Goal: Task Accomplishment & Management: Complete application form

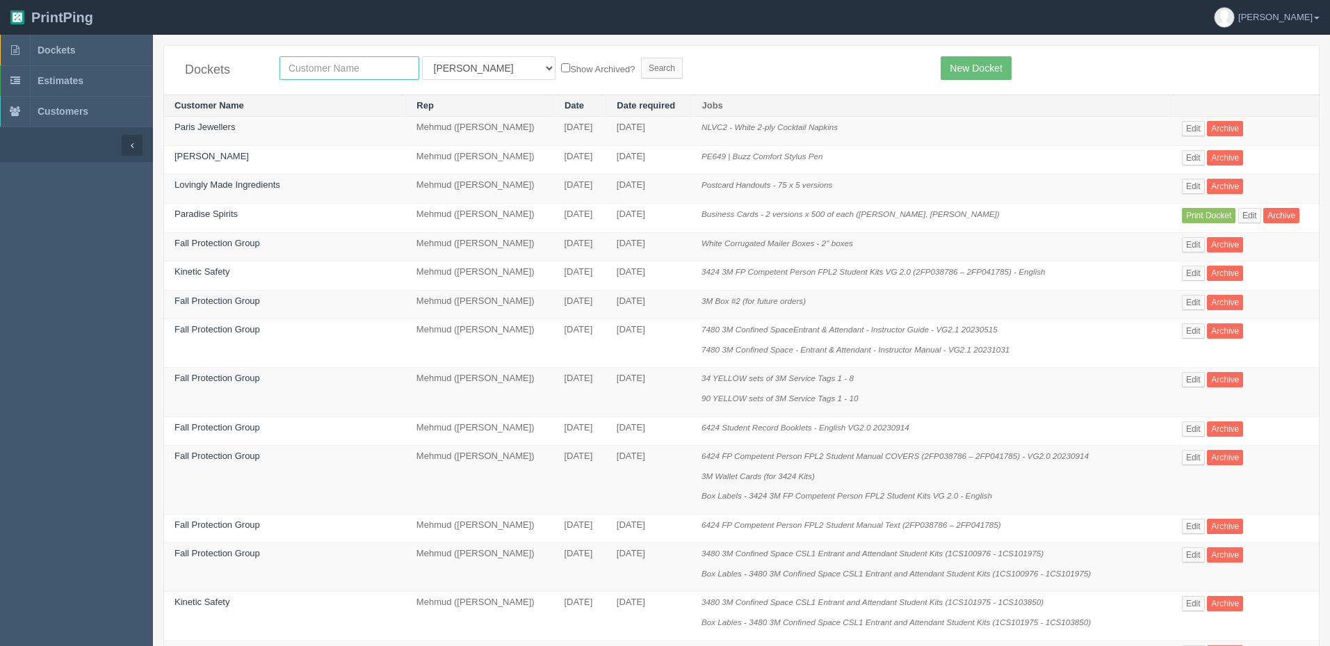
click at [329, 67] on input "text" at bounding box center [350, 68] width 140 height 24
type input "energy"
click at [641, 58] on input "Search" at bounding box center [662, 68] width 42 height 21
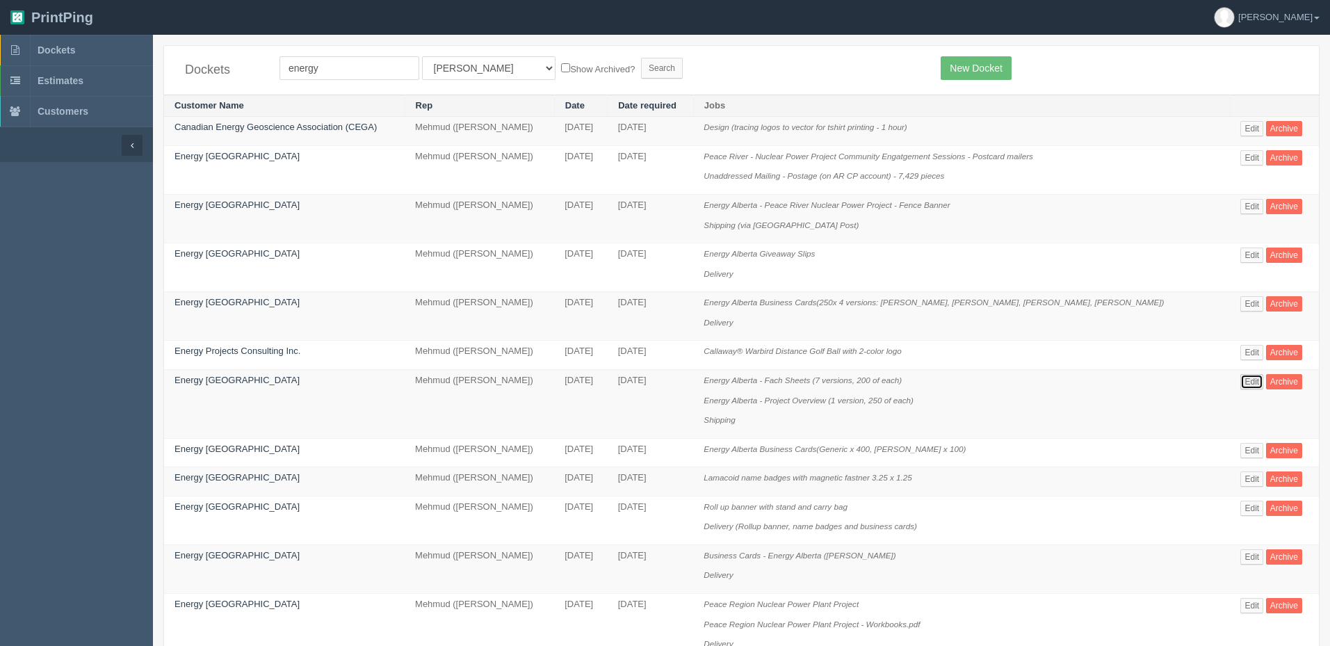
click at [1243, 378] on link "Edit" at bounding box center [1252, 381] width 23 height 15
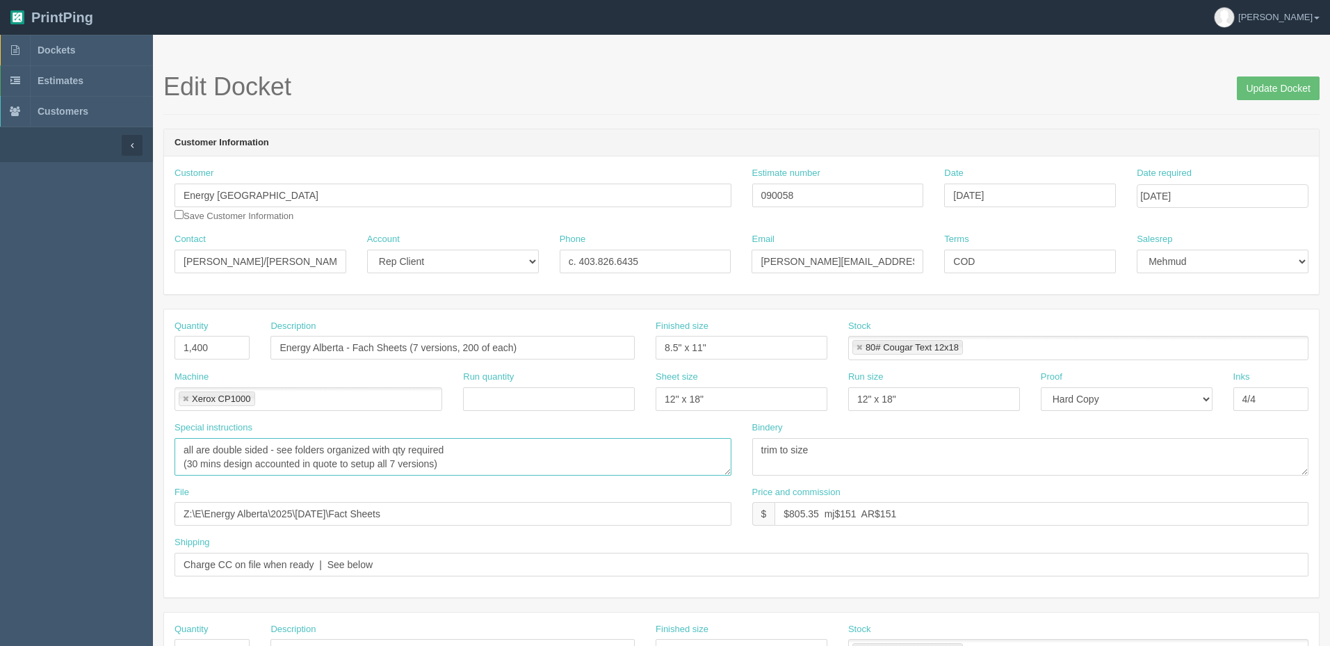
click at [261, 466] on textarea "all are double sided - see folders organized with qty required (30 mins design …" at bounding box center [453, 457] width 557 height 38
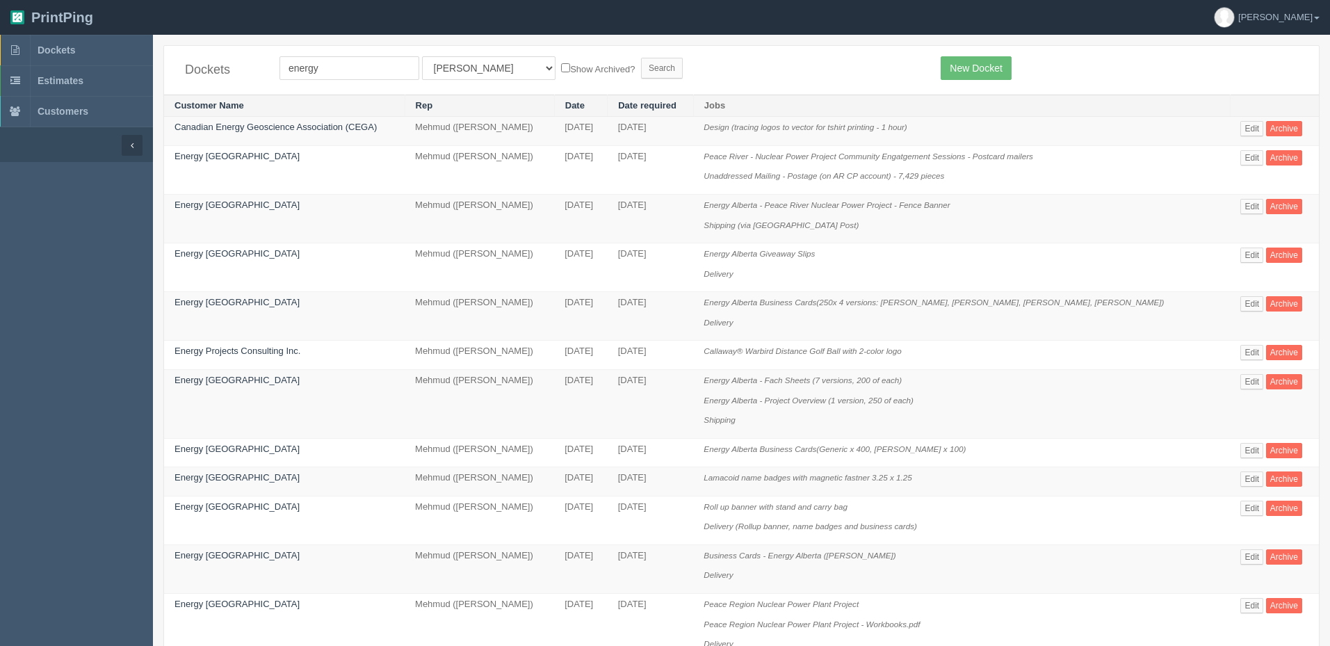
drag, startPoint x: 657, startPoint y: 72, endPoint x: 654, endPoint y: 63, distance: 10.1
click at [657, 67] on form "energy All Users Ali Ali Test 1 Aly Amy Ankit Arif Brandon Dan France Greg Jim …" at bounding box center [600, 68] width 641 height 24
click at [1248, 450] on link "Edit" at bounding box center [1252, 450] width 23 height 15
click at [802, 65] on form "energy All Users [PERSON_NAME] Test 1 [PERSON_NAME] [PERSON_NAME] [PERSON_NAME]…" at bounding box center [600, 68] width 641 height 24
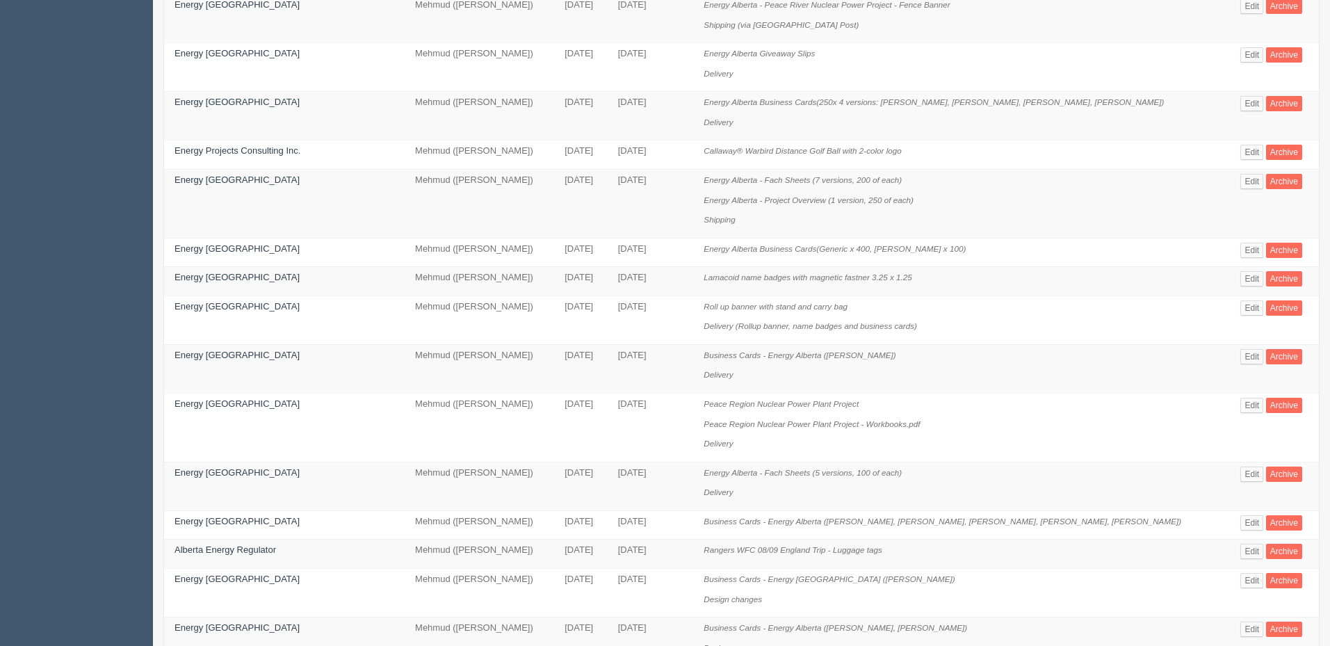
scroll to position [209, 0]
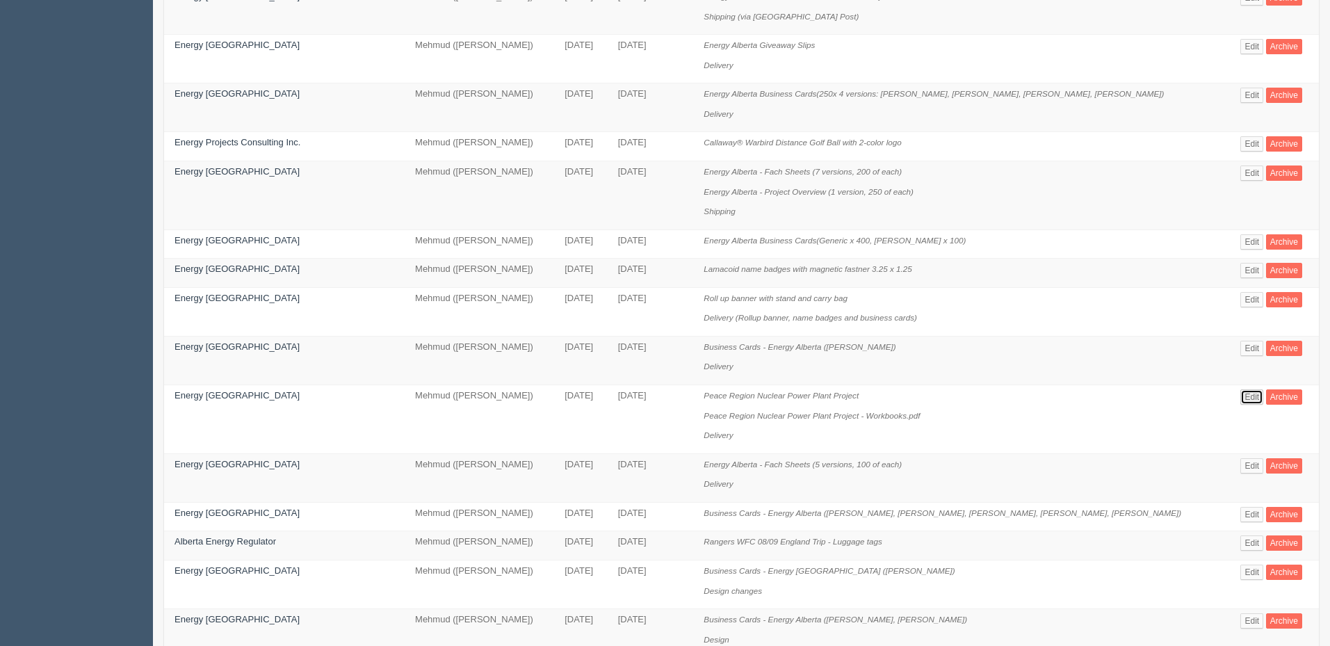
click at [1253, 392] on link "Edit" at bounding box center [1252, 396] width 23 height 15
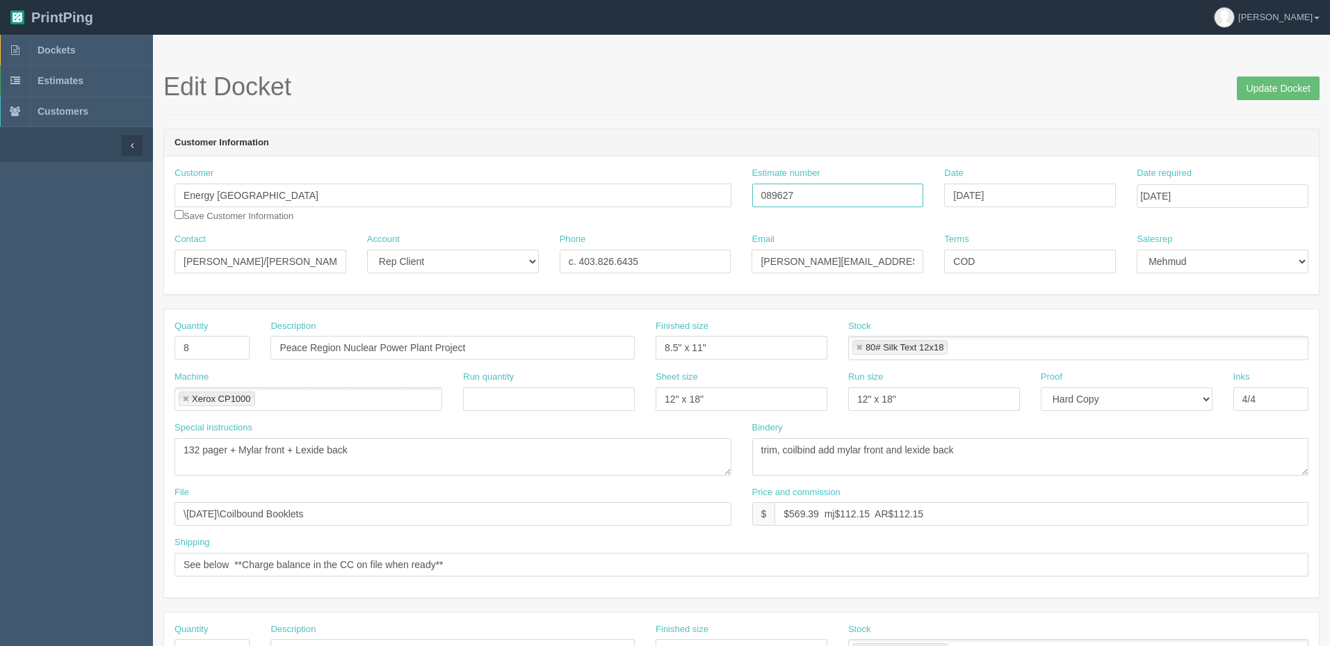
click at [787, 194] on input "089627" at bounding box center [839, 196] width 172 height 24
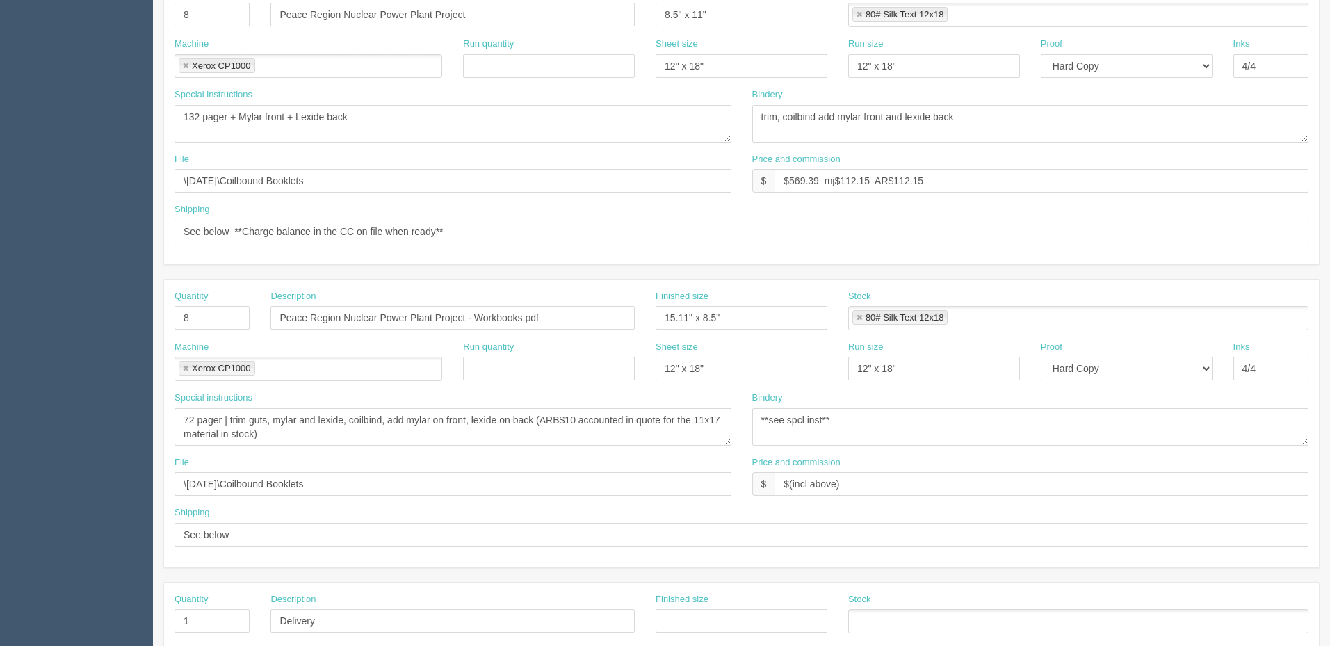
scroll to position [348, 0]
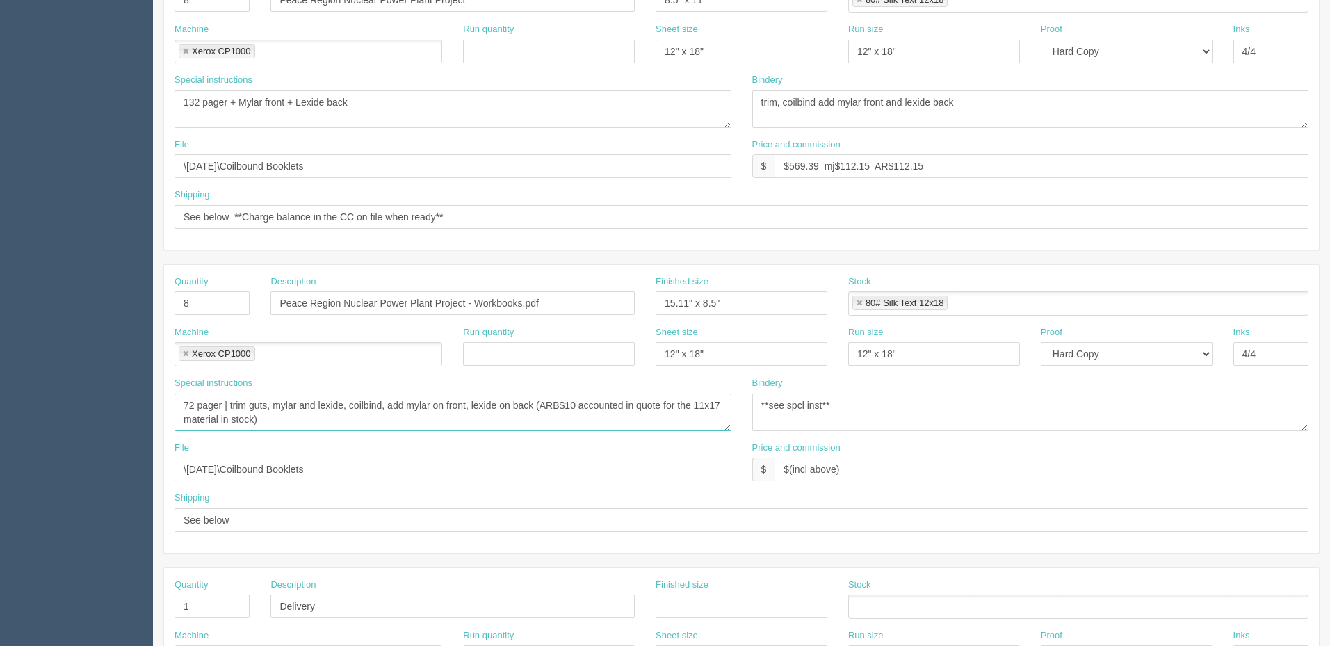
click at [303, 422] on textarea "72 pager | trim guts, mylar and lexide, coilbind, add mylar on front, lexide on…" at bounding box center [453, 413] width 557 height 38
drag, startPoint x: 276, startPoint y: 299, endPoint x: 528, endPoint y: 300, distance: 251.8
click at [528, 300] on input "Peace Region Nuclear Power Plant Project - Workbooks.pdf" at bounding box center [453, 303] width 364 height 24
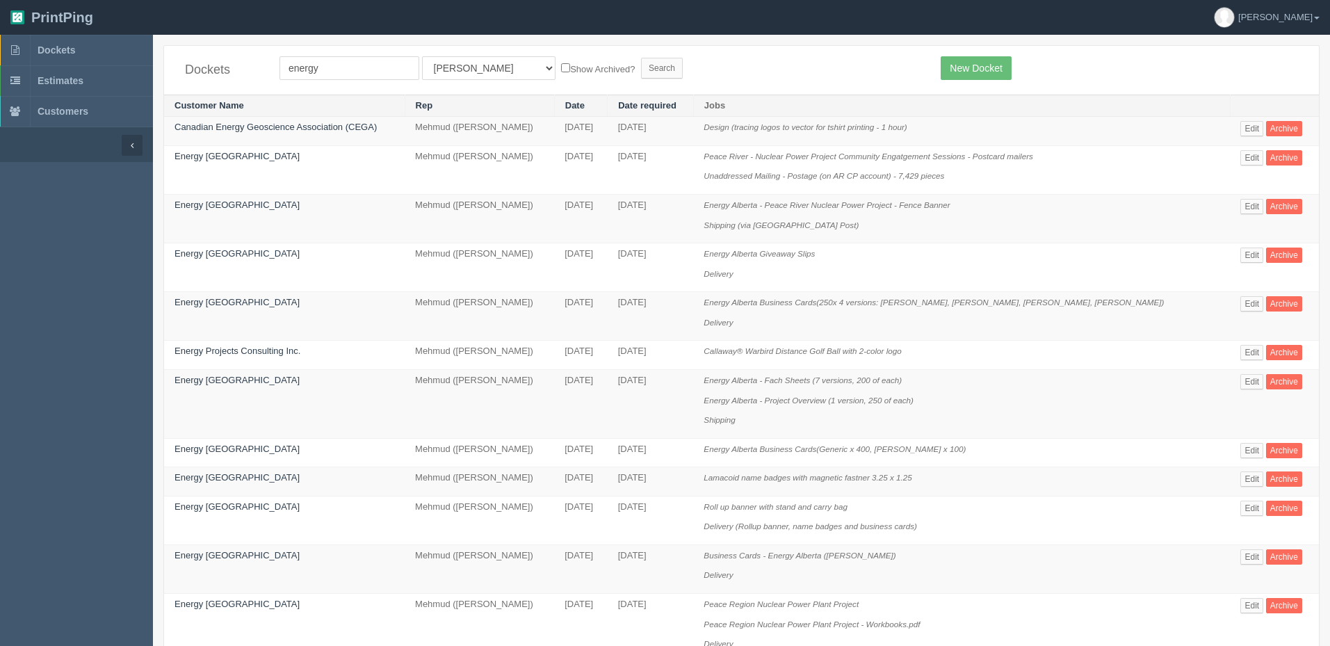
scroll to position [209, 0]
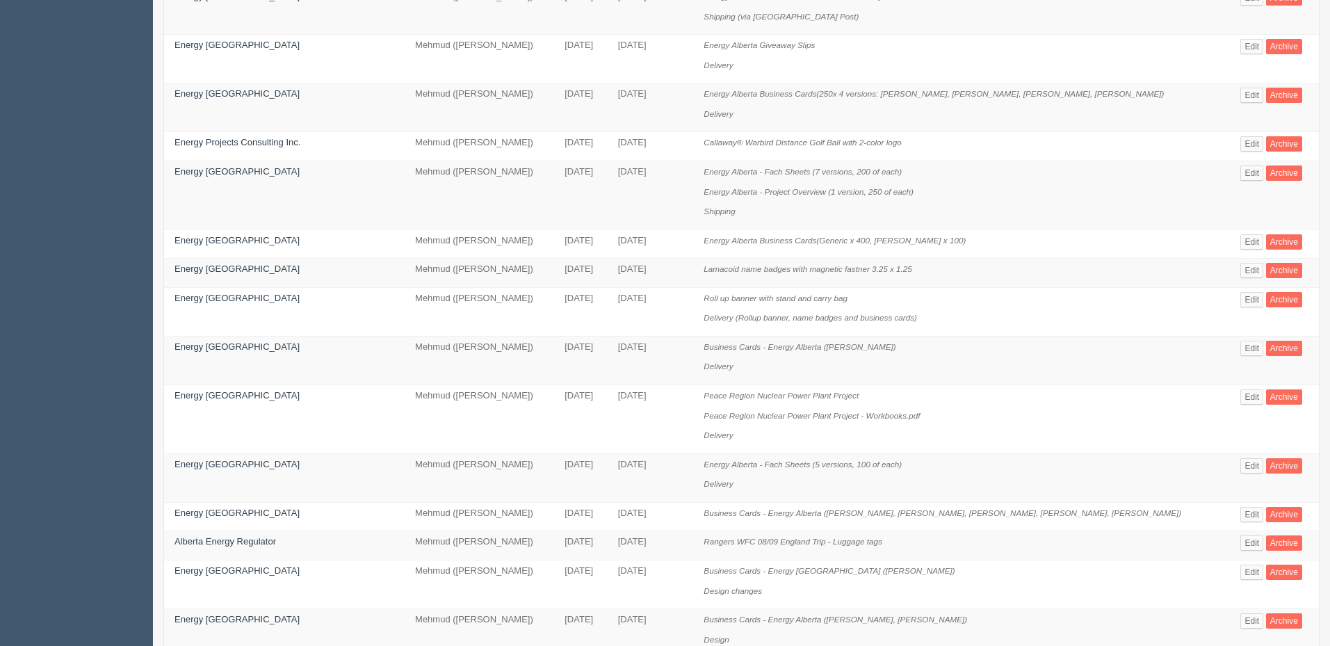
click at [735, 89] on td "Energy Alberta Business Cards(250x 4 versions: Brenda Walton, Gord Ritchie, Kat…" at bounding box center [961, 107] width 537 height 49
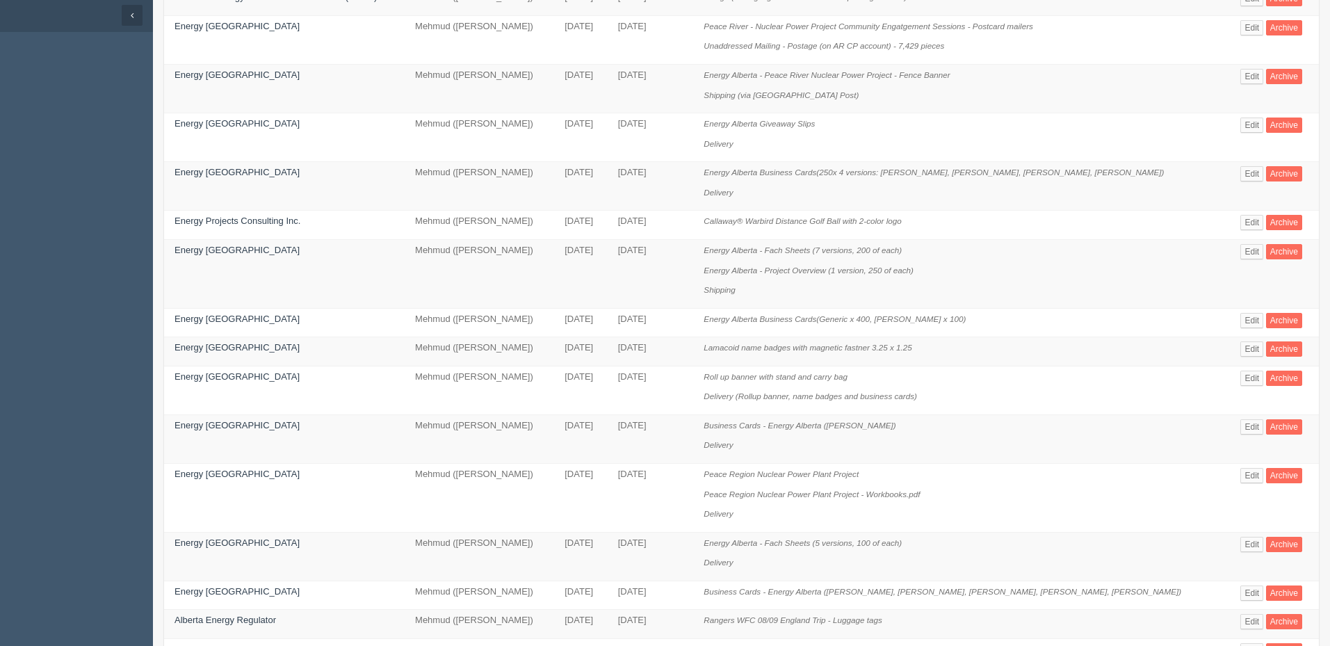
scroll to position [0, 0]
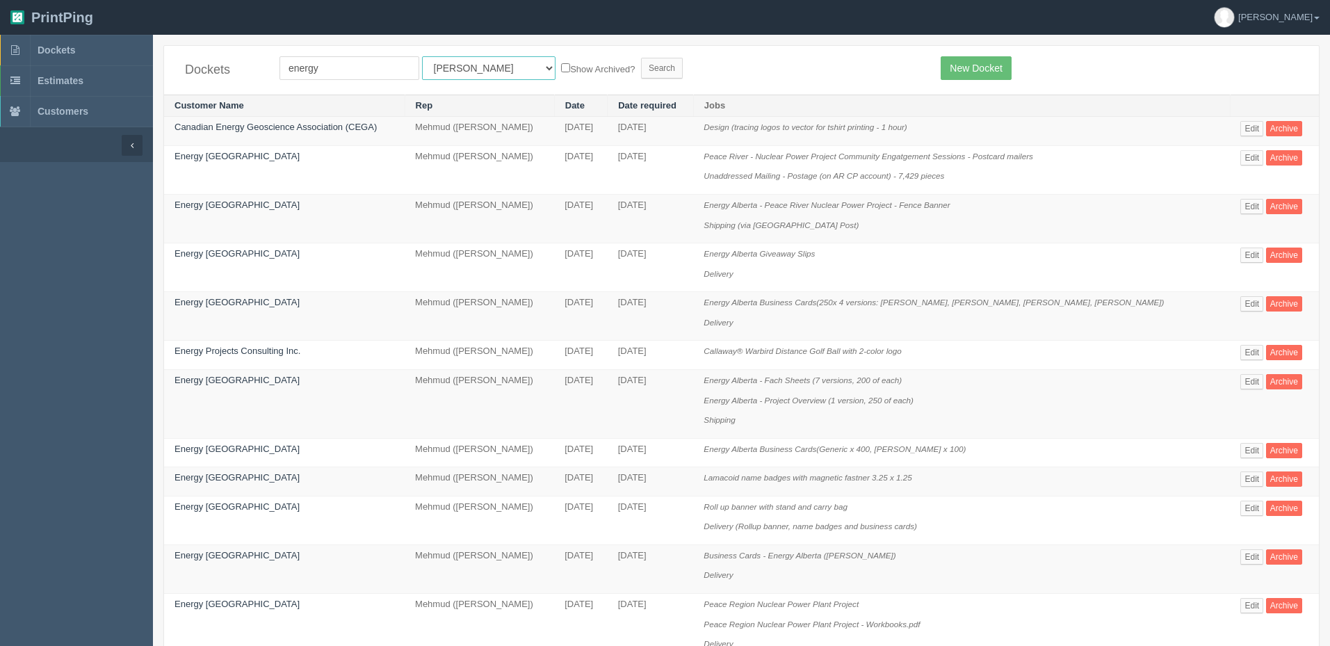
click at [454, 65] on select "All Users Ali Ali Test 1 Aly Amy Ankit Arif Brandon Dan France Greg Jim Mark Ma…" at bounding box center [489, 68] width 134 height 24
select select "8"
click at [422, 56] on select "All Users Ali Ali Test 1 Aly Amy Ankit Arif Brandon Dan France Greg Jim Mark Ma…" at bounding box center [489, 68] width 134 height 24
click at [641, 65] on input "Search" at bounding box center [662, 68] width 42 height 21
click at [849, 76] on form "energy All Users Ali Ali Test 1 Aly Amy Ankit Arif Brandon Dan France Greg Jim …" at bounding box center [600, 68] width 641 height 24
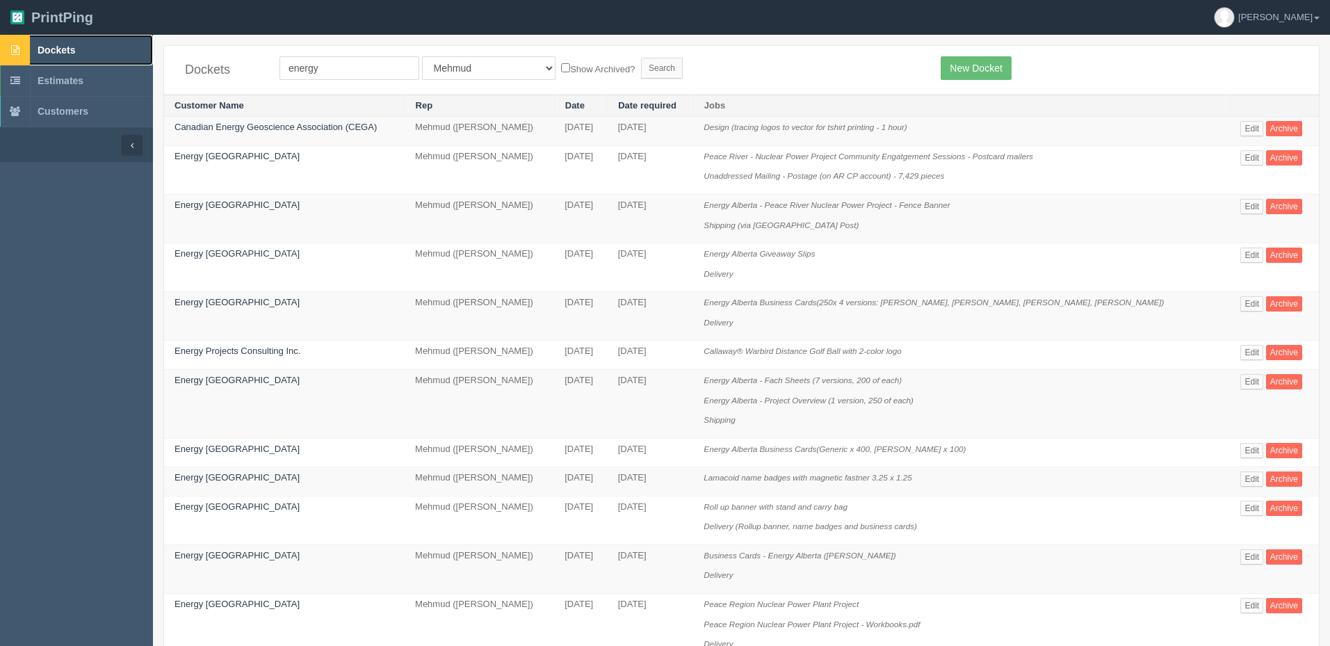
click at [78, 42] on link "Dockets" at bounding box center [76, 50] width 153 height 31
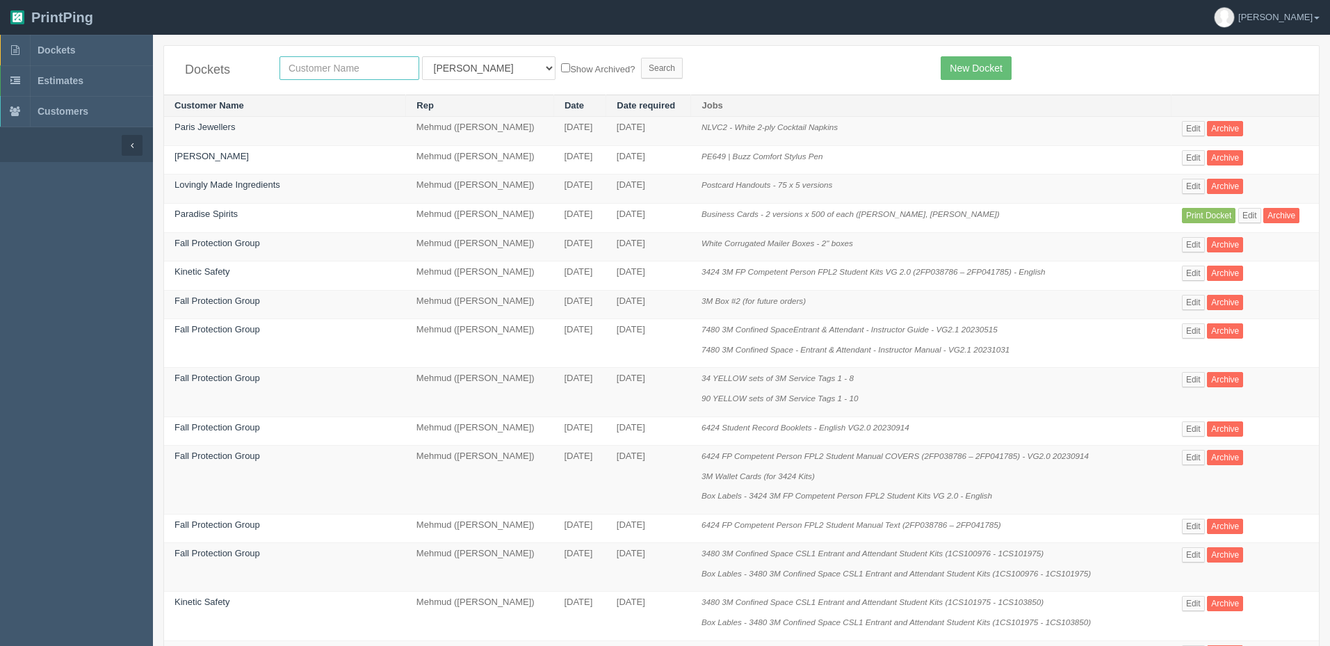
click at [322, 67] on input "text" at bounding box center [350, 68] width 140 height 24
type input "energy"
click at [641, 58] on input "Search" at bounding box center [662, 68] width 42 height 21
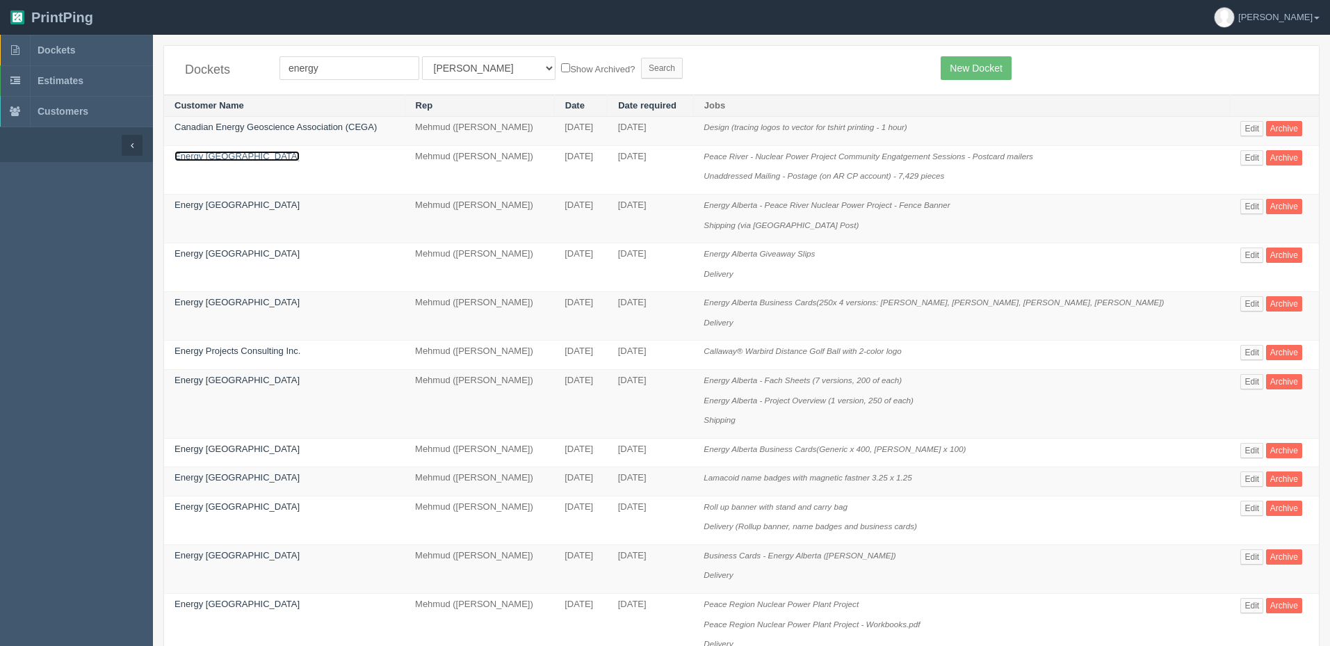
click at [215, 157] on link "Energy Alberta" at bounding box center [237, 156] width 125 height 10
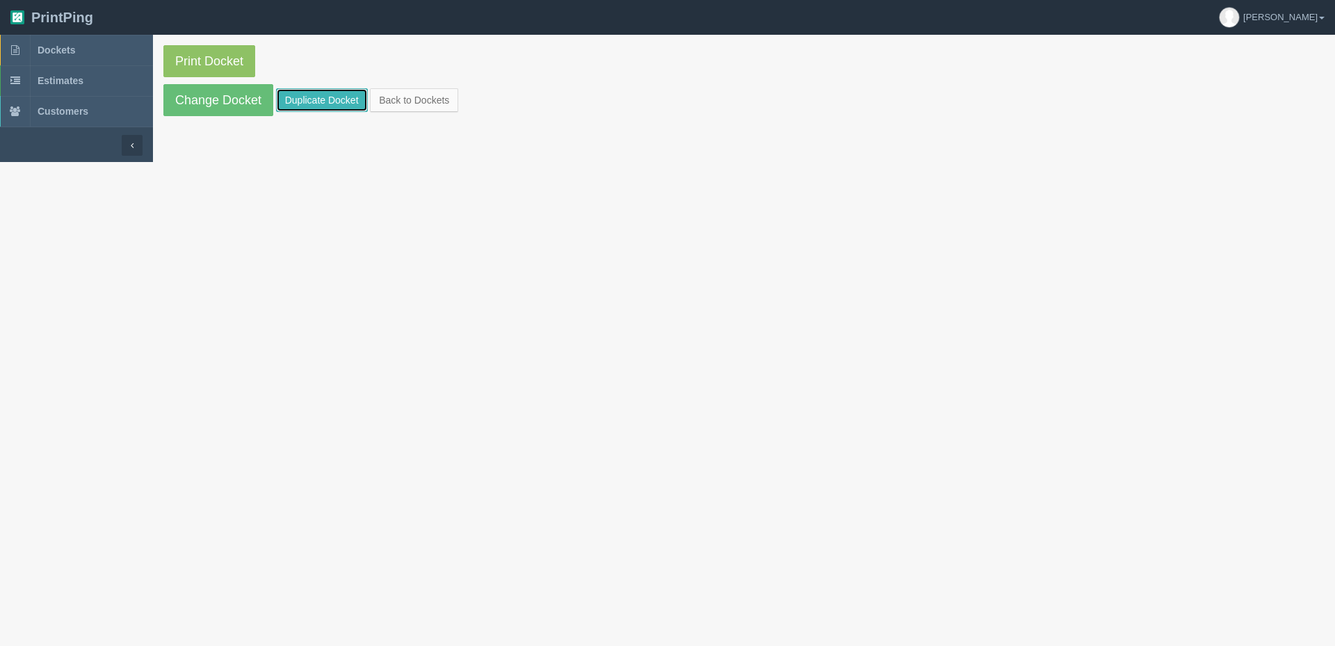
click at [303, 93] on link "Duplicate Docket" at bounding box center [322, 100] width 92 height 24
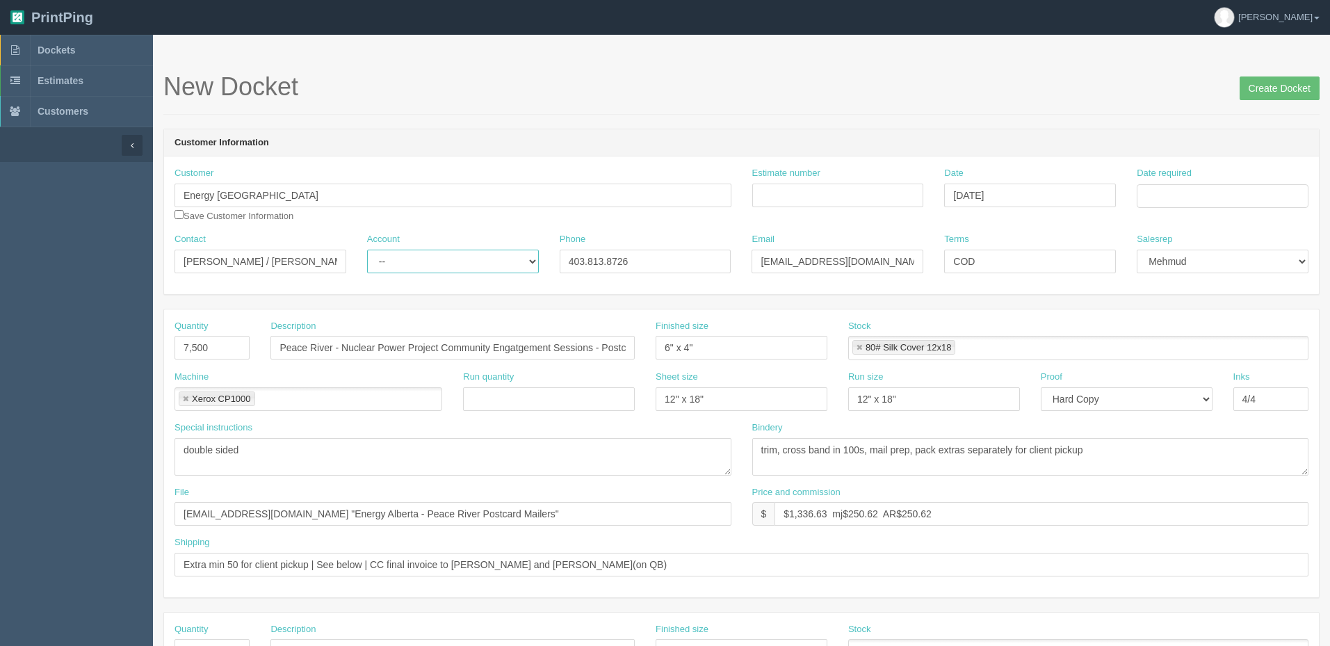
click at [393, 265] on select "-- Existing Client Allrush Client Rep Client" at bounding box center [453, 262] width 172 height 24
select select "Rep Client"
click at [367, 250] on select "-- Existing Client Allrush Client Rep Client" at bounding box center [453, 262] width 172 height 24
drag, startPoint x: 221, startPoint y: 341, endPoint x: -139, endPoint y: 318, distance: 361.0
click at [0, 318] on html "PrintPing Zack Edit account ( [PERSON_NAME][EMAIL_ADDRESS][DOMAIN_NAME] ) Logou…" at bounding box center [665, 631] width 1330 height 1263
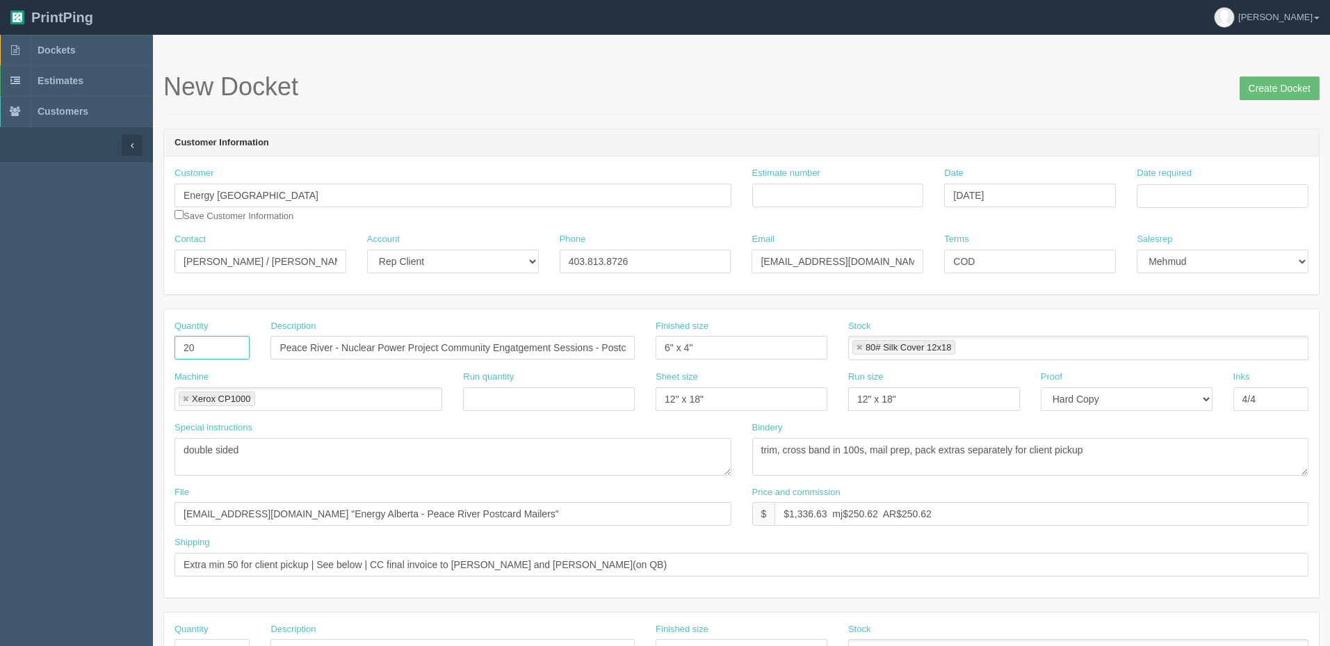
type input "20"
click at [51, 52] on span "Dockets" at bounding box center [57, 50] width 38 height 11
drag, startPoint x: 248, startPoint y: 345, endPoint x: 56, endPoint y: 345, distance: 192.0
click at [56, 345] on section "Dockets Estimates Customers" at bounding box center [665, 649] width 1330 height 1228
paste input "Lamacoid name badges with magnetic fastner 3.25 x 1.25"
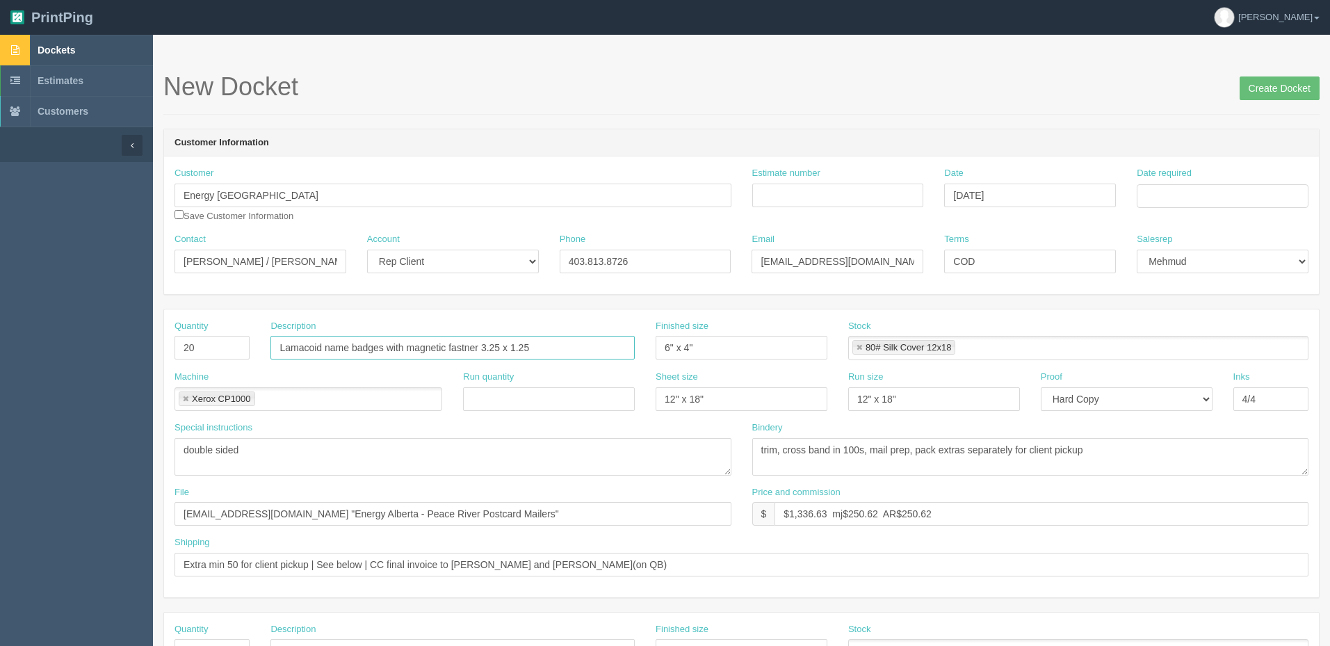
type input "Lamacoid name badges with magnetic fastner 3.25 x 1.25"
drag, startPoint x: 209, startPoint y: 446, endPoint x: 31, endPoint y: 447, distance: 178.0
click at [31, 447] on section "Dockets Estimates Customers" at bounding box center [665, 649] width 1330 height 1228
paste textarea "PO: - White Lamacoid name badges with magnetic backing, custom size: 3.25” X 1.…"
type textarea "PO: - White Lamacoid name badges with magnetic backing, custom size: 3.25” X 1.…"
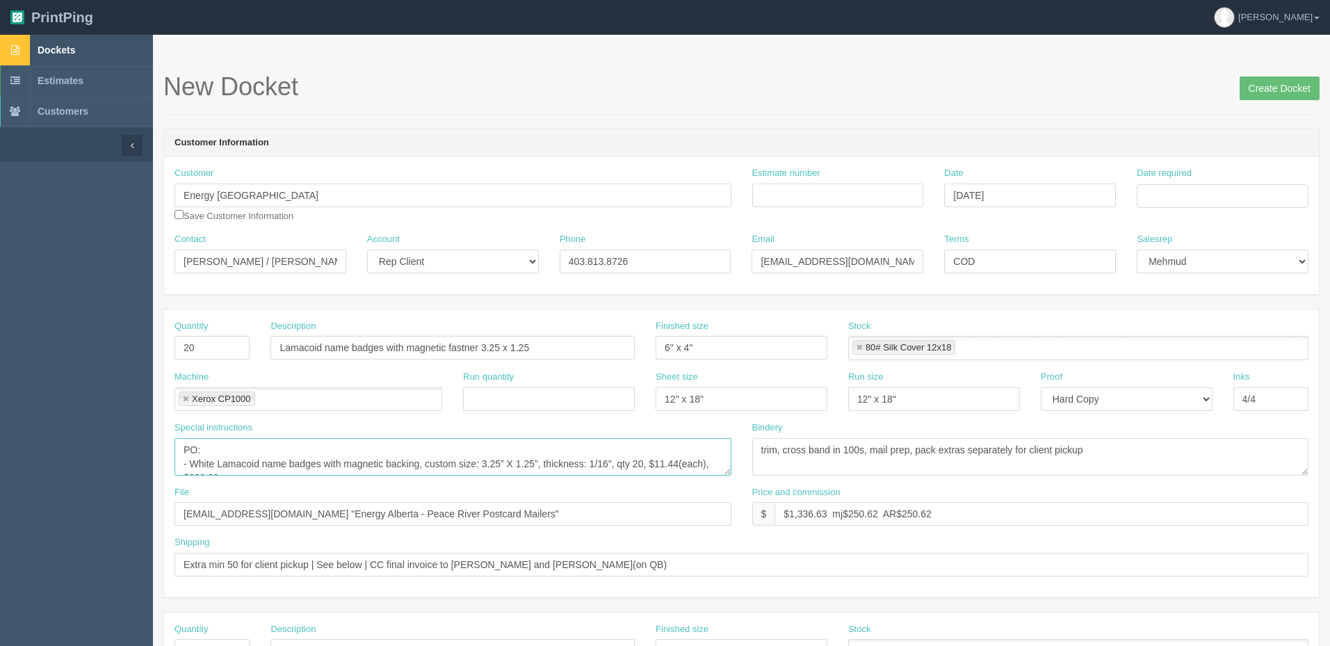
scroll to position [65, 0]
click at [183, 395] on link at bounding box center [186, 399] width 8 height 9
type textarea "PO: - White Lamacoid name badges with magnetic backing, custom size: 3.25” X 1.…"
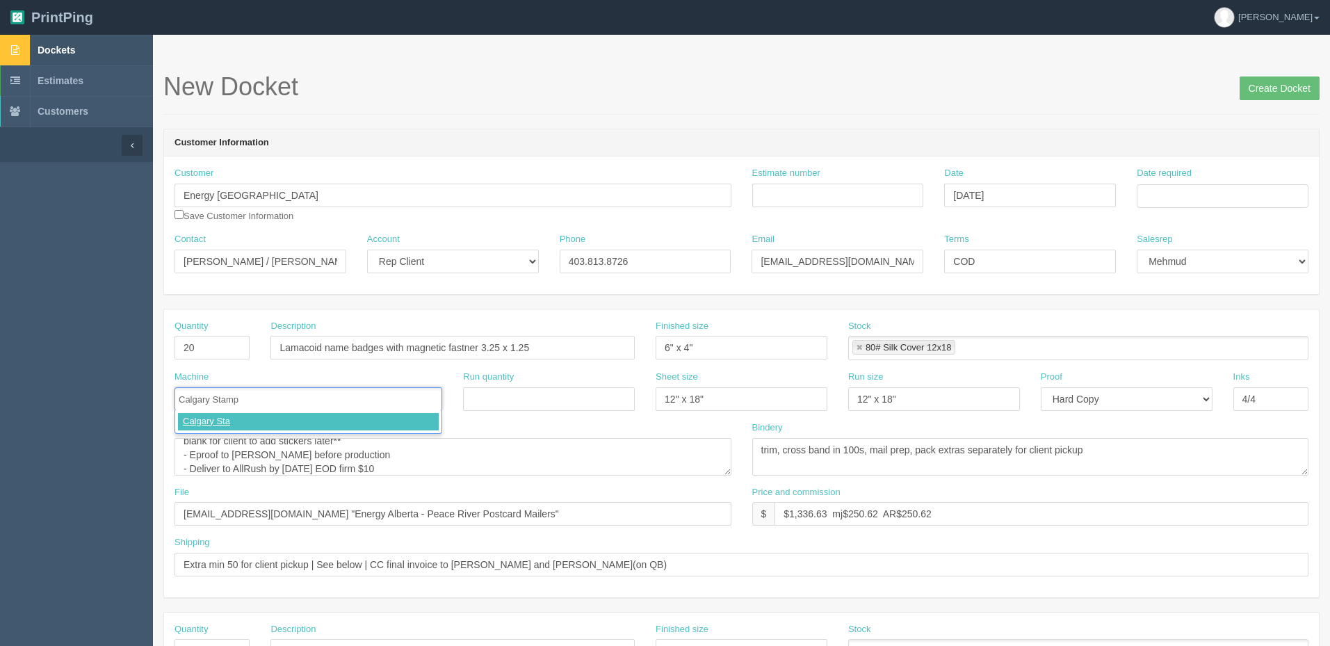
type input "Calgary Stamps"
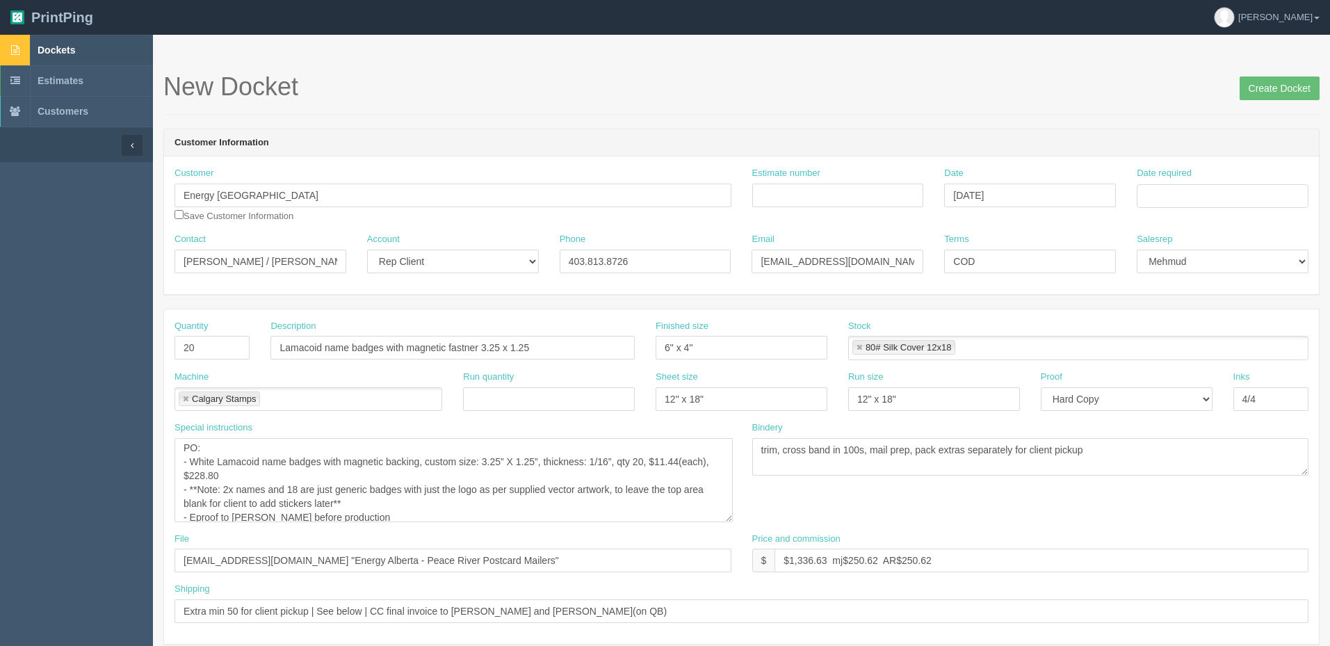
scroll to position [0, 0]
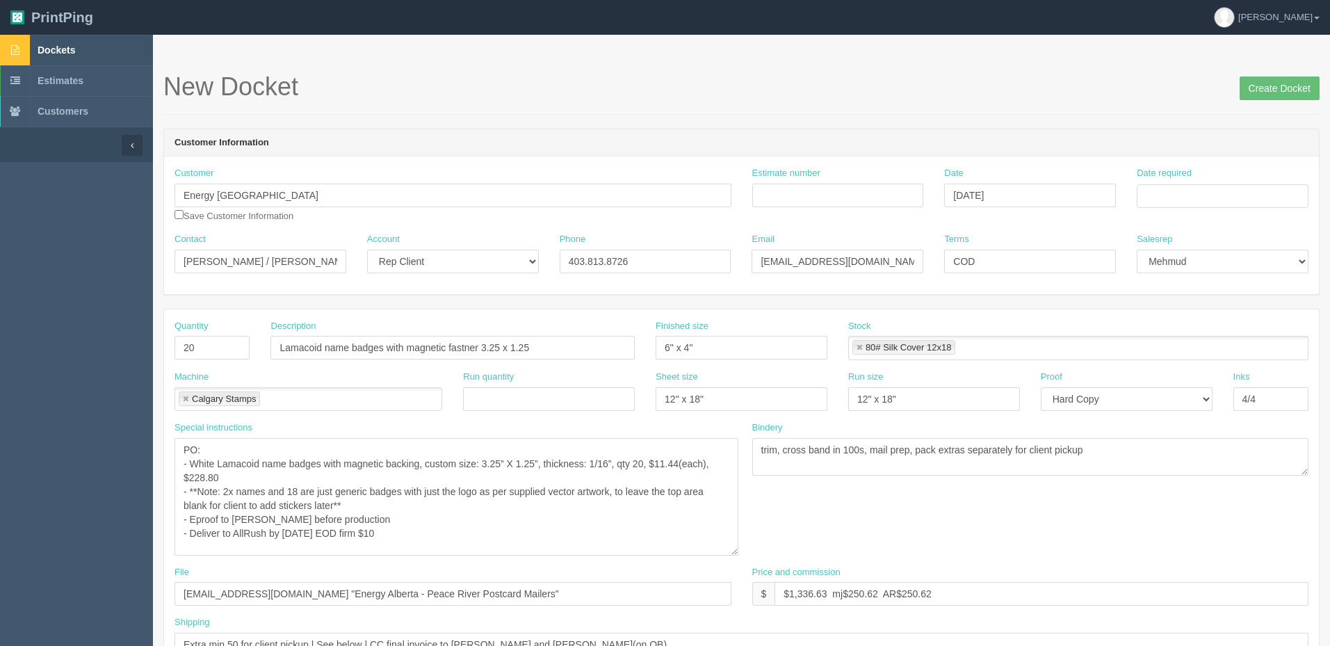
drag, startPoint x: 727, startPoint y: 469, endPoint x: 740, endPoint y: 554, distance: 85.8
click at [739, 554] on textarea "double sided" at bounding box center [457, 497] width 564 height 118
click at [277, 471] on textarea "double sided" at bounding box center [460, 499] width 570 height 122
click at [674, 463] on textarea "double sided" at bounding box center [460, 499] width 570 height 122
drag, startPoint x: 302, startPoint y: 490, endPoint x: 199, endPoint y: 494, distance: 103.0
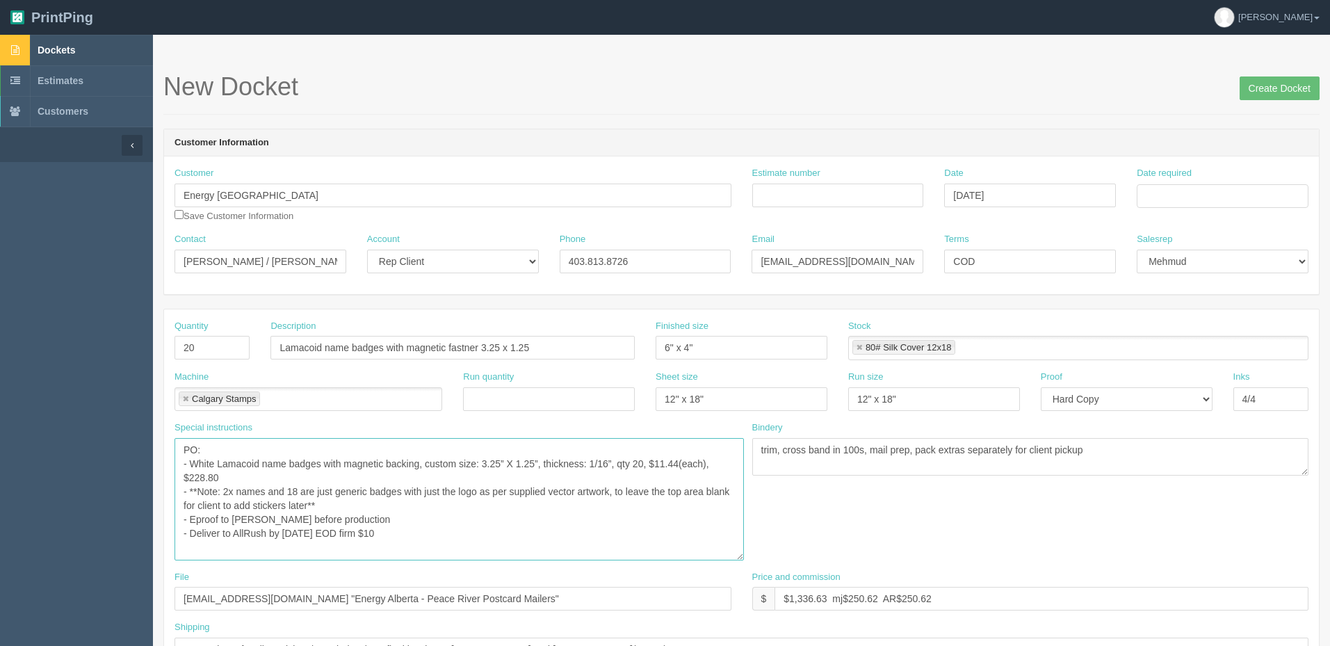
click at [199, 494] on textarea "double sided" at bounding box center [460, 499] width 570 height 122
click at [551, 490] on textarea "double sided" at bounding box center [460, 499] width 570 height 122
paste textarea "69018"
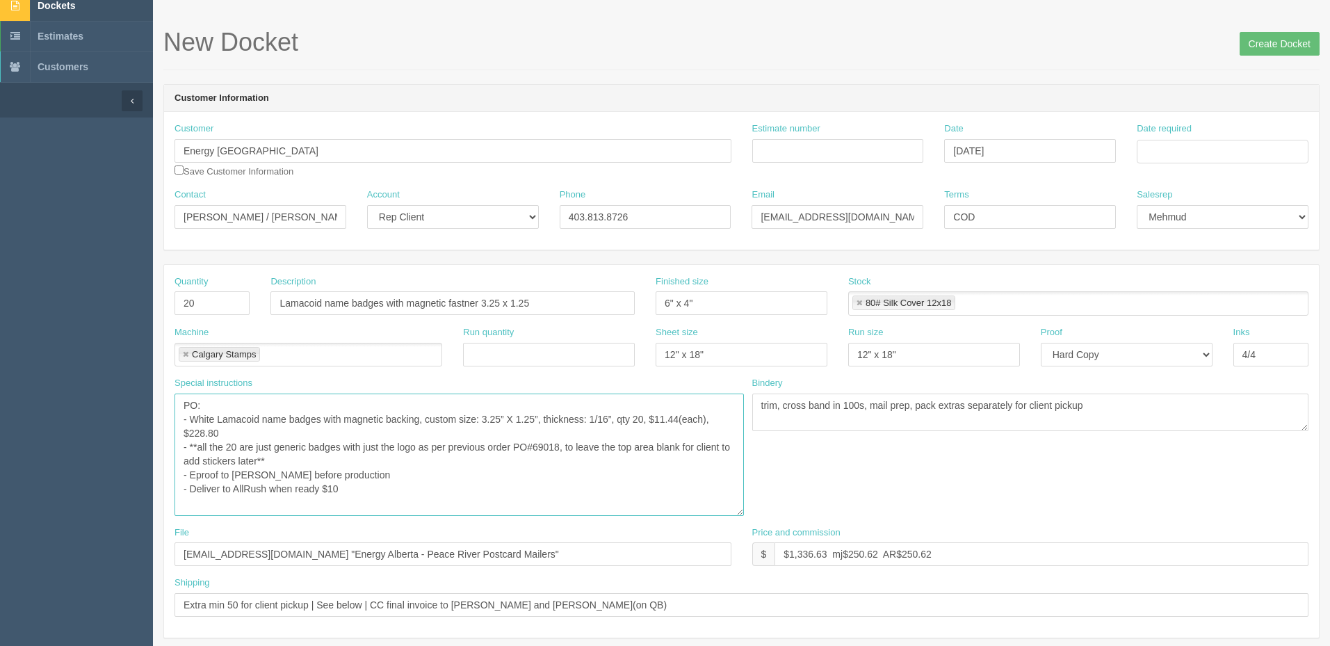
scroll to position [70, 0]
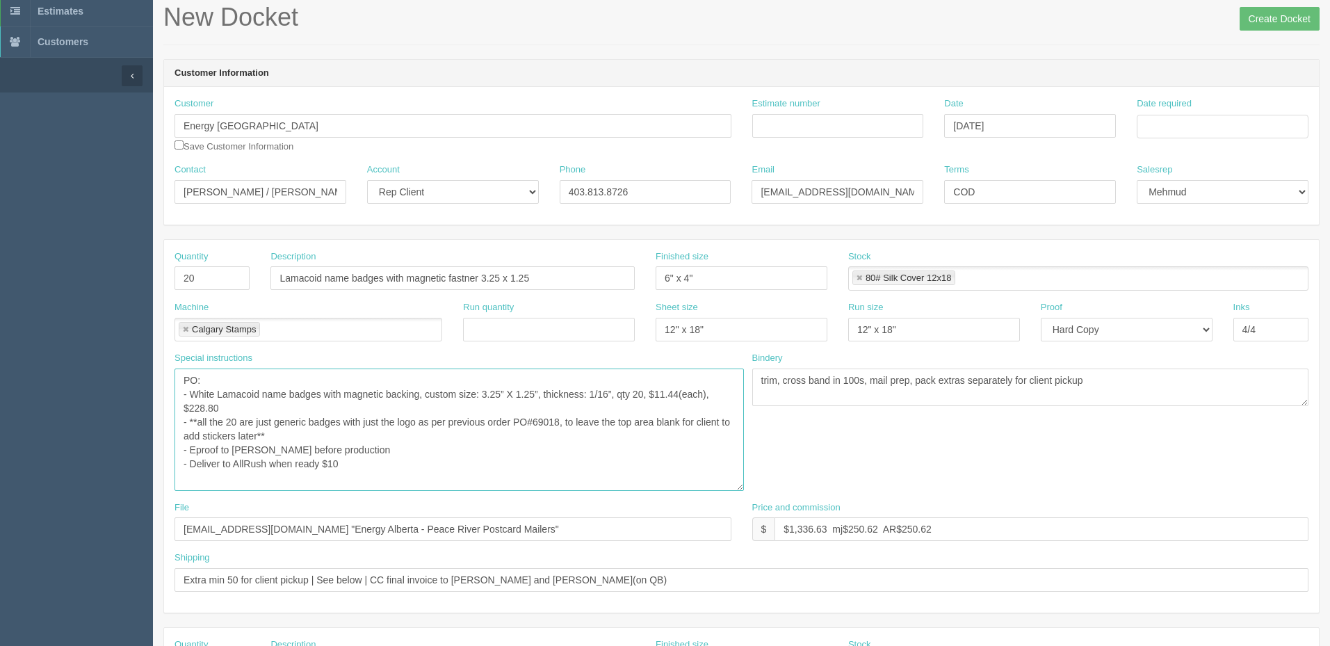
type textarea "PO: - White Lamacoid name badges with magnetic backing, custom size: 3.25” X 1.…"
click at [682, 408] on textarea "double sided" at bounding box center [460, 430] width 570 height 122
drag, startPoint x: 793, startPoint y: 530, endPoint x: 1335, endPoint y: 454, distance: 547.1
click at [1330, 454] on html "PrintPing Zack Edit account ( zack@allrush.ca ) Logout Dockets Estimates" at bounding box center [665, 604] width 1330 height 1348
click at [917, 532] on input "$399.99 mj$ AR$" at bounding box center [1042, 529] width 534 height 24
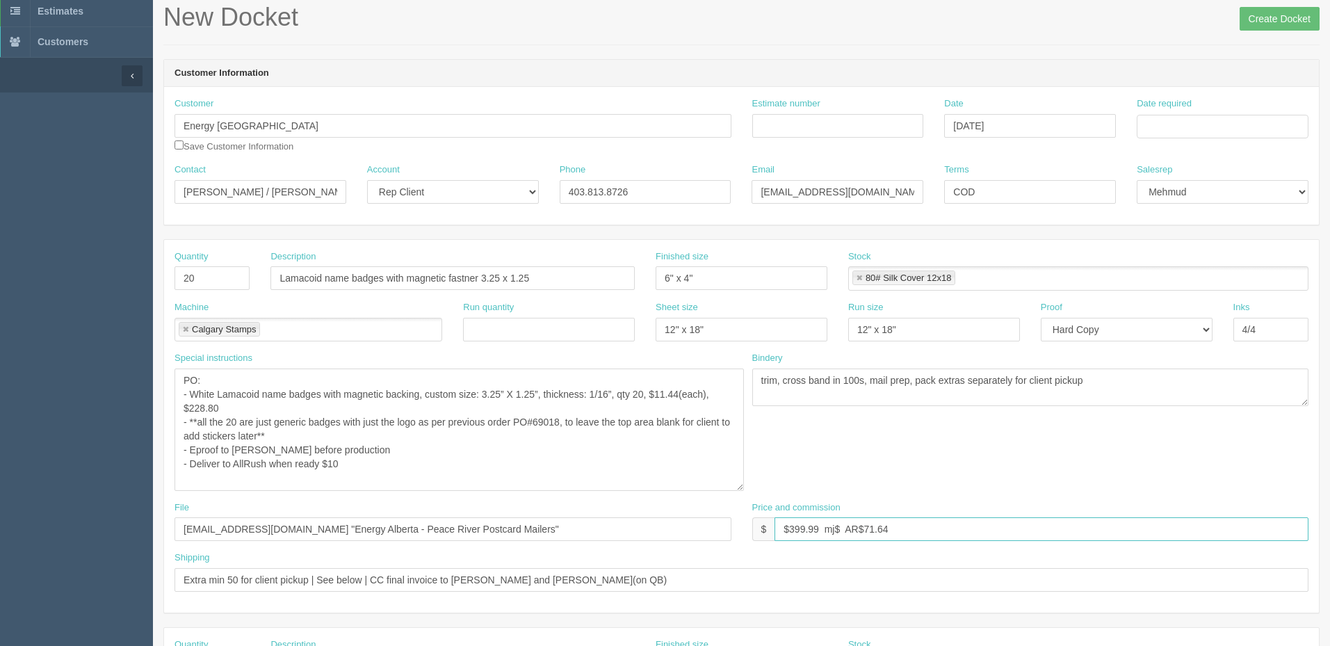
paste input "71.64"
type input "$399.99 mj$71.64 AR$71.64"
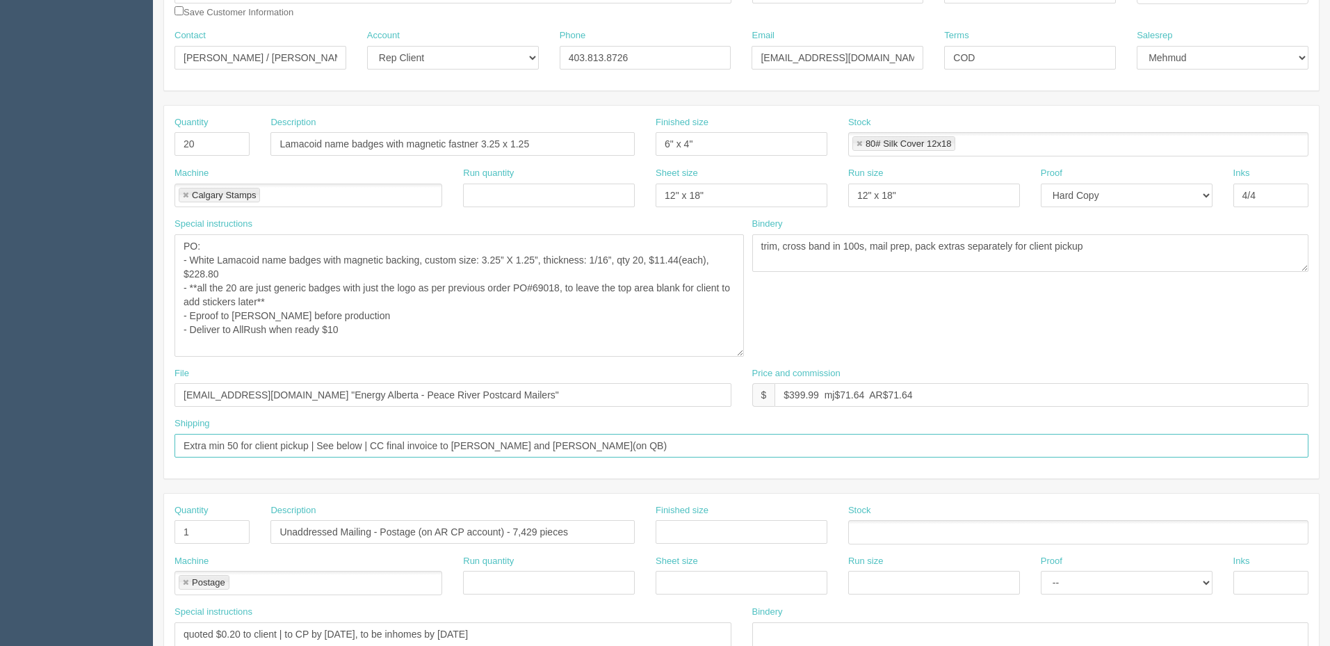
scroll to position [209, 0]
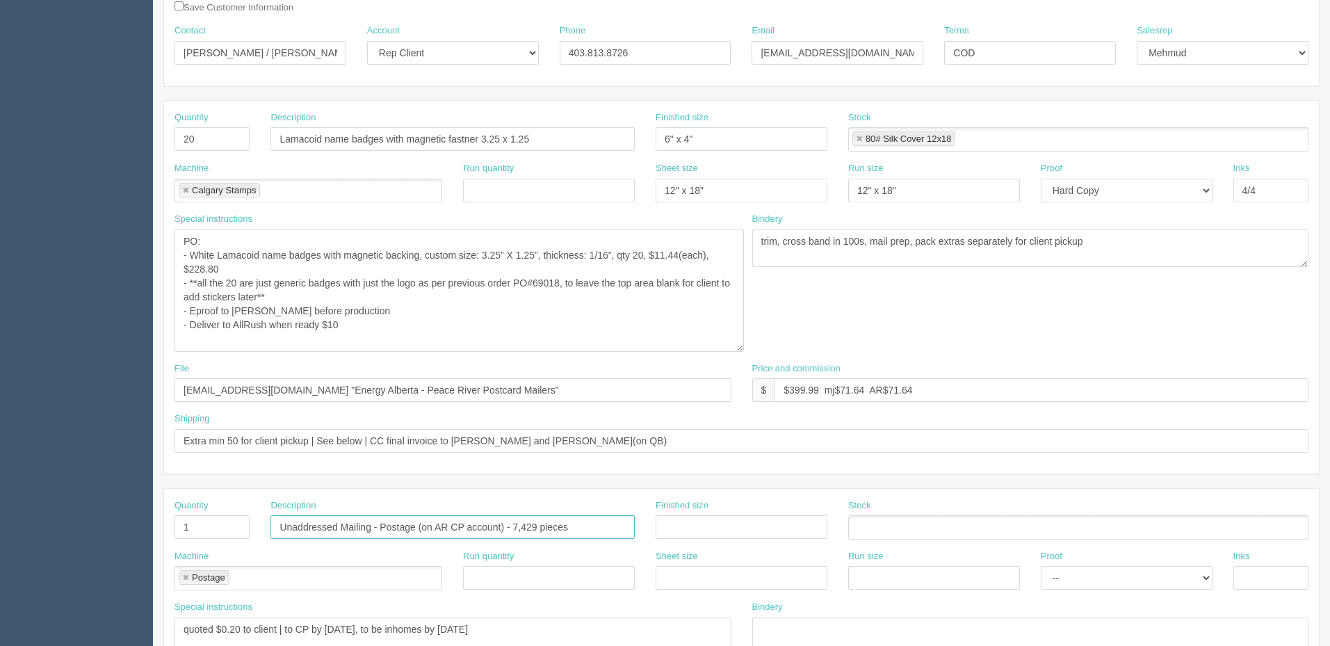
drag, startPoint x: 605, startPoint y: 520, endPoint x: 62, endPoint y: 536, distance: 543.4
click at [62, 536] on section "Dockets Estimates Customers" at bounding box center [665, 482] width 1330 height 1313
drag, startPoint x: 190, startPoint y: 524, endPoint x: 111, endPoint y: 531, distance: 79.7
click at [111, 531] on section "Dockets Estimates Customers" at bounding box center [665, 482] width 1330 height 1313
drag, startPoint x: 532, startPoint y: 385, endPoint x: -138, endPoint y: 385, distance: 670.5
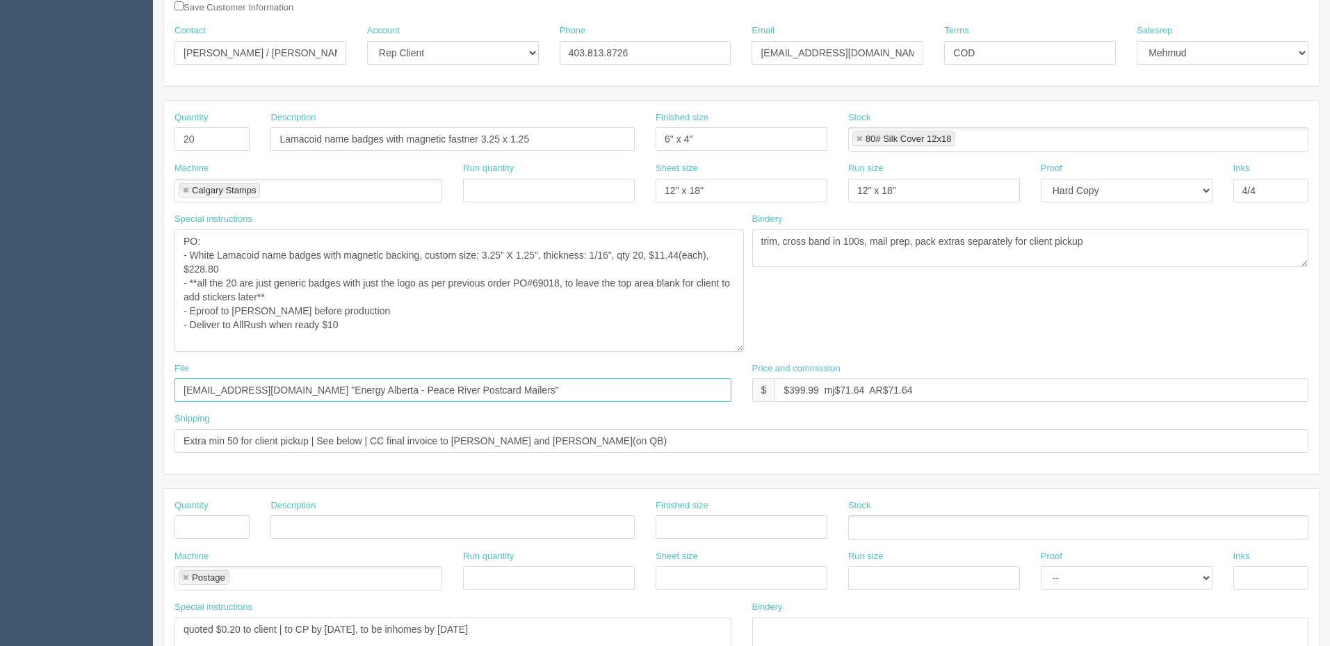
click at [0, 385] on html "PrintPing Zack Edit account ( zack@allrush.ca ) Logout Dockets Estimates" at bounding box center [665, 465] width 1330 height 1348
type input "Sent to Calgary Stamps"
click at [185, 574] on link at bounding box center [186, 578] width 8 height 9
type input "Sent to Calgary Stamps"
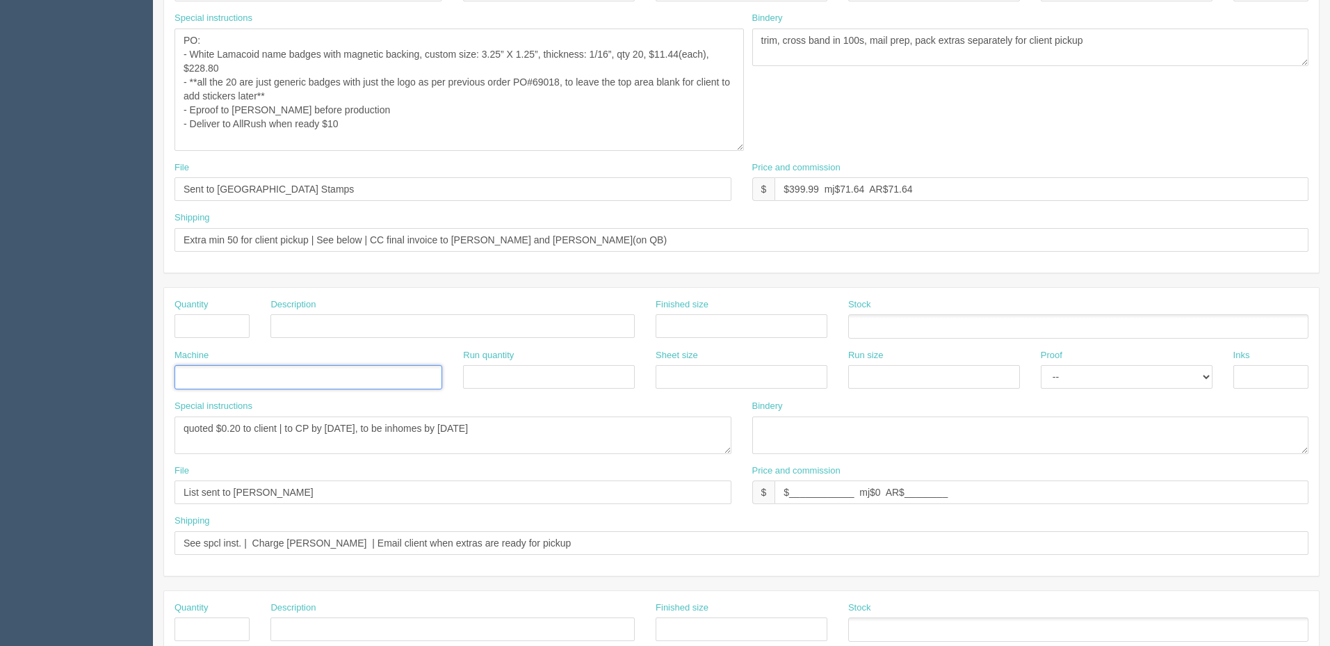
scroll to position [417, 0]
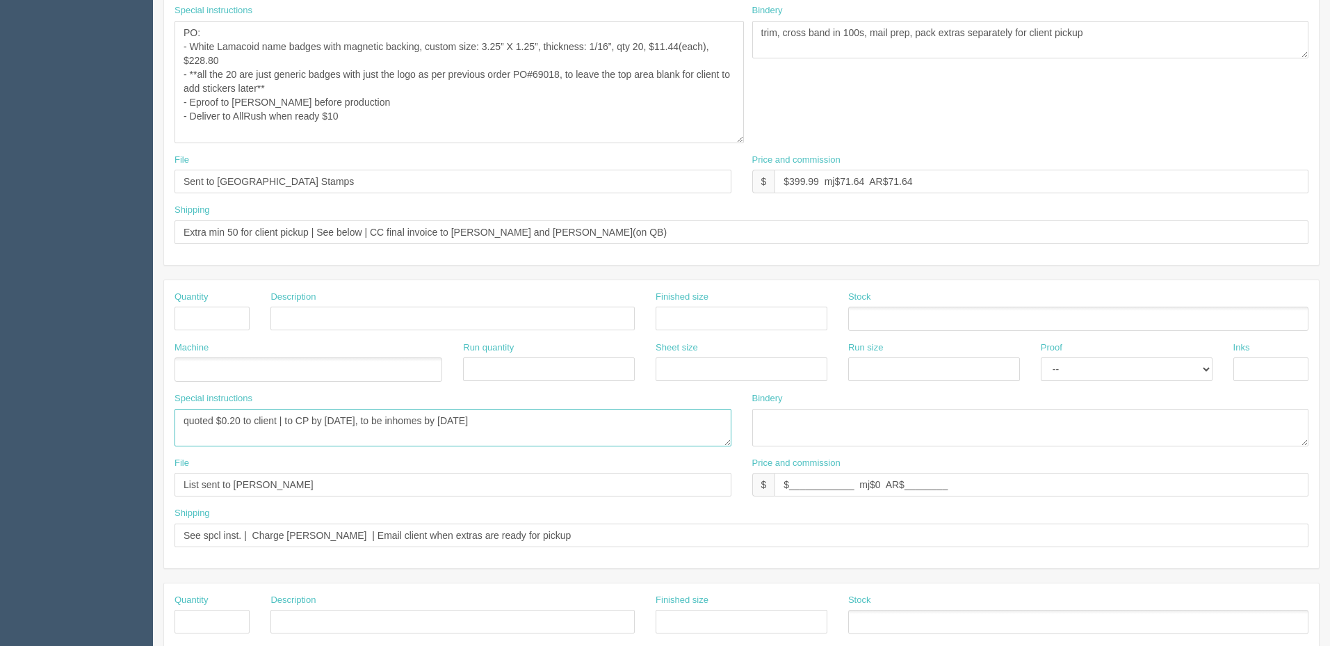
drag, startPoint x: 567, startPoint y: 416, endPoint x: 282, endPoint y: 528, distance: 306.3
click at [0, 458] on html "PrintPing Zack Edit account ( zack@allrush.ca ) Logout Dockets Estimates" at bounding box center [665, 257] width 1330 height 1348
drag, startPoint x: 282, startPoint y: 481, endPoint x: 522, endPoint y: 511, distance: 241.8
click at [0, 485] on html "PrintPing Zack Edit account ( zack@allrush.ca ) Logout Dockets Estimates" at bounding box center [665, 257] width 1330 height 1348
drag, startPoint x: 289, startPoint y: 533, endPoint x: -253, endPoint y: 533, distance: 542.5
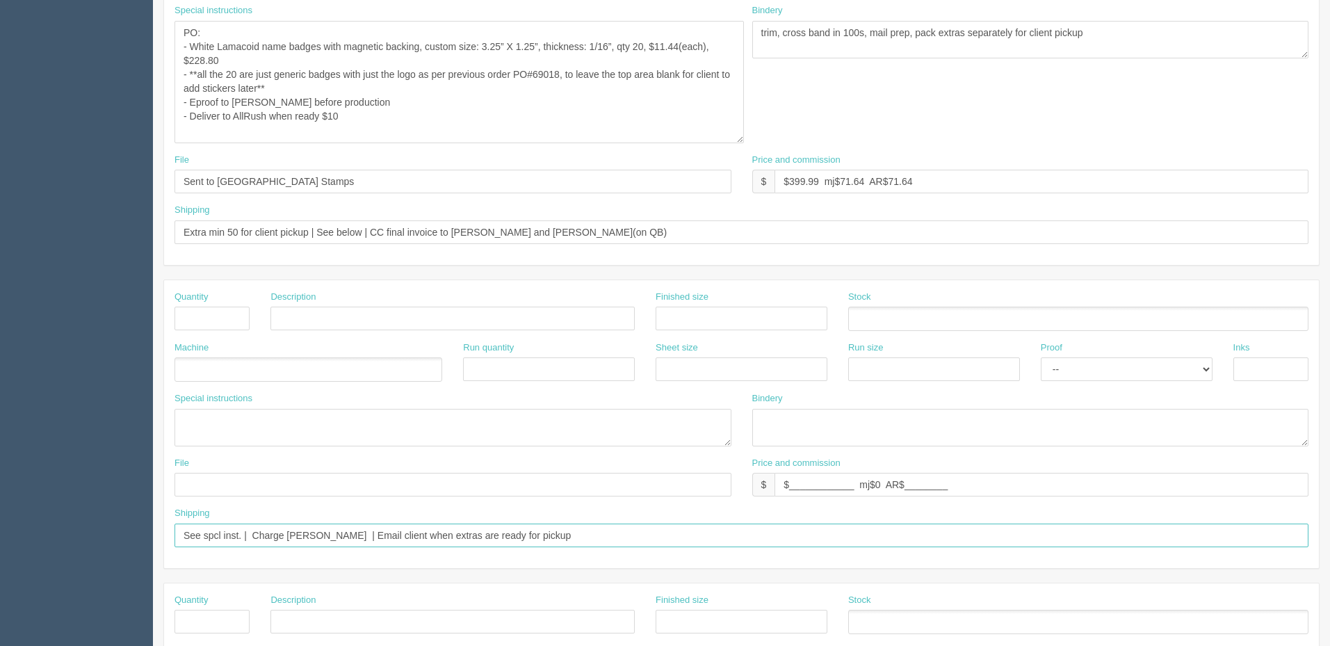
click at [0, 533] on html "PrintPing Zack Edit account ( zack@allrush.ca ) Logout Dockets Estimates" at bounding box center [665, 257] width 1330 height 1348
drag, startPoint x: 978, startPoint y: 486, endPoint x: 290, endPoint y: 360, distance: 699.4
click at [238, 485] on div "File Price and commission $ $____________ mj$0 AR$________" at bounding box center [741, 482] width 1155 height 51
drag, startPoint x: 624, startPoint y: 227, endPoint x: -153, endPoint y: 242, distance: 777.0
click at [0, 242] on html "PrintPing Zack Edit account ( zack@allrush.ca ) Logout Dockets Estimates" at bounding box center [665, 257] width 1330 height 1348
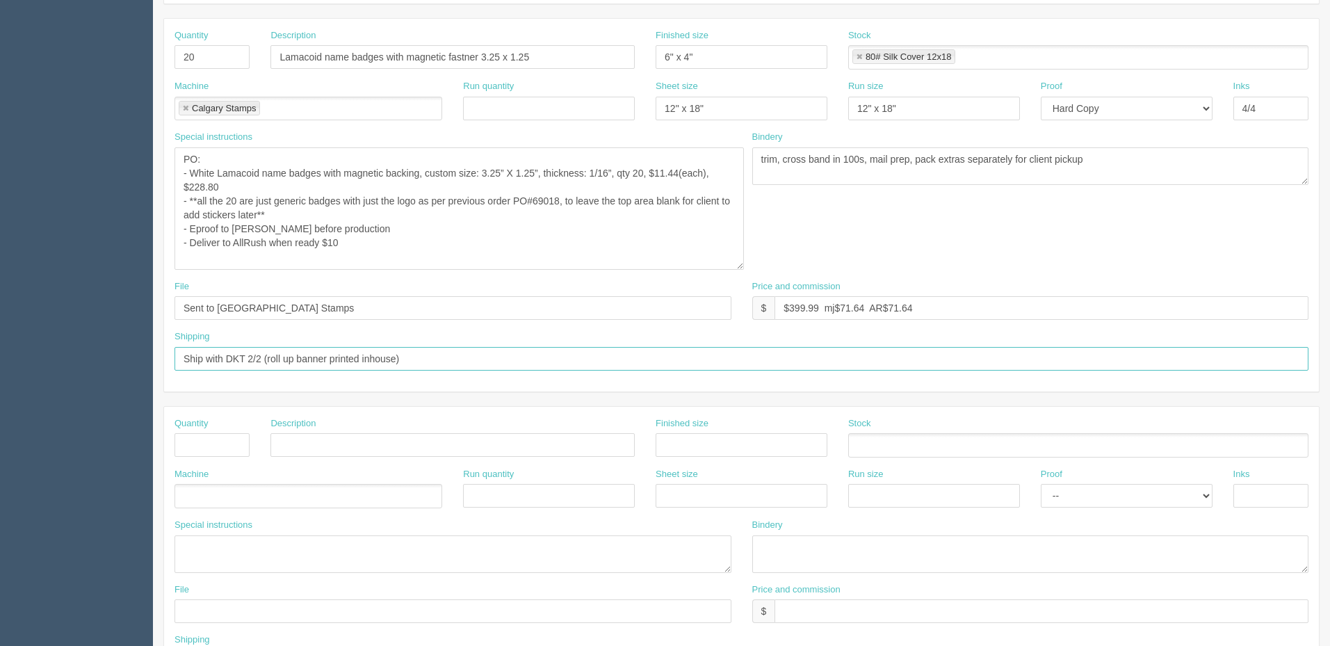
scroll to position [209, 0]
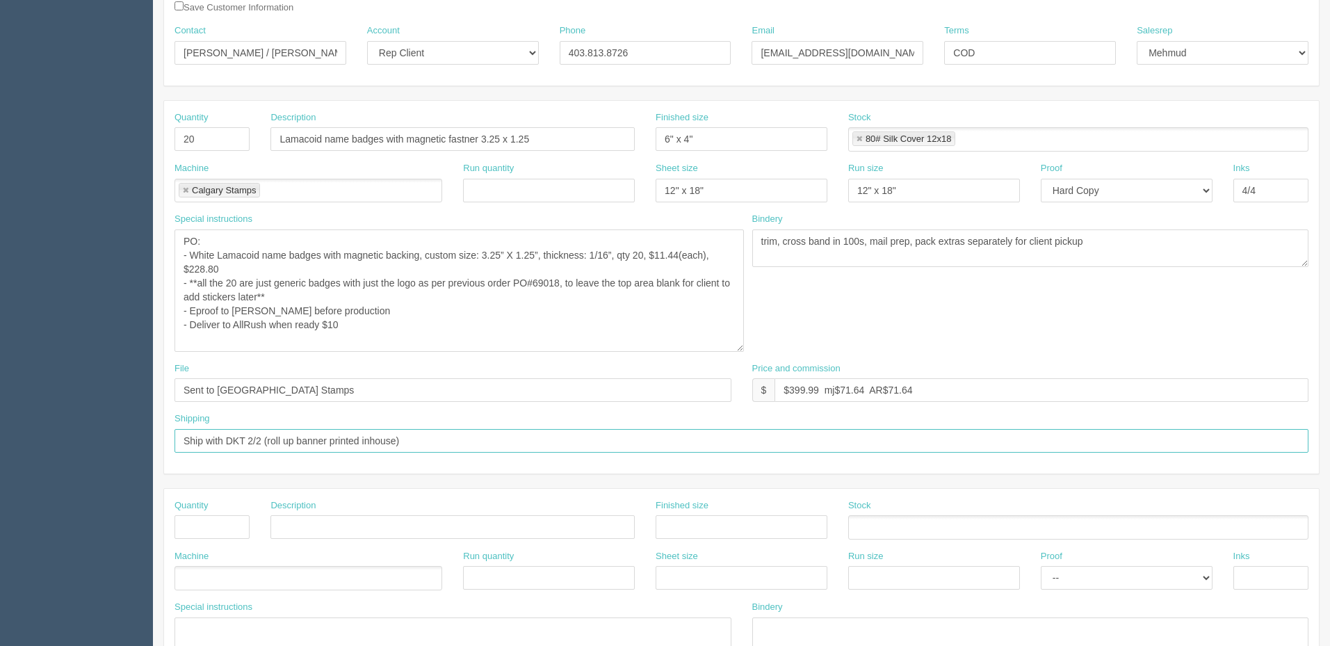
type input "Ship with DKT 2/2 (roll up banner printed inhouse)"
click at [415, 332] on textarea "double sided" at bounding box center [460, 291] width 570 height 122
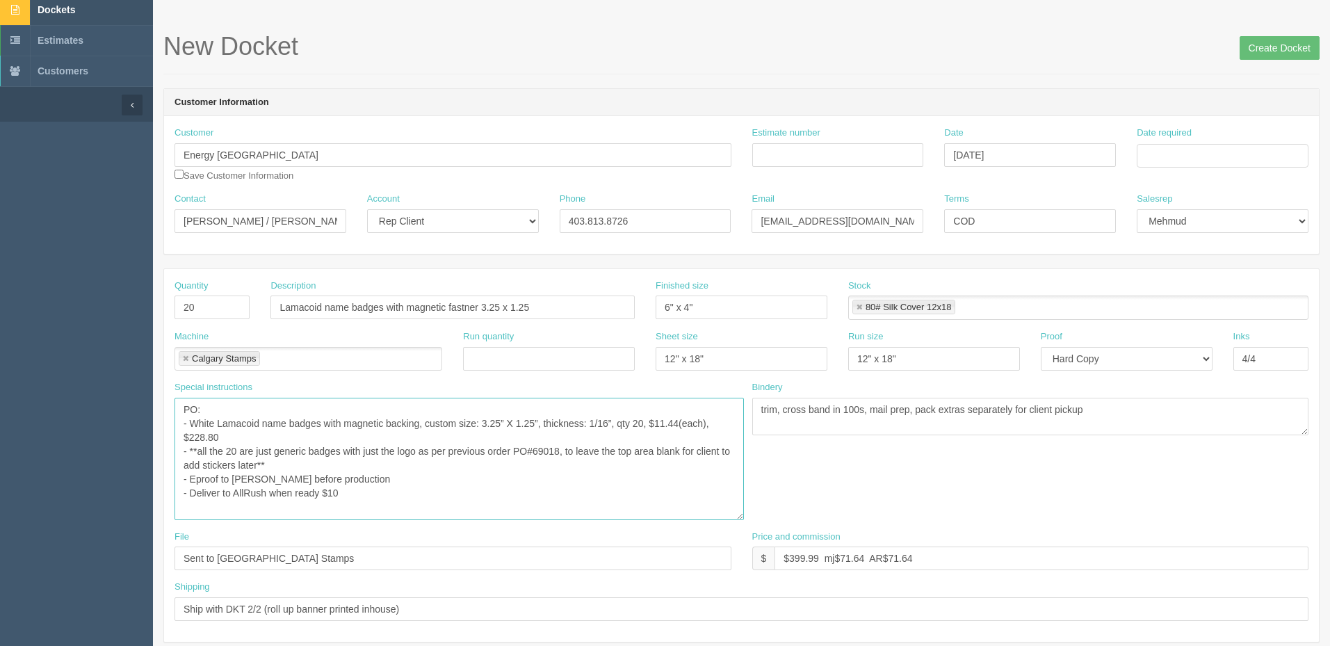
scroll to position [0, 0]
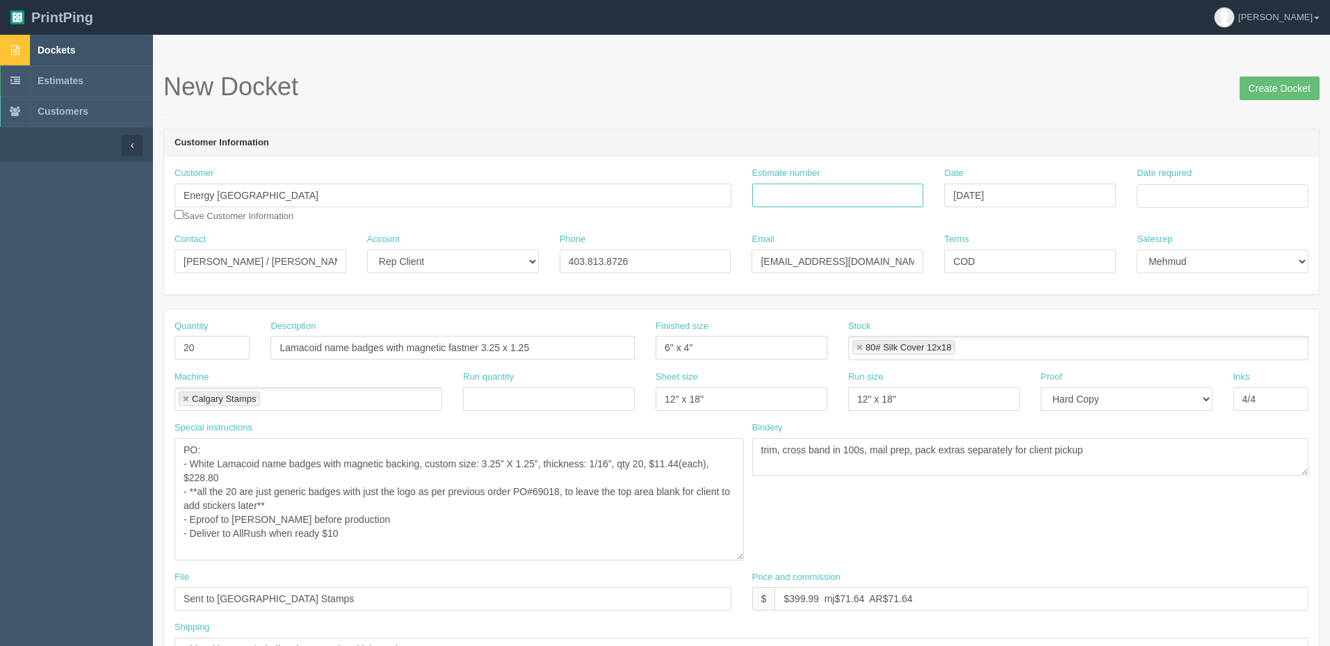
click at [794, 197] on input "Estimate number" at bounding box center [839, 196] width 172 height 24
type input "Outsource - See quotesheet"
click at [1002, 189] on input "September 10, 2025" at bounding box center [1030, 196] width 172 height 24
click at [1030, 291] on td "11" at bounding box center [1033, 289] width 18 height 20
type input "September 11, 2025"
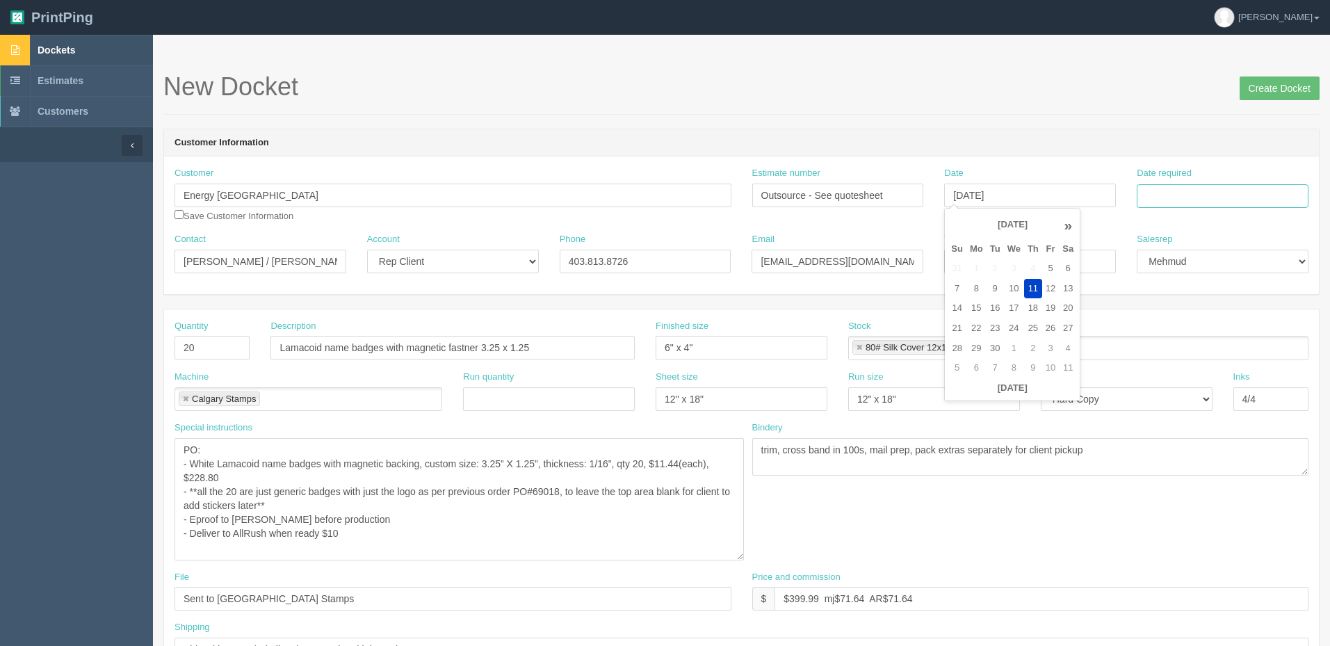
click at [1170, 194] on input "Date required" at bounding box center [1223, 196] width 172 height 24
click at [1180, 303] on td "16" at bounding box center [1188, 309] width 17 height 20
click at [1250, 312] on td "19" at bounding box center [1243, 309] width 17 height 20
type input "September 19, 2025"
click at [1050, 99] on h1 "New Docket Create Docket" at bounding box center [741, 87] width 1157 height 28
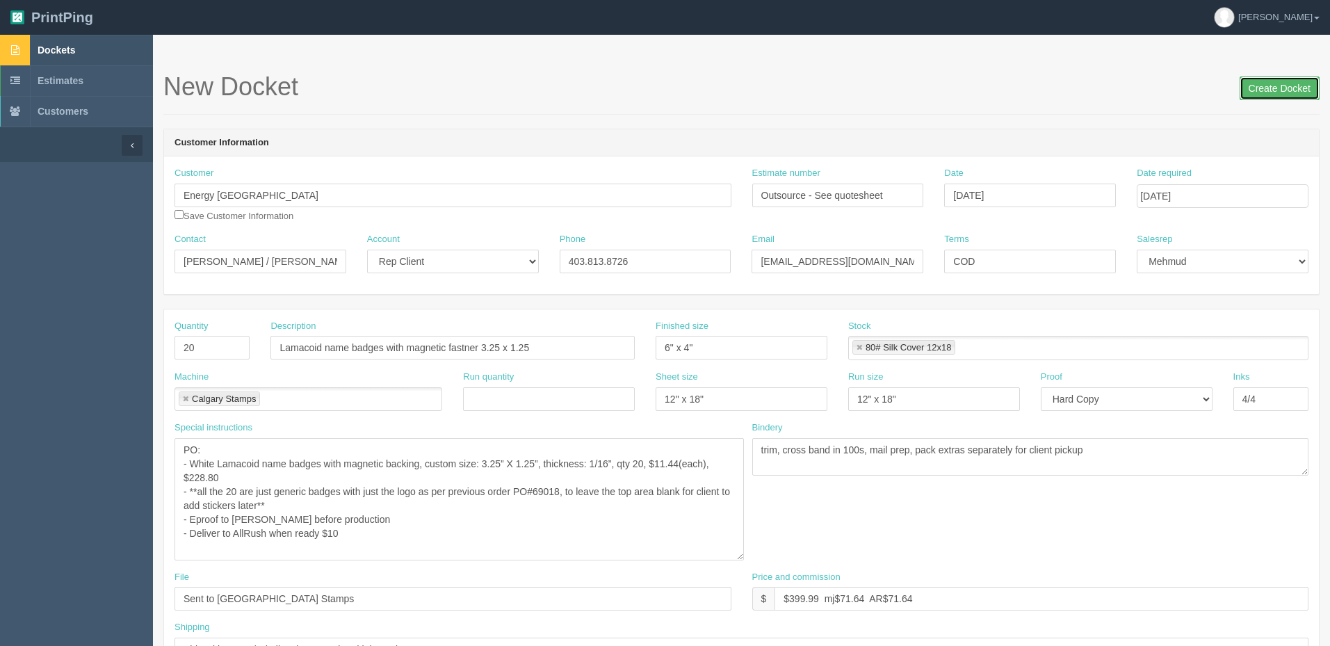
click at [1278, 88] on input "Create Docket" at bounding box center [1280, 89] width 80 height 24
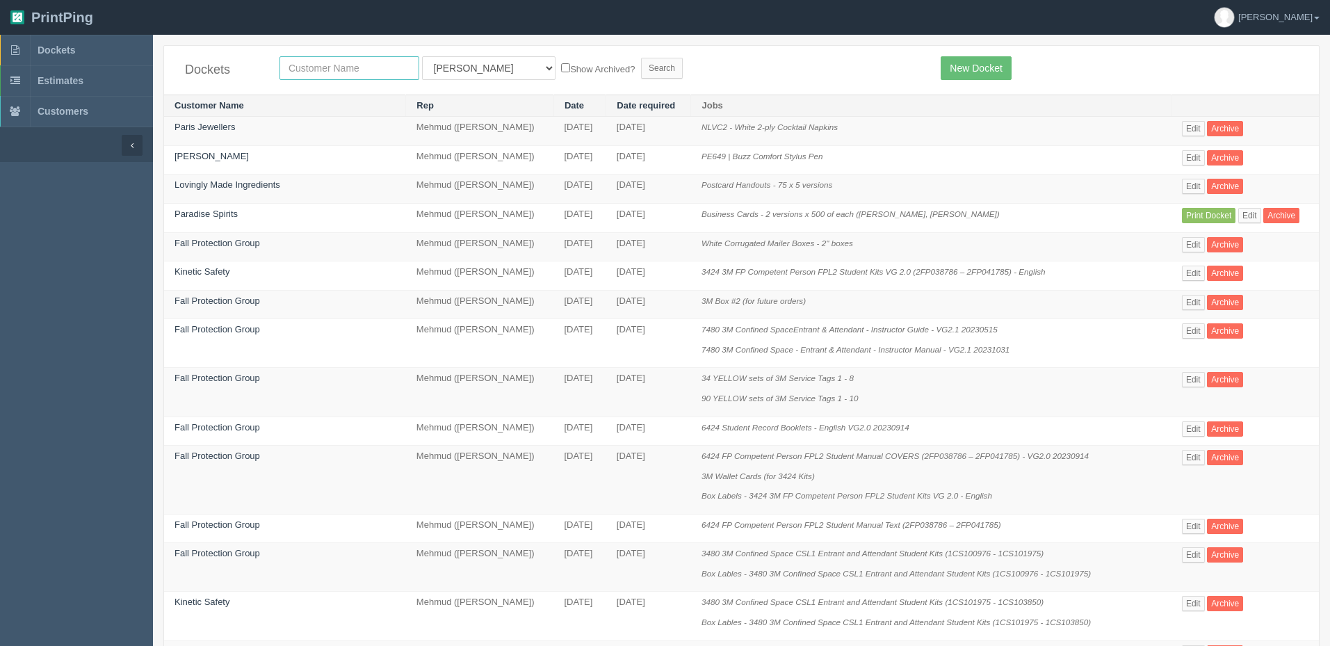
click at [353, 61] on input "text" at bounding box center [350, 68] width 140 height 24
type input "energy"
click at [641, 58] on input "Search" at bounding box center [662, 68] width 42 height 21
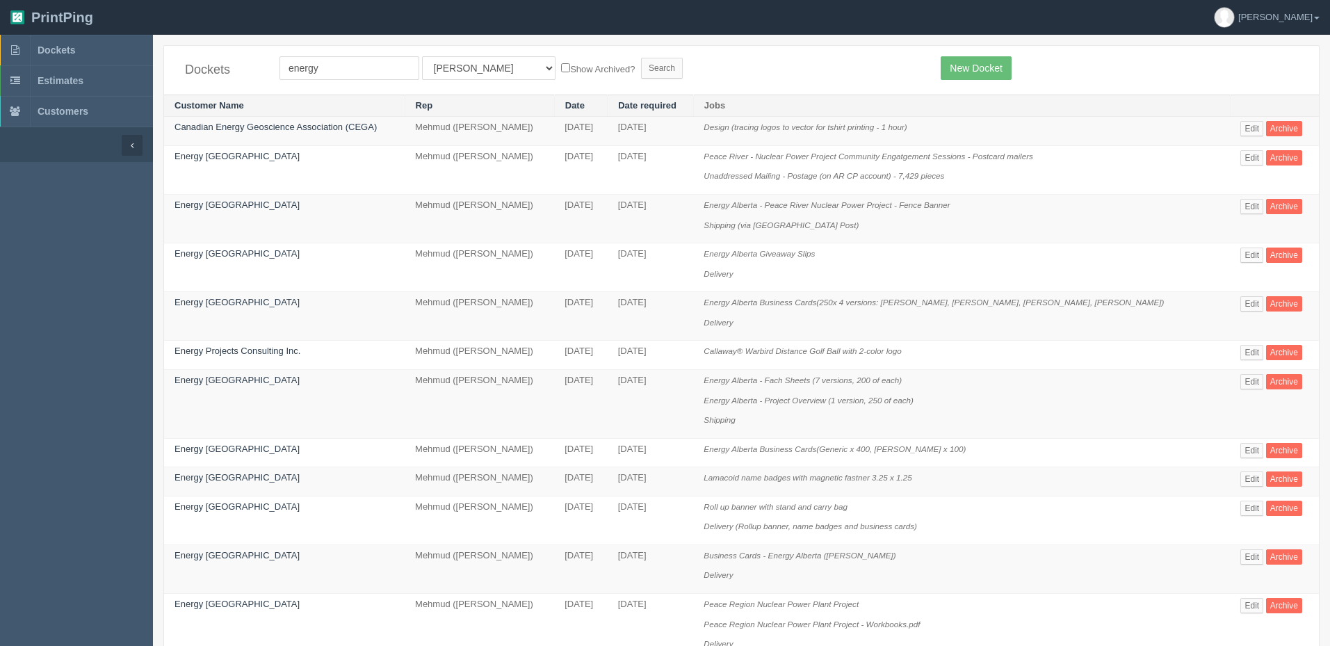
scroll to position [139, 0]
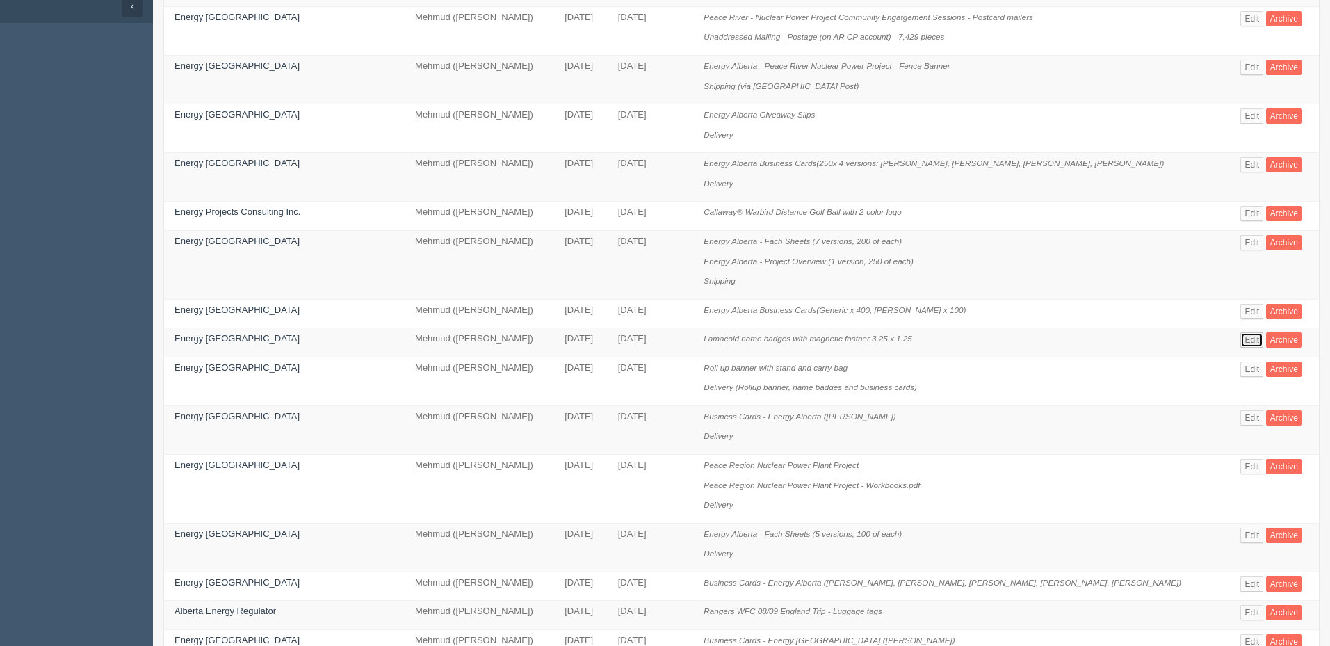
click at [1250, 339] on link "Edit" at bounding box center [1252, 339] width 23 height 15
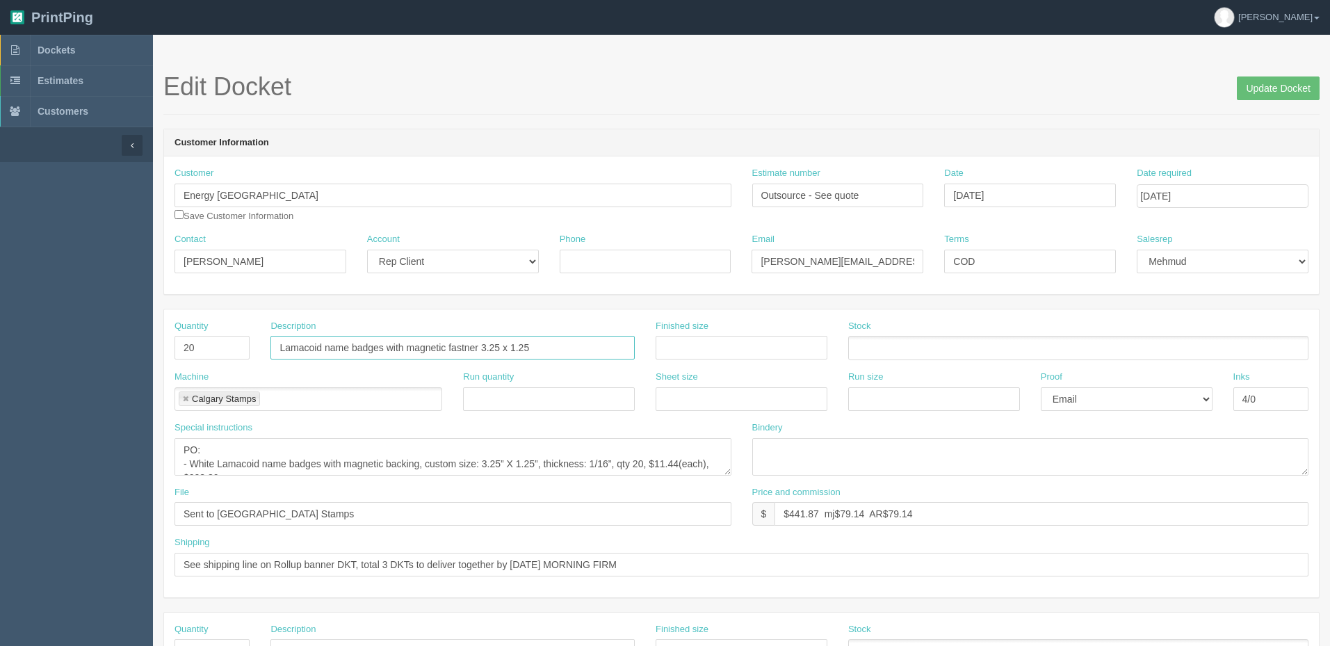
click at [458, 352] on input "Lamacoid name badges with magnetic fastner 3.25 x 1.25" at bounding box center [453, 348] width 364 height 24
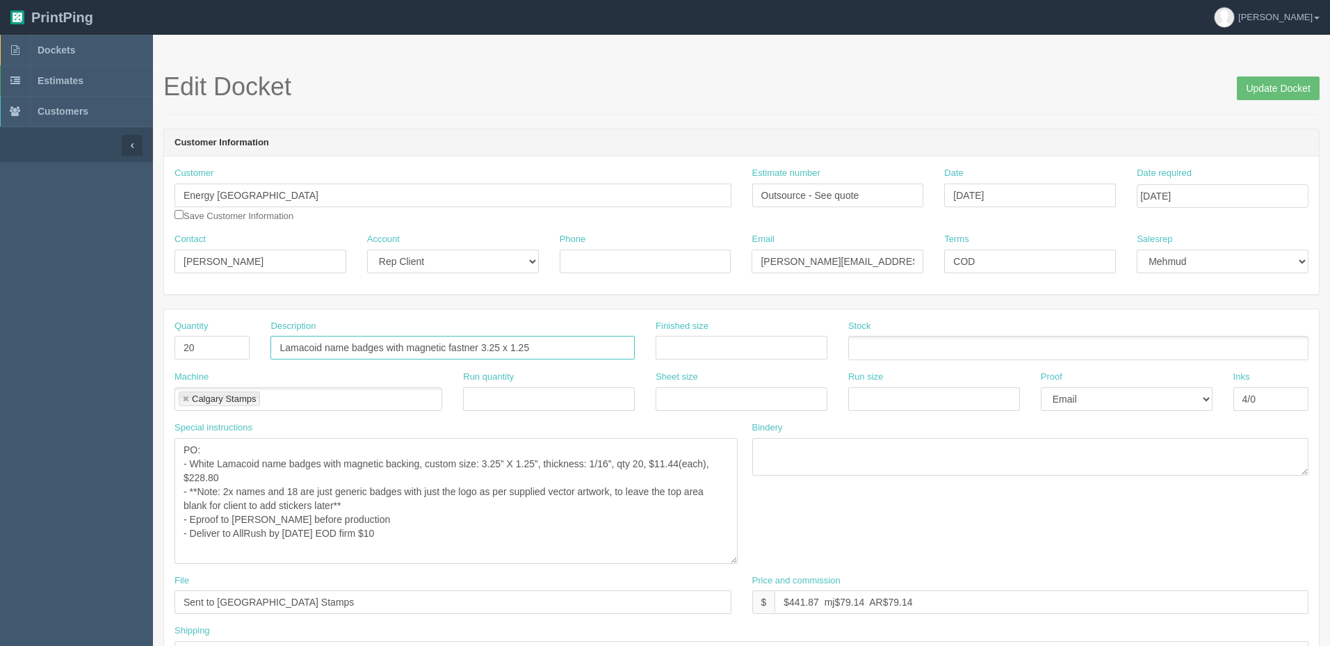
drag, startPoint x: 728, startPoint y: 472, endPoint x: 728, endPoint y: 552, distance: 80.7
click at [735, 564] on textarea "PO: - White Lamacoid name badges with magnetic backing, custom size: 3.25” X 1.…" at bounding box center [456, 501] width 563 height 126
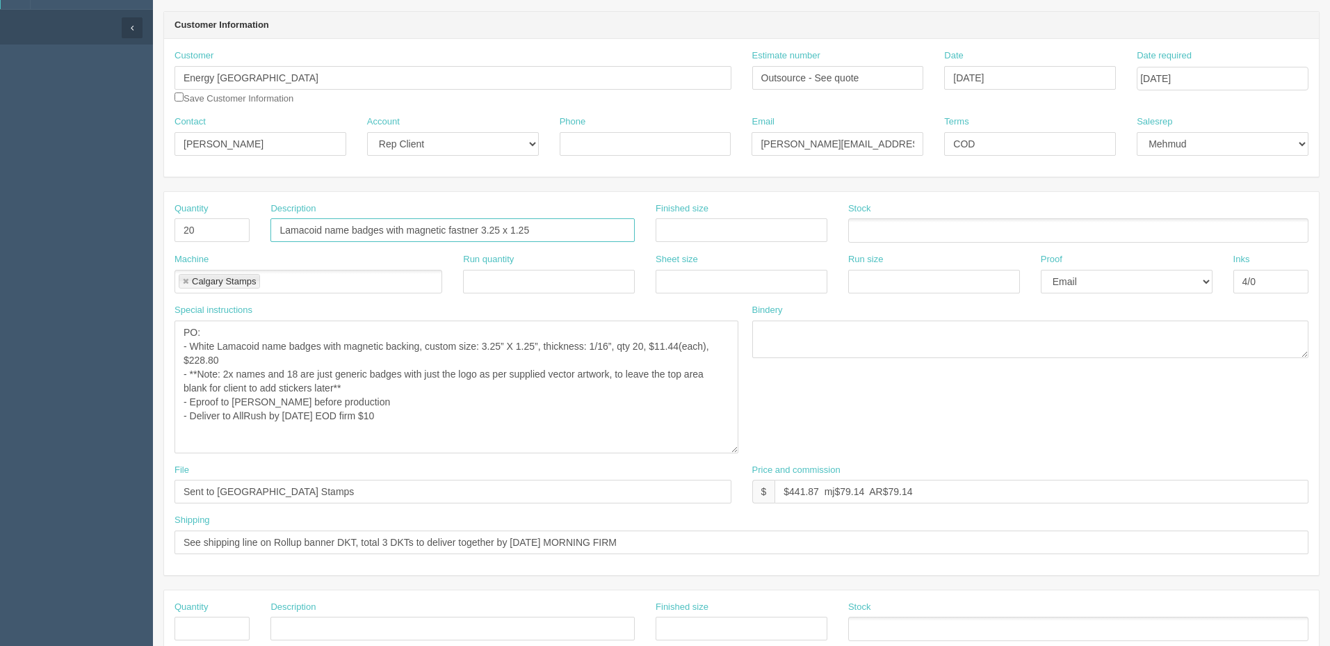
scroll to position [139, 0]
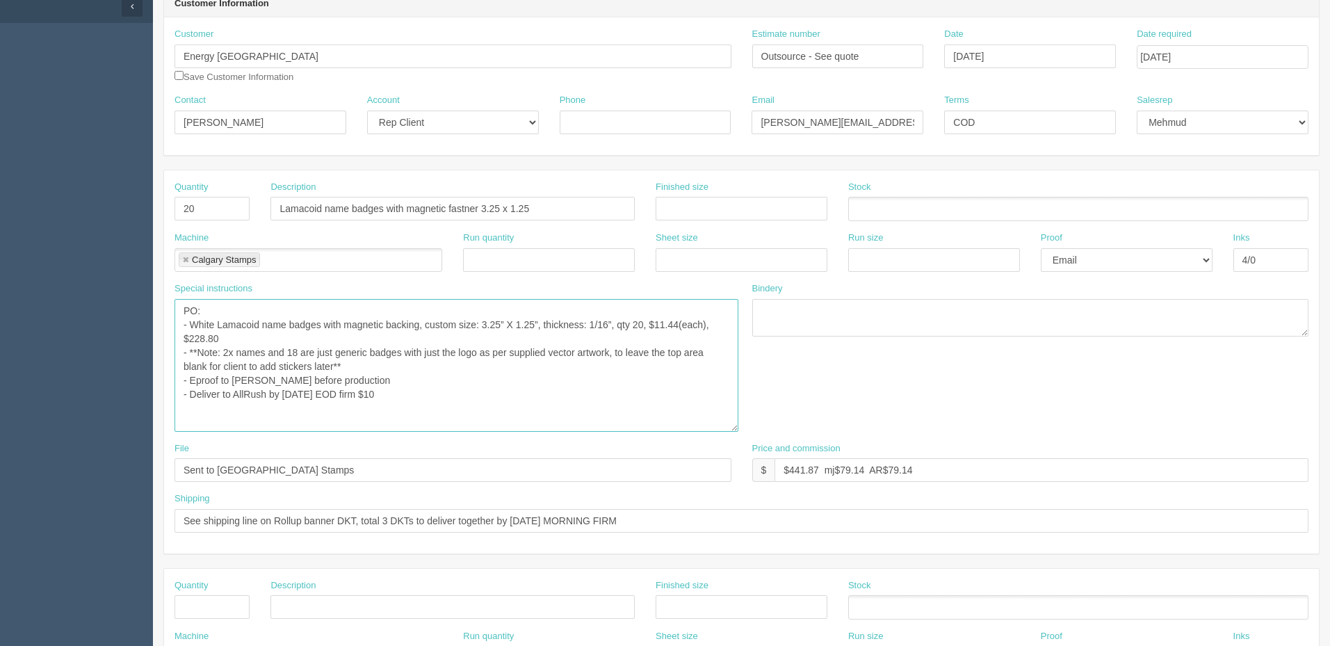
click at [341, 362] on textarea "PO: - White Lamacoid name badges with magnetic backing, custom size: 3.25” X 1.…" at bounding box center [457, 365] width 564 height 133
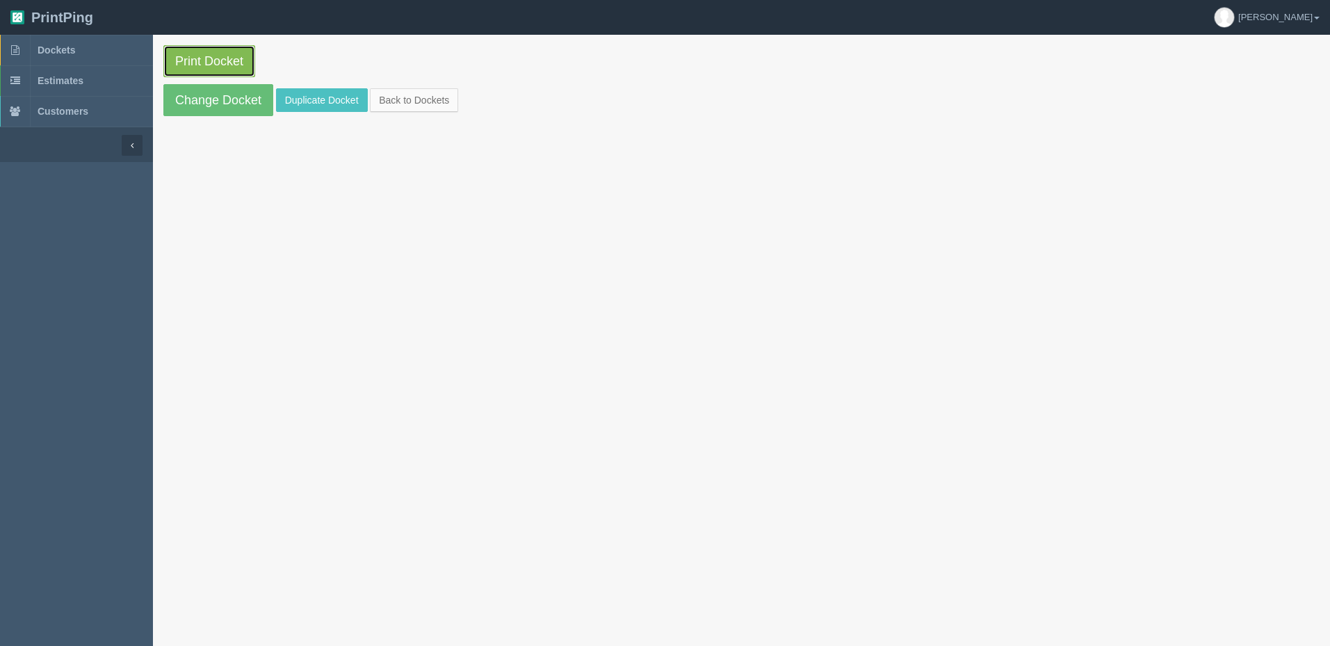
click at [198, 53] on link "Print Docket" at bounding box center [209, 61] width 92 height 32
click at [103, 51] on link "Dockets" at bounding box center [76, 50] width 153 height 31
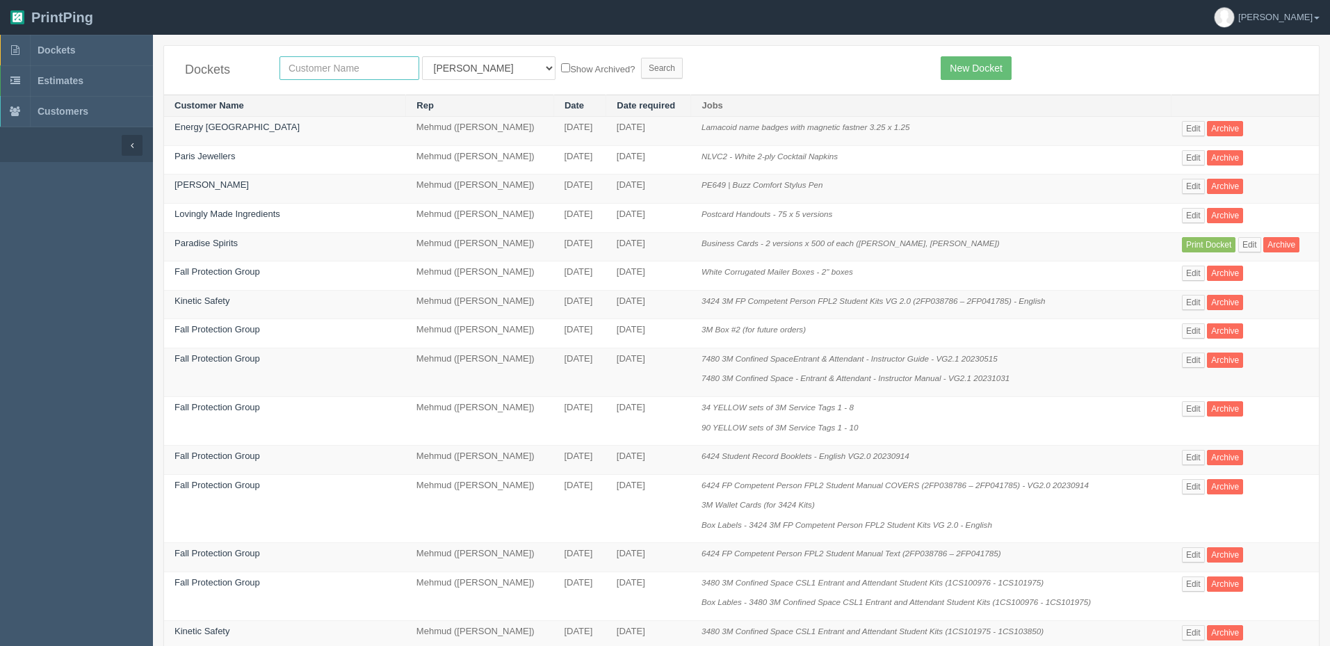
click at [389, 70] on input "text" at bounding box center [350, 68] width 140 height 24
type input "energy [GEOGRAPHIC_DATA]"
click at [641, 58] on input "Search" at bounding box center [662, 68] width 42 height 21
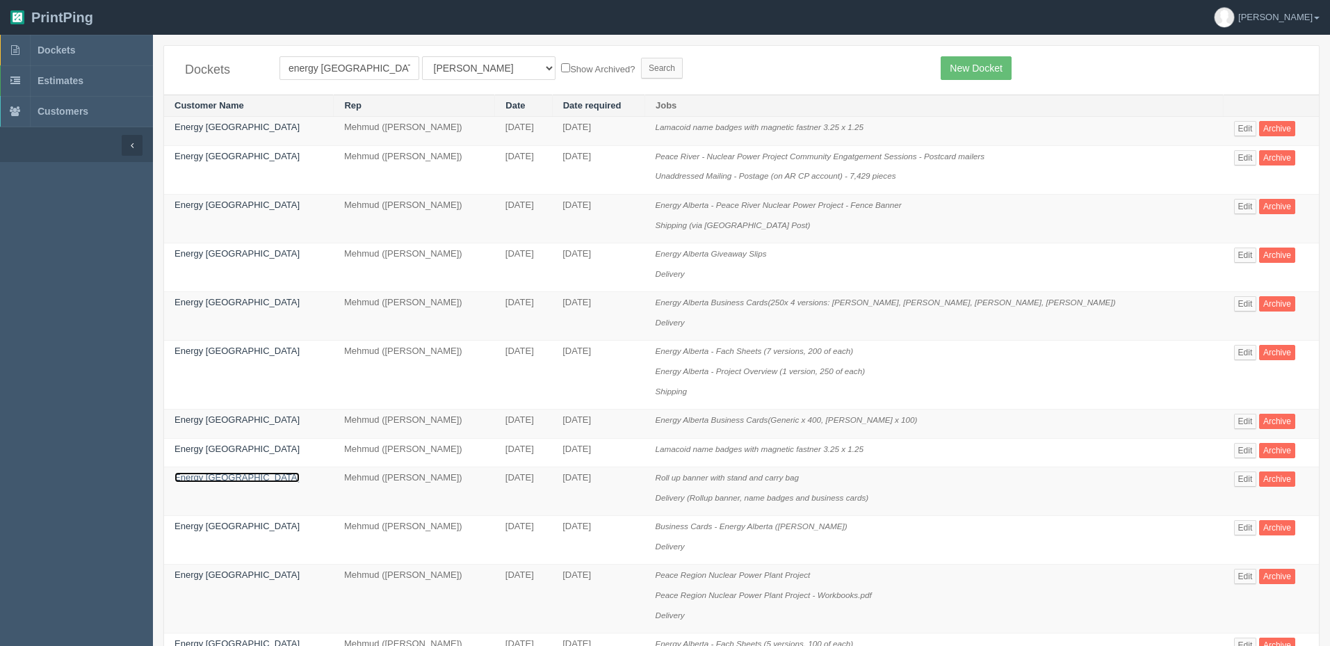
click at [217, 474] on link "Energy [GEOGRAPHIC_DATA]" at bounding box center [237, 477] width 125 height 10
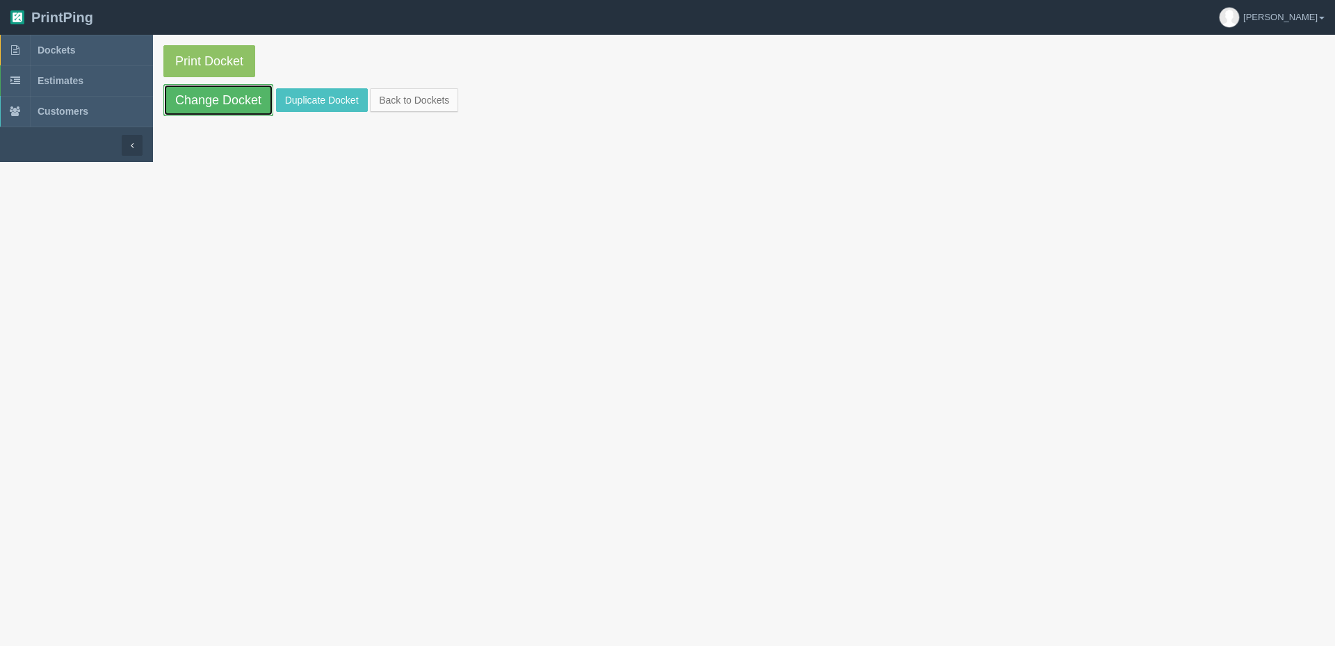
click at [223, 100] on link "Change Docket" at bounding box center [218, 100] width 110 height 32
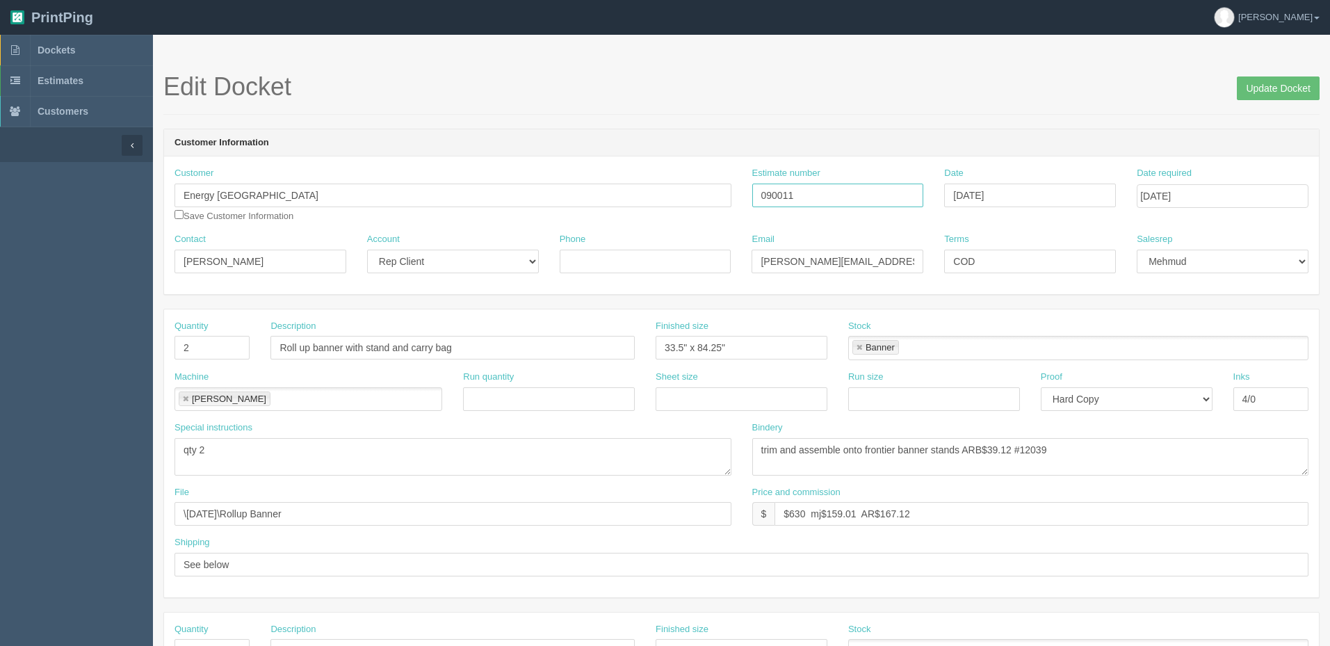
drag, startPoint x: 801, startPoint y: 193, endPoint x: 609, endPoint y: 195, distance: 192.0
click at [609, 195] on div "Customer Energy [GEOGRAPHIC_DATA] Save Customer Information Estimate number 090…" at bounding box center [741, 200] width 1155 height 66
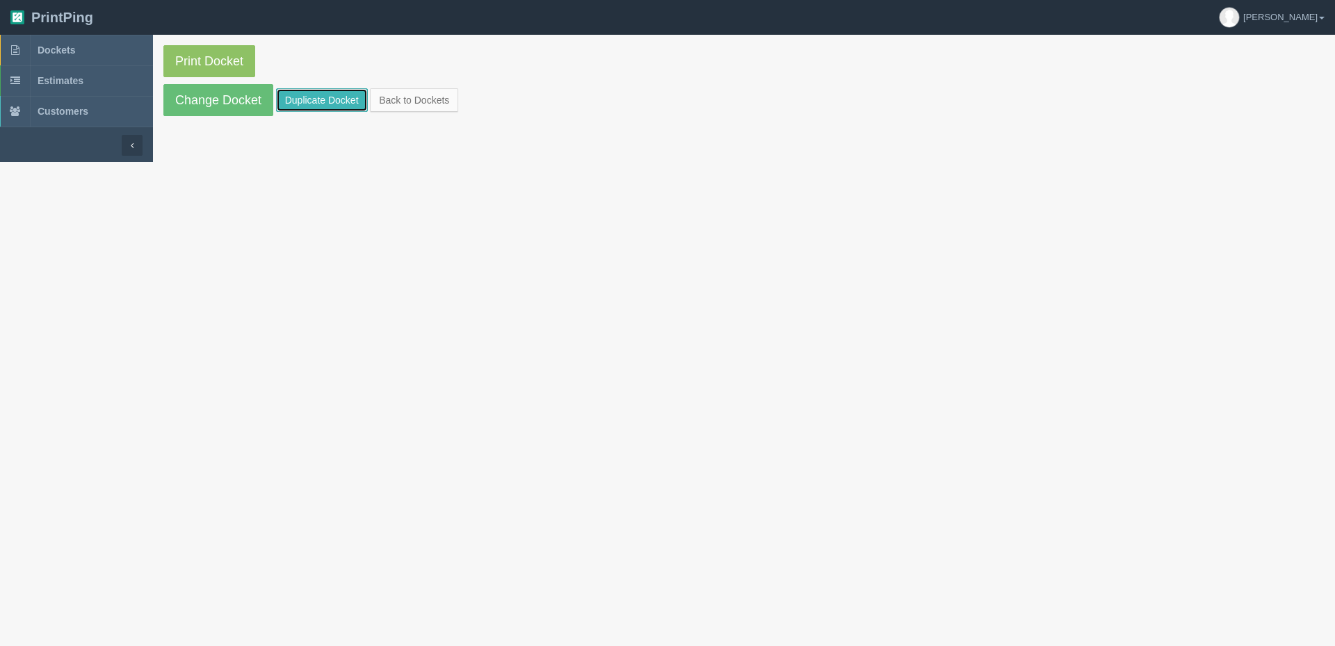
click at [296, 90] on link "Duplicate Docket" at bounding box center [322, 100] width 92 height 24
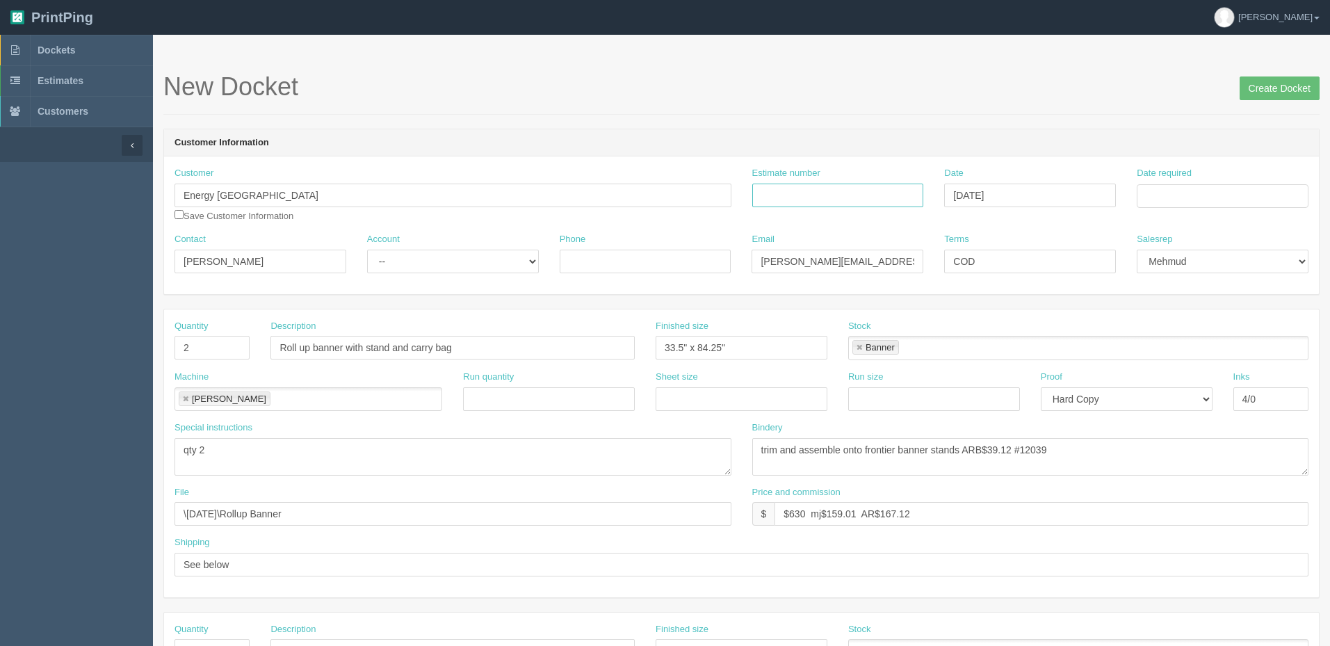
click at [842, 198] on input "Estimate number" at bounding box center [839, 196] width 172 height 24
paste input "090011"
type input "090011"
drag, startPoint x: 815, startPoint y: 513, endPoint x: 1335, endPoint y: 518, distance: 519.6
click at [1330, 518] on html "PrintPing Zack Edit account ( zack@allrush.ca ) Logout Dockets Estimates" at bounding box center [665, 631] width 1330 height 1263
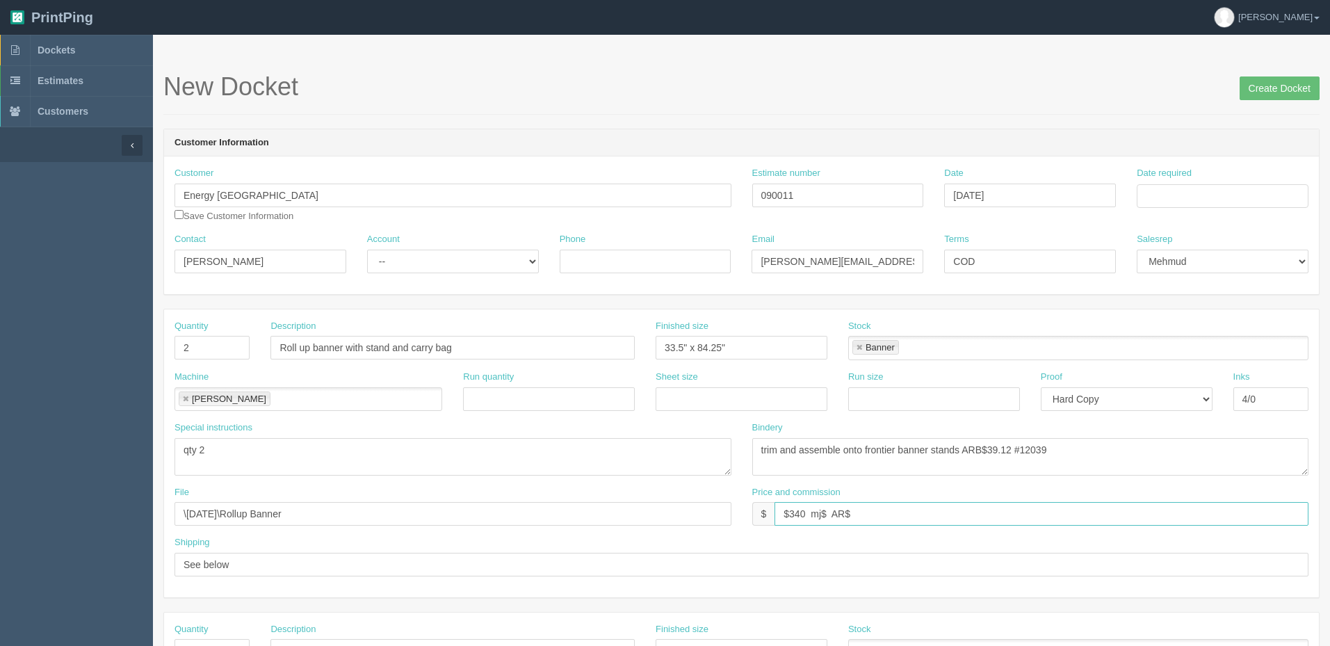
drag, startPoint x: 828, startPoint y: 513, endPoint x: 834, endPoint y: 521, distance: 10.0
click at [828, 513] on input "$340 mj$ AR$" at bounding box center [1042, 514] width 534 height 24
click at [910, 513] on input "$340 mj$80.01 AR$" at bounding box center [1042, 514] width 534 height 24
type input "$340 mj$80.01 AR$92.25"
drag, startPoint x: 339, startPoint y: 509, endPoint x: -199, endPoint y: 503, distance: 538.3
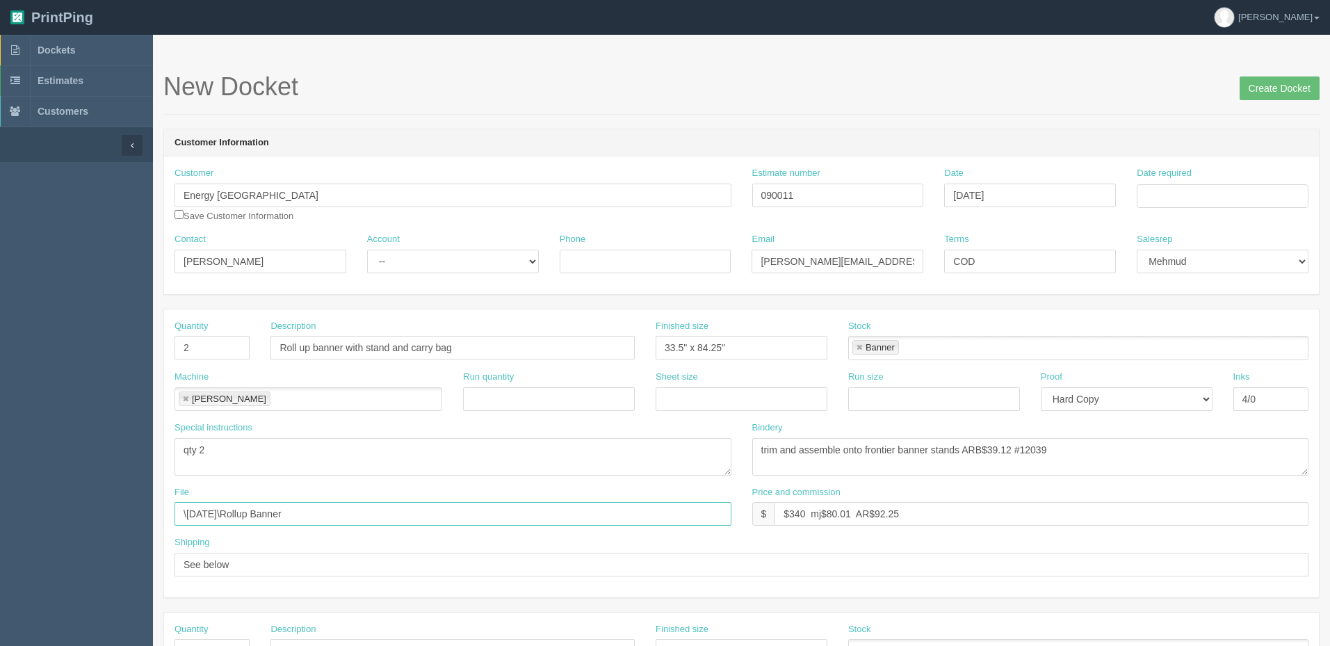
click at [0, 503] on html "PrintPing Zack Edit account ( zack@allrush.ca ) Logout Dockets Estimates" at bounding box center [665, 631] width 1330 height 1263
type input "files@allrush.ca "Energy Alberta - Roll up Banner""
drag, startPoint x: 204, startPoint y: 347, endPoint x: 65, endPoint y: 347, distance: 139.1
click at [65, 347] on section "Dockets Estimates Customers" at bounding box center [665, 649] width 1330 height 1228
type input "1"
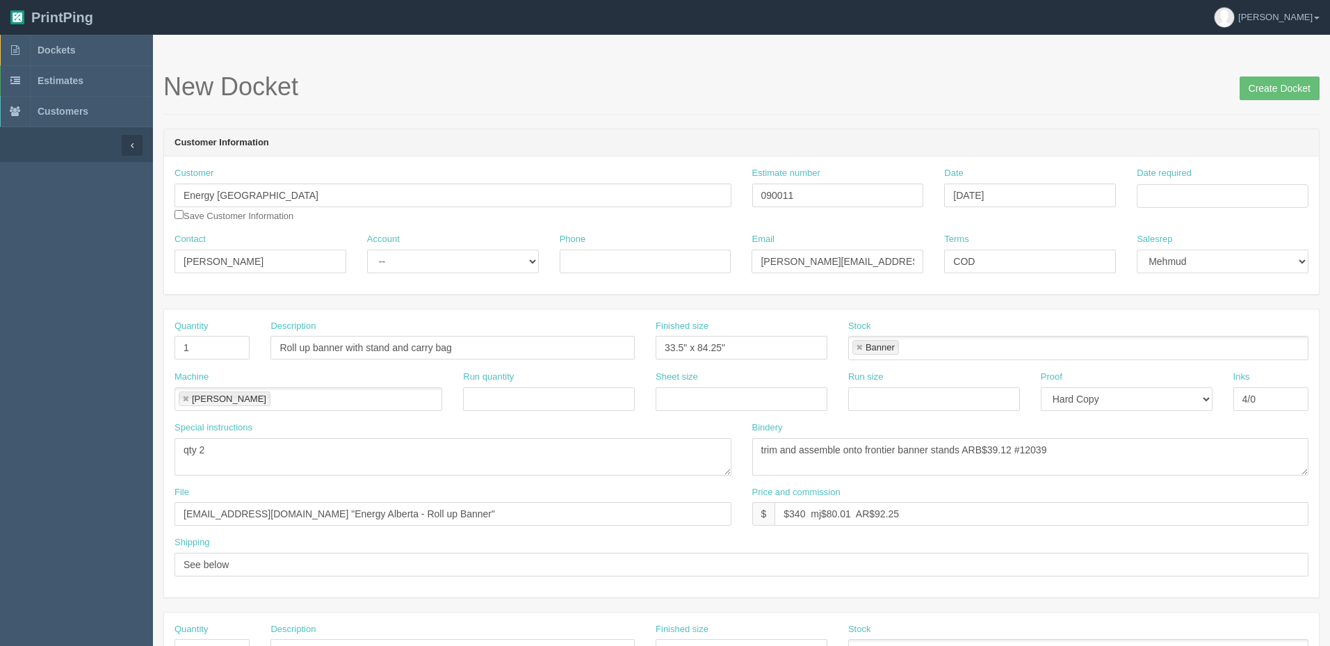
drag, startPoint x: 516, startPoint y: 424, endPoint x: 439, endPoint y: 465, distance: 87.1
click at [516, 424] on div "Special instructions qty 2" at bounding box center [453, 448] width 557 height 54
drag, startPoint x: 417, startPoint y: 453, endPoint x: 18, endPoint y: 442, distance: 399.4
click at [18, 442] on section "Dockets Estimates Customers" at bounding box center [665, 649] width 1330 height 1228
click at [999, 451] on textarea "trim and assemble onto frontier banner stands ARB$39.12 #12039" at bounding box center [1031, 457] width 557 height 38
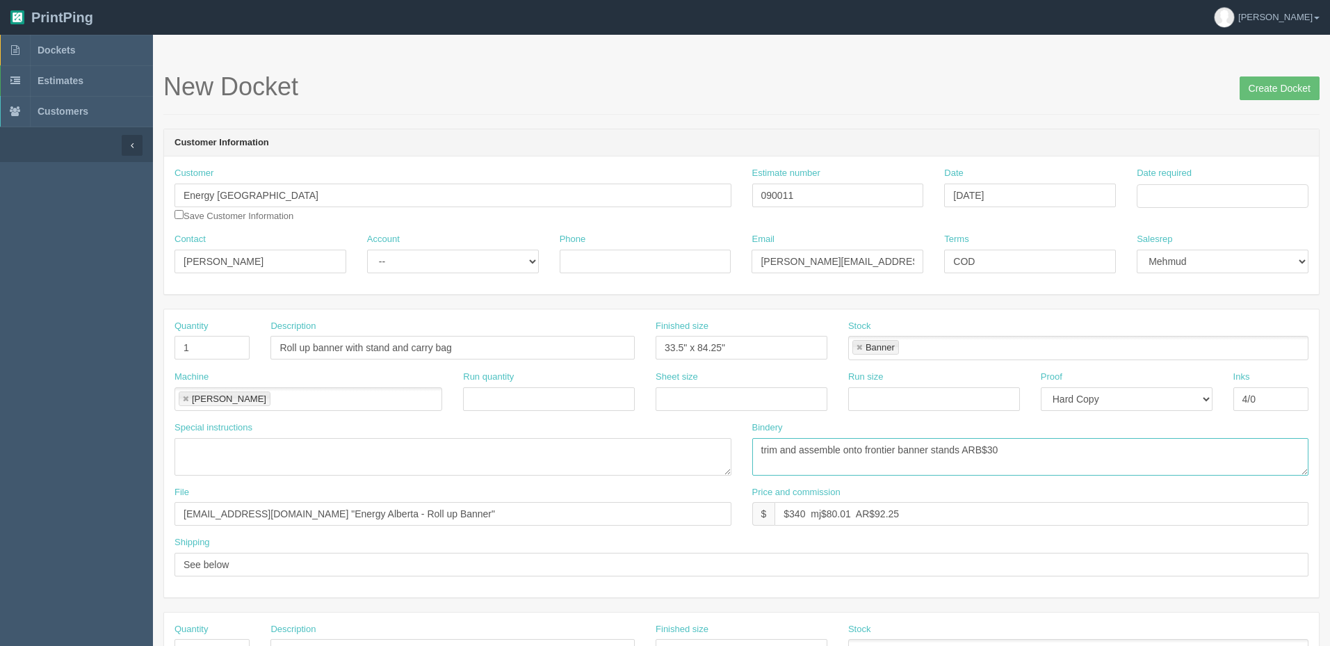
type textarea "trim and assemble onto frontier banner stands ARB$30"
click at [1187, 196] on input "Date required" at bounding box center [1223, 196] width 172 height 24
click at [1187, 307] on td "16" at bounding box center [1188, 309] width 17 height 20
type input "September 16, 2025"
click at [1102, 196] on input "September 10, 2025" at bounding box center [1030, 196] width 172 height 24
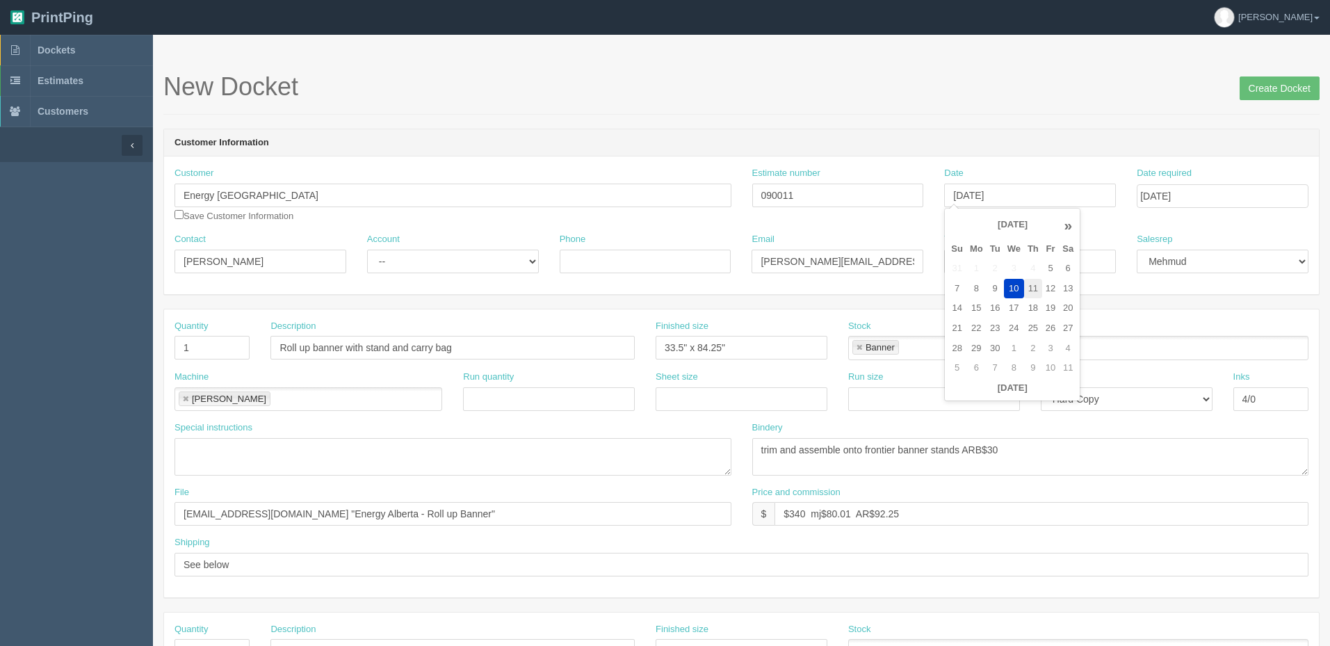
click at [1039, 290] on td "11" at bounding box center [1033, 289] width 18 height 20
type input "September 11, 2025"
drag, startPoint x: 1250, startPoint y: 195, endPoint x: 1240, endPoint y: 203, distance: 12.4
click at [1245, 195] on input "September 16, 2025" at bounding box center [1223, 196] width 172 height 24
click at [1230, 304] on td "18" at bounding box center [1226, 309] width 18 height 20
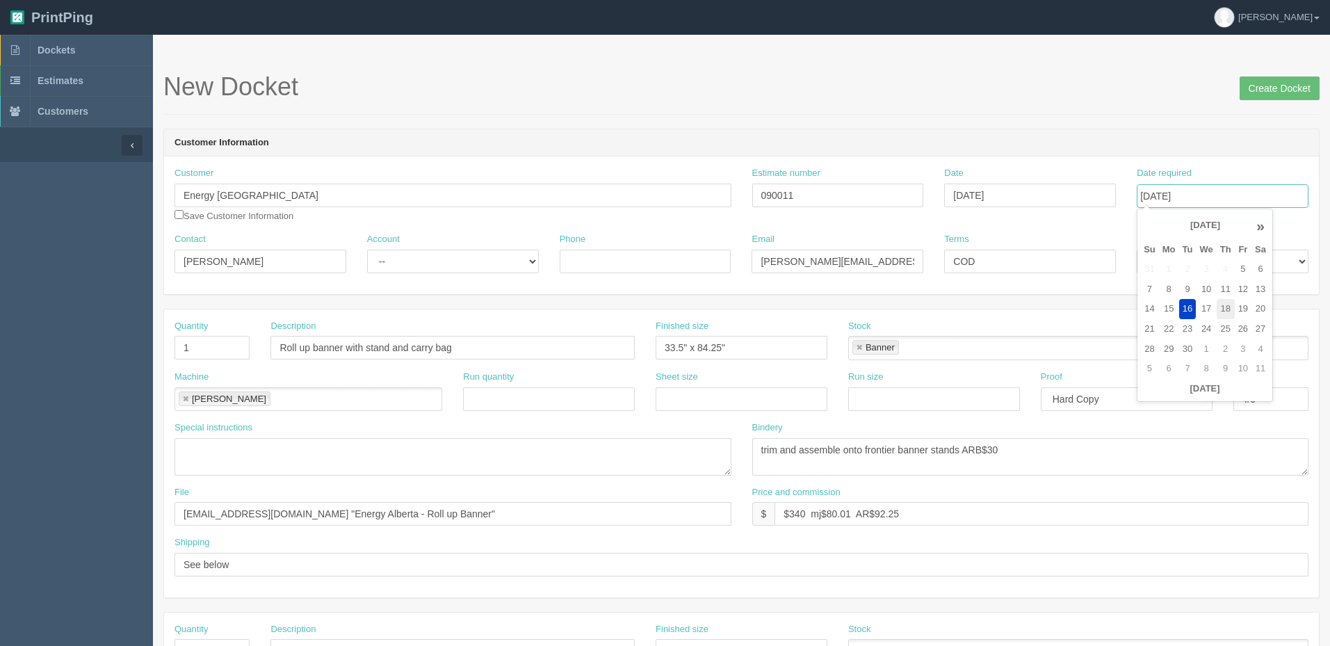
type input "September 18, 2025"
click at [1065, 132] on header "Customer Information" at bounding box center [741, 143] width 1155 height 28
click at [782, 113] on div "New Docket Create Docket" at bounding box center [741, 94] width 1157 height 42
drag, startPoint x: 29, startPoint y: 273, endPoint x: -77, endPoint y: 273, distance: 105.0
click at [0, 273] on html "PrintPing Zack Edit account ( zack@allrush.ca ) Logout Dockets Estimates" at bounding box center [665, 631] width 1330 height 1263
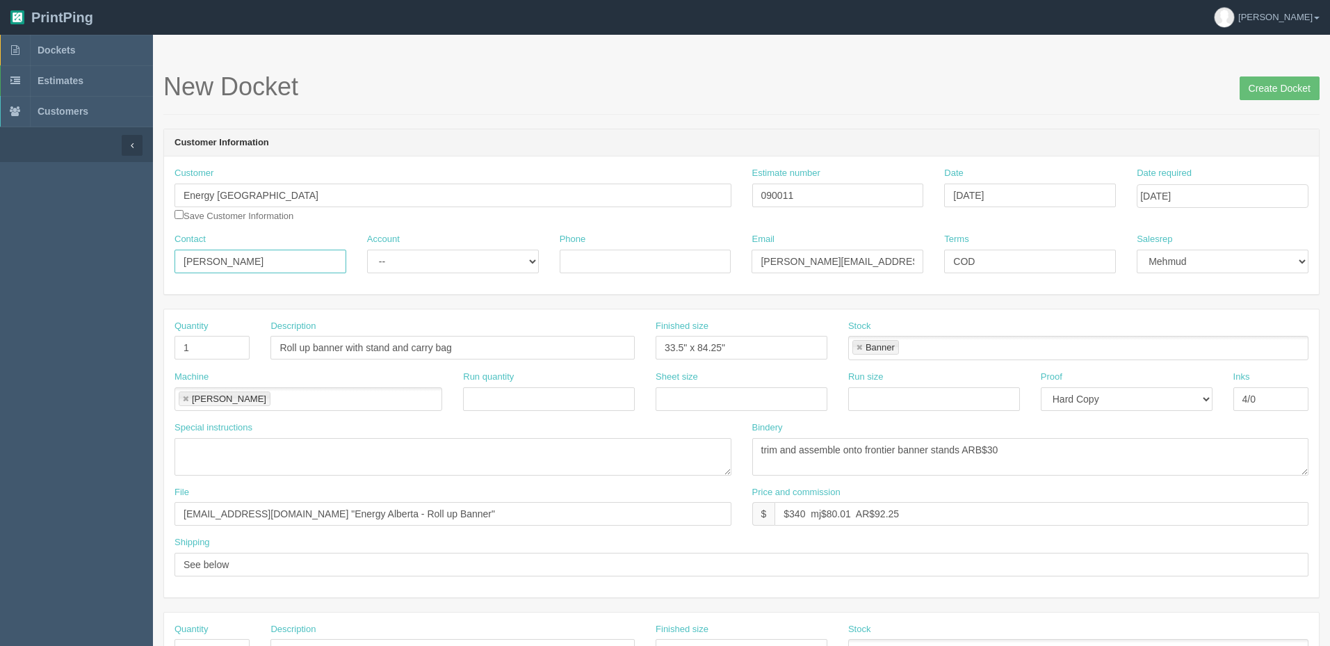
type input "Sohila Shahin / Amanda Martin"
select select "Rep Client"
click at [367, 250] on select "-- Existing Client Allrush Client Rep Client" at bounding box center [453, 262] width 172 height 24
type input "sohila.shahin@energyalberta.com / amanda.martin@energyalberta.com>"
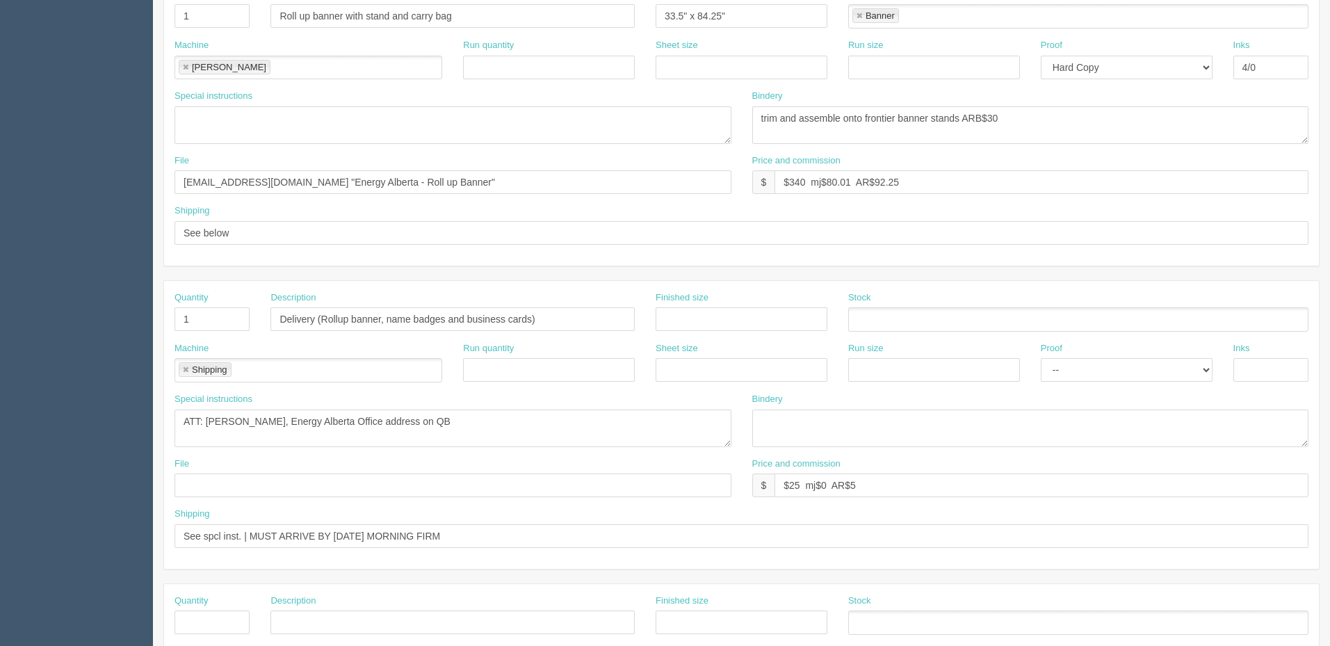
scroll to position [417, 0]
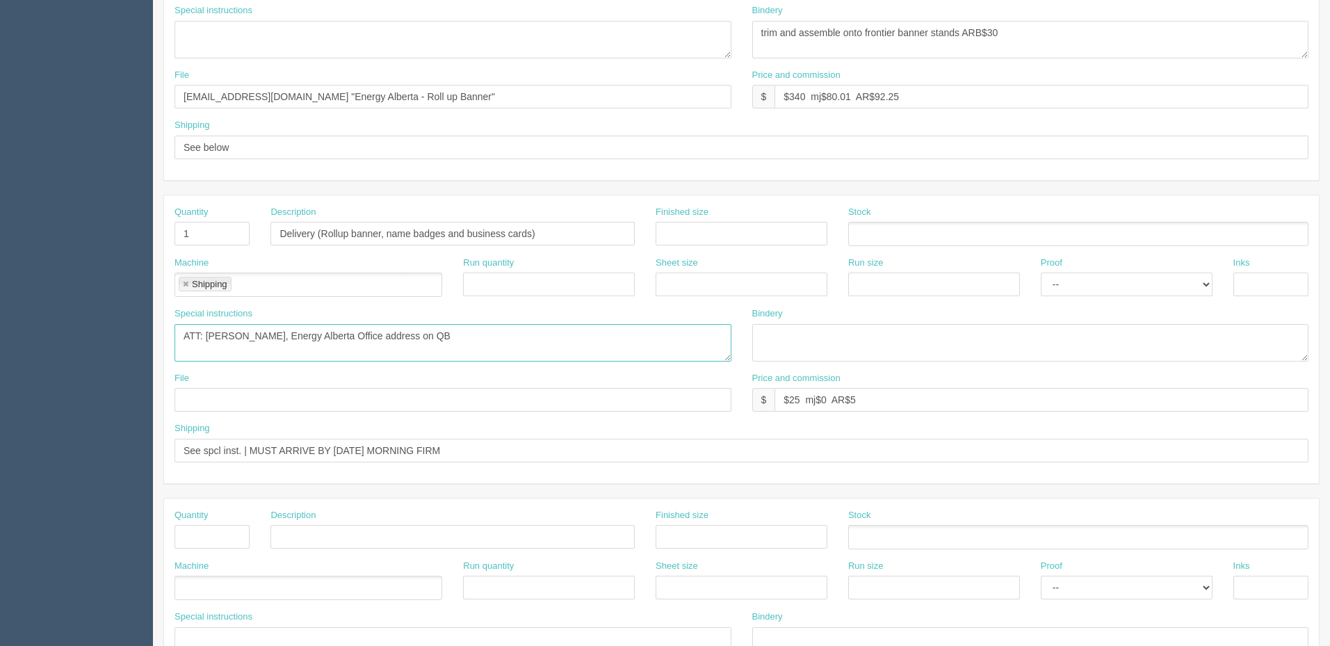
click at [277, 335] on textarea "ATT: Vicky Bermudez, Energy Alberta Office address on QB" at bounding box center [453, 343] width 557 height 38
type textarea "ATT: Sohila Shahin, Energy Alberta Office address on QB"
click at [325, 447] on input "See spcl inst. | MUST ARRIVE BY FRIDAY MORNING FIRM" at bounding box center [742, 451] width 1134 height 24
drag, startPoint x: 453, startPoint y: 449, endPoint x: -42, endPoint y: 401, distance: 497.5
click at [0, 401] on html "PrintPing Zack Edit account ( zack@allrush.ca ) Logout Dockets Estimates" at bounding box center [665, 214] width 1330 height 1263
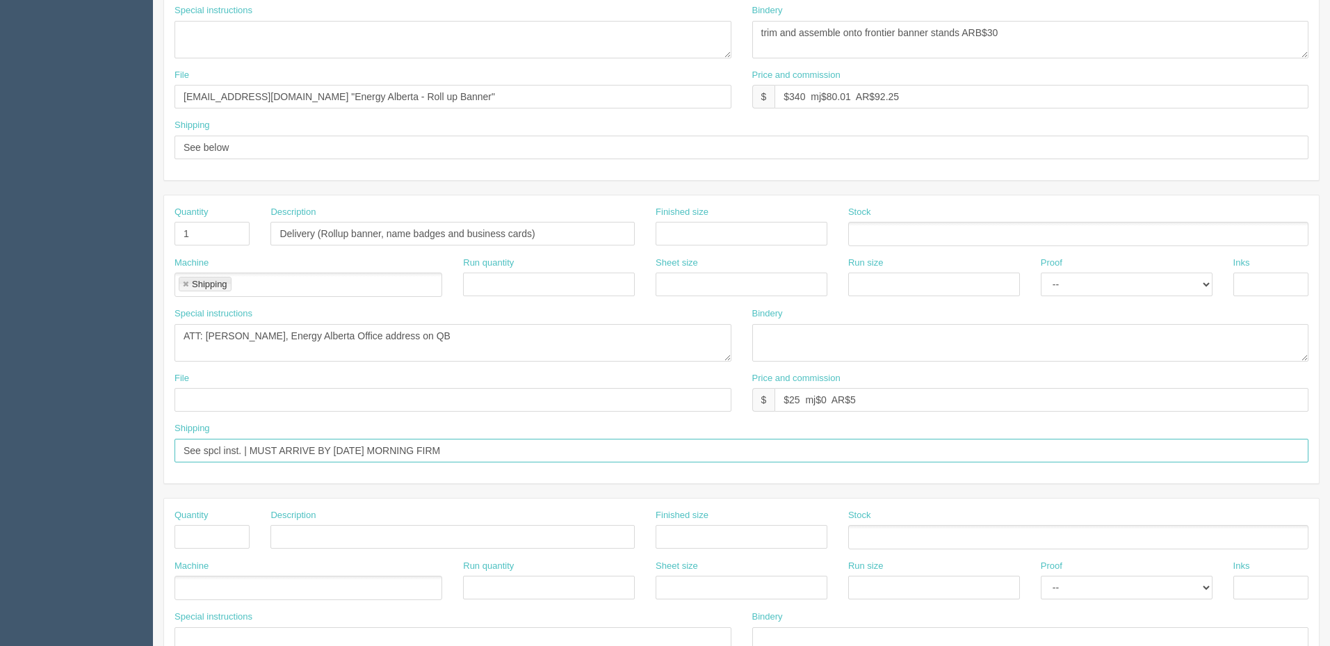
click at [296, 447] on input "See spcl inst. | MUST ARRIVE BY FRIDAY MORNING FIRM" at bounding box center [742, 451] width 1134 height 24
drag, startPoint x: 255, startPoint y: 451, endPoint x: 1023, endPoint y: 449, distance: 768.5
click at [1023, 449] on input "See spcl inst. | MUST ARRIVE BY FRIDAY MORNING FIRM" at bounding box center [742, 451] width 1134 height 24
type input "See spcl inst. | with DKT 1/2(lamacoid nametags from Calgayr Stamps)"
drag, startPoint x: 919, startPoint y: 399, endPoint x: 862, endPoint y: 411, distance: 58.9
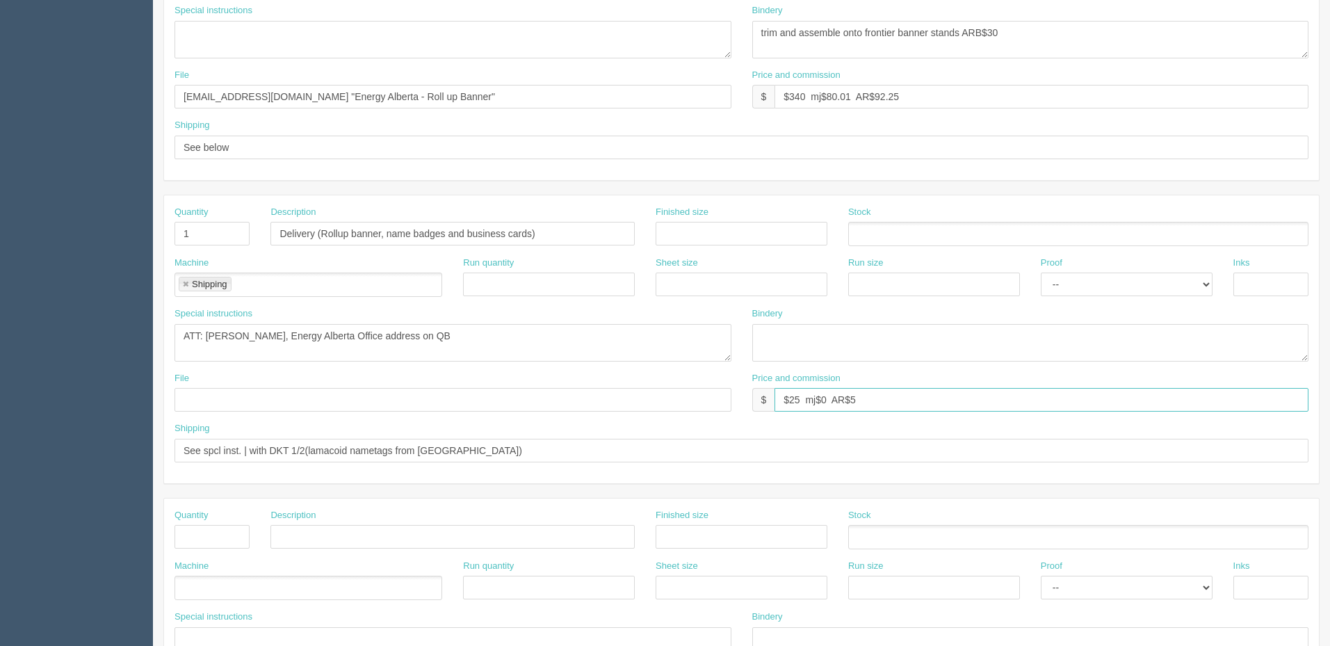
click at [919, 399] on input "$25 mj$0 AR$5" at bounding box center [1042, 400] width 534 height 24
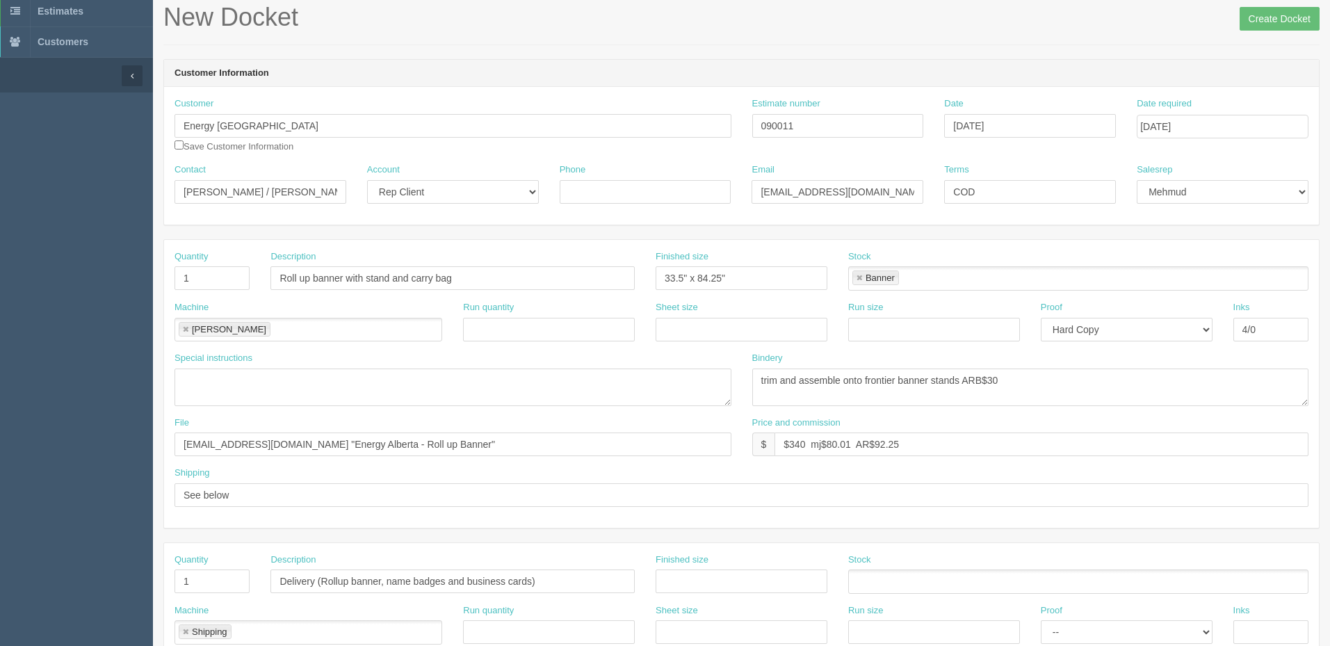
scroll to position [487, 0]
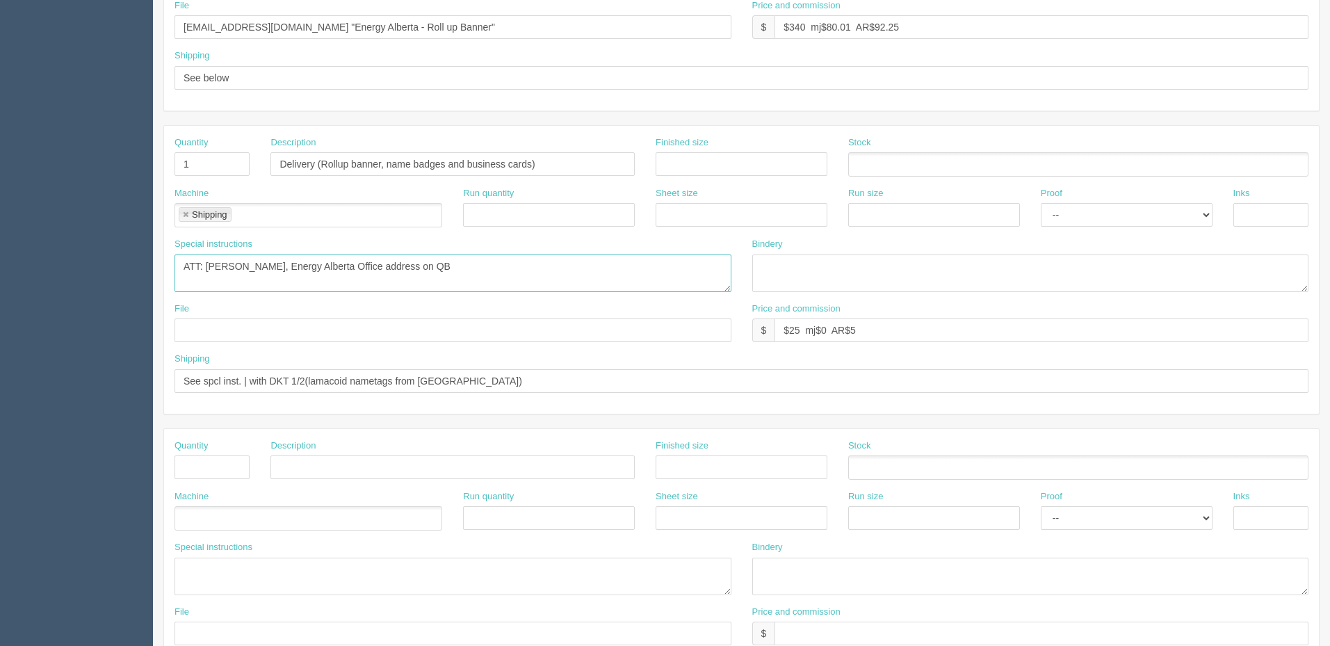
click at [484, 261] on textarea "ATT: Vicky Bermudez, Energy Alberta Office address on QB" at bounding box center [453, 274] width 557 height 38
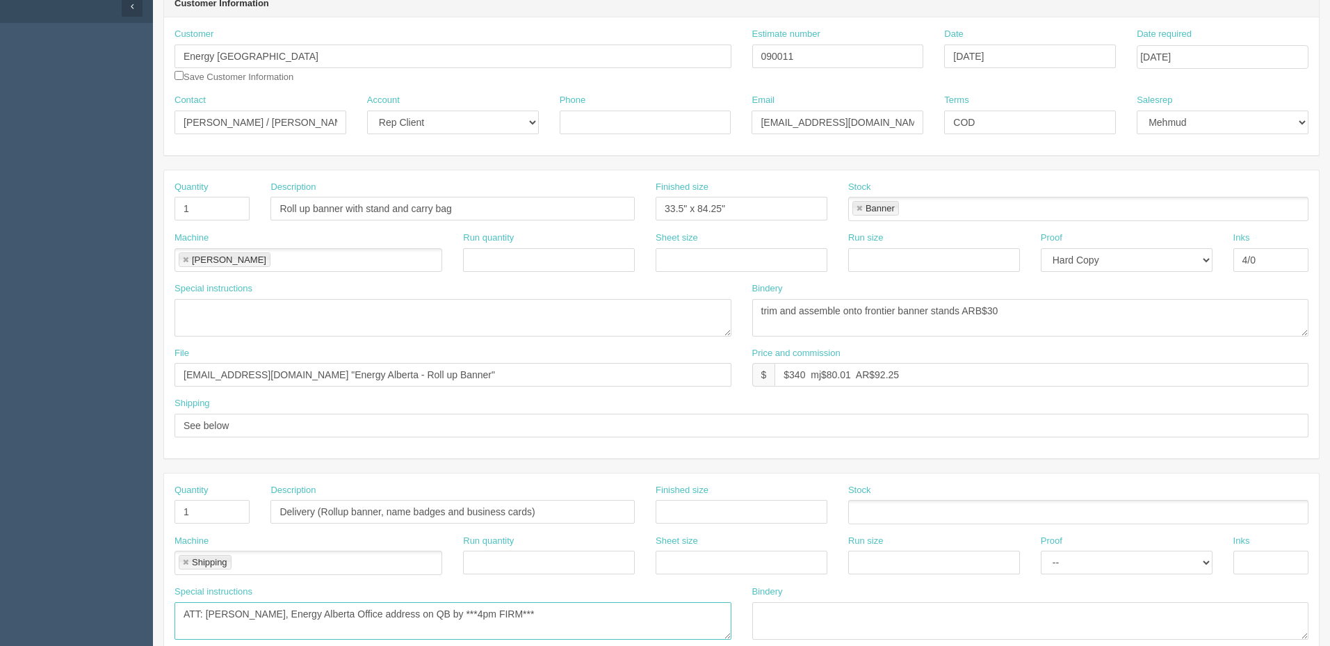
scroll to position [0, 0]
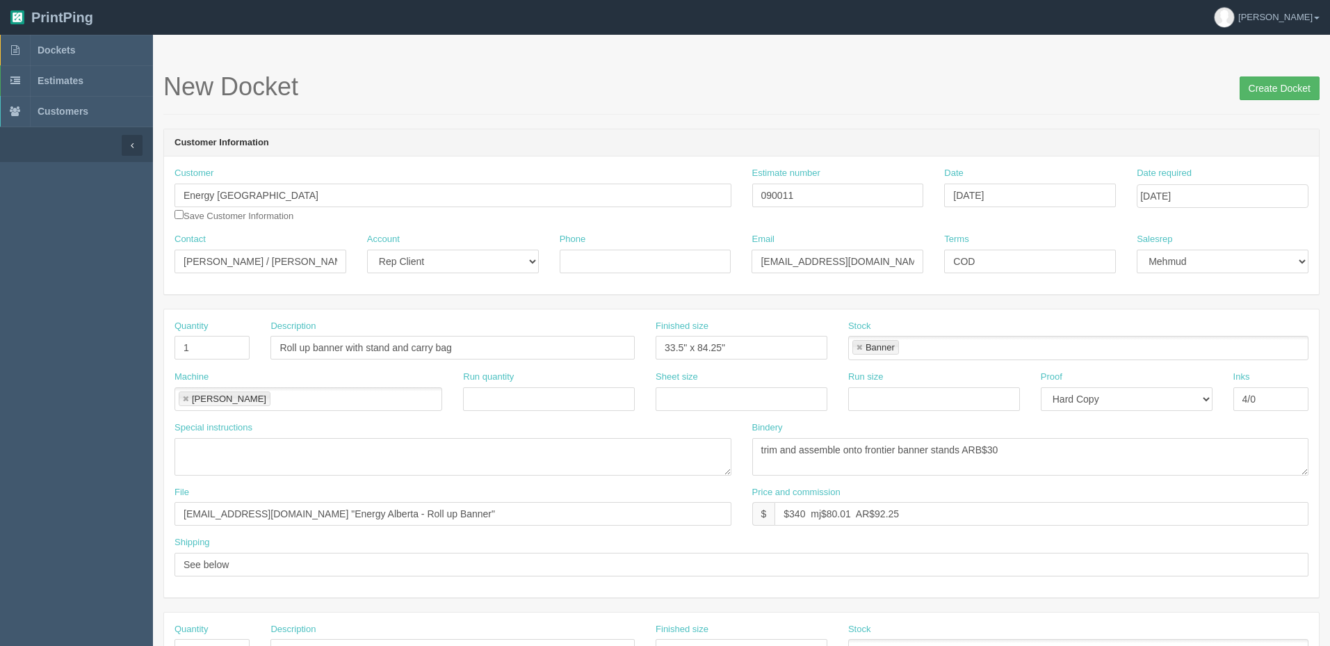
type textarea "ATT: Sohila Shahin, Energy Alberta Office address on QB by ***4pm FIRM***"
click at [1261, 86] on input "Create Docket" at bounding box center [1280, 89] width 80 height 24
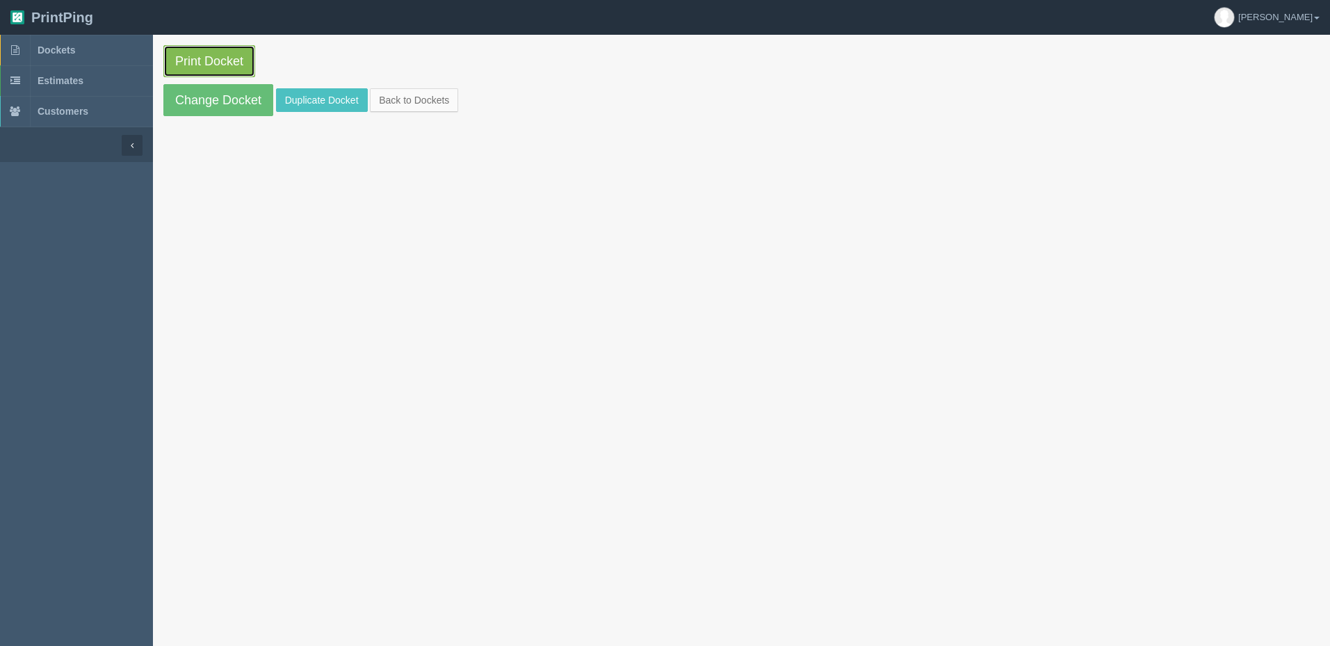
click at [206, 66] on link "Print Docket" at bounding box center [209, 61] width 92 height 32
drag, startPoint x: 79, startPoint y: 50, endPoint x: 42, endPoint y: 54, distance: 37.8
click at [79, 50] on link "Dockets" at bounding box center [76, 50] width 153 height 31
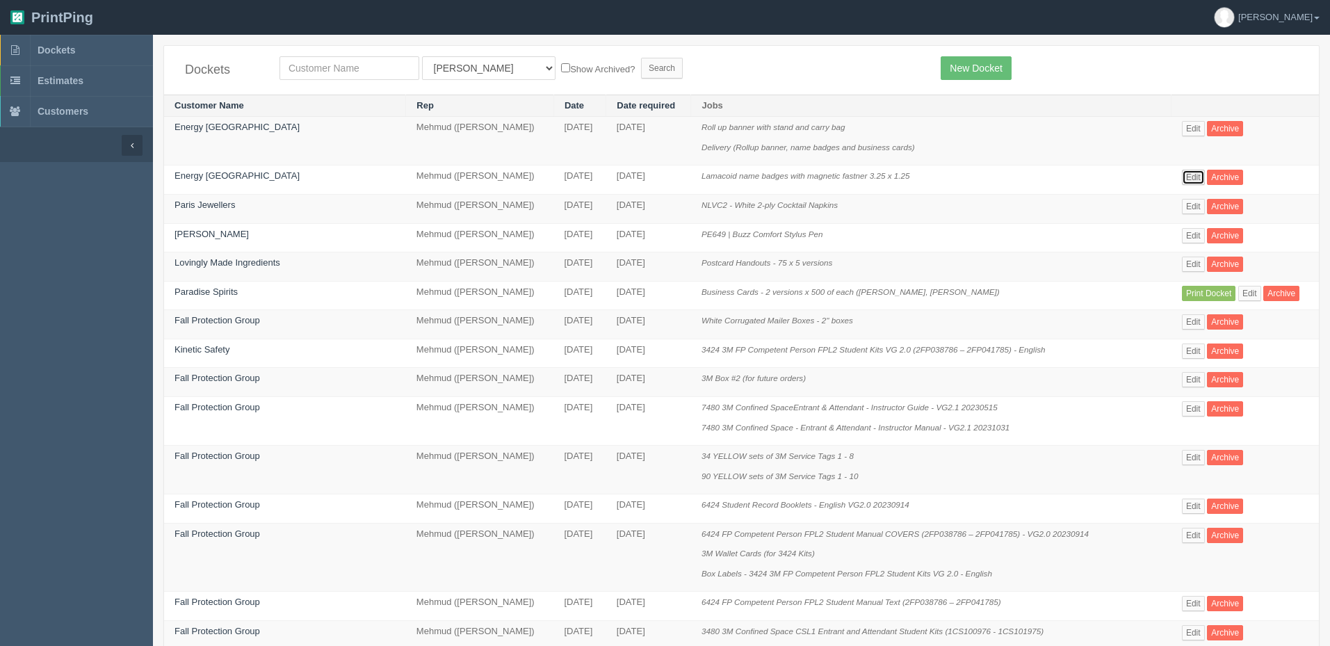
click at [1191, 179] on link "Edit" at bounding box center [1193, 177] width 23 height 15
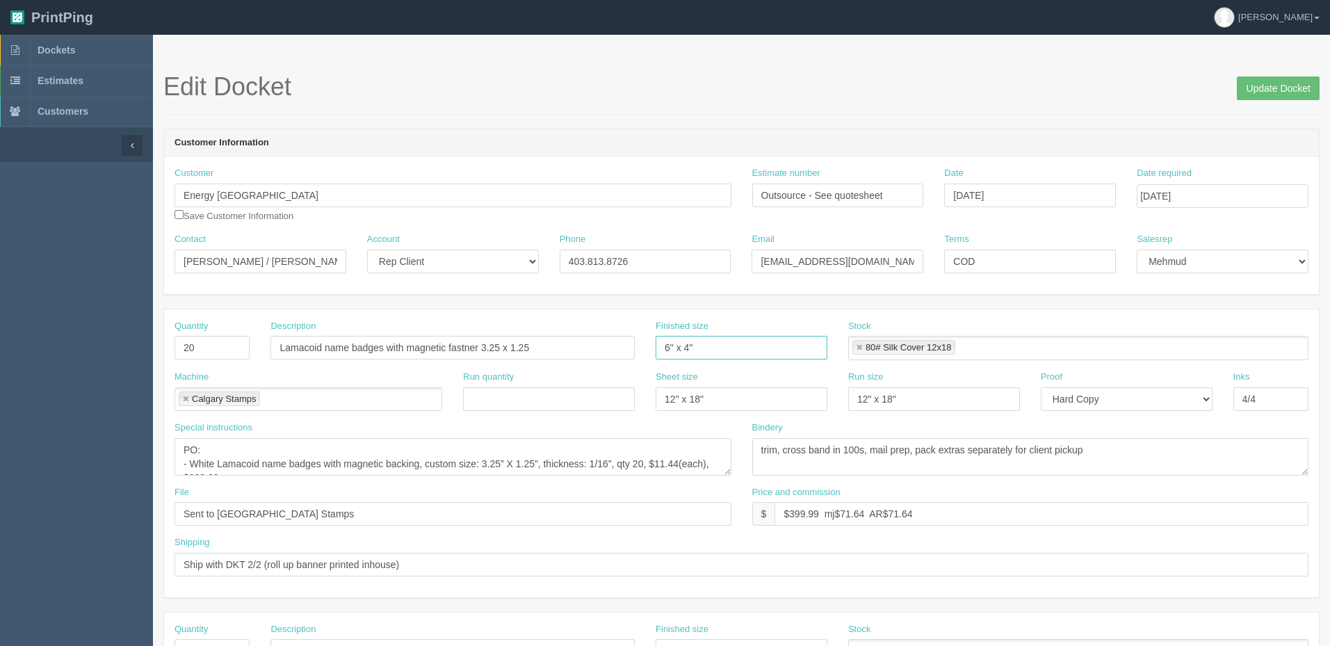
drag, startPoint x: 718, startPoint y: 344, endPoint x: 553, endPoint y: 335, distance: 165.1
click at [553, 335] on div "Quantity 20 Description Lamacoid name badges with magnetic fastner 3.25 x 1.25 …" at bounding box center [741, 345] width 1155 height 51
click at [856, 346] on link at bounding box center [859, 348] width 8 height 9
drag, startPoint x: 741, startPoint y: 396, endPoint x: 560, endPoint y: 405, distance: 181.7
click at [532, 399] on div "Machine Calgary Stamps Calgary Stamps Run quantity Sheet size 12" x 18" Run siz…" at bounding box center [741, 396] width 1155 height 51
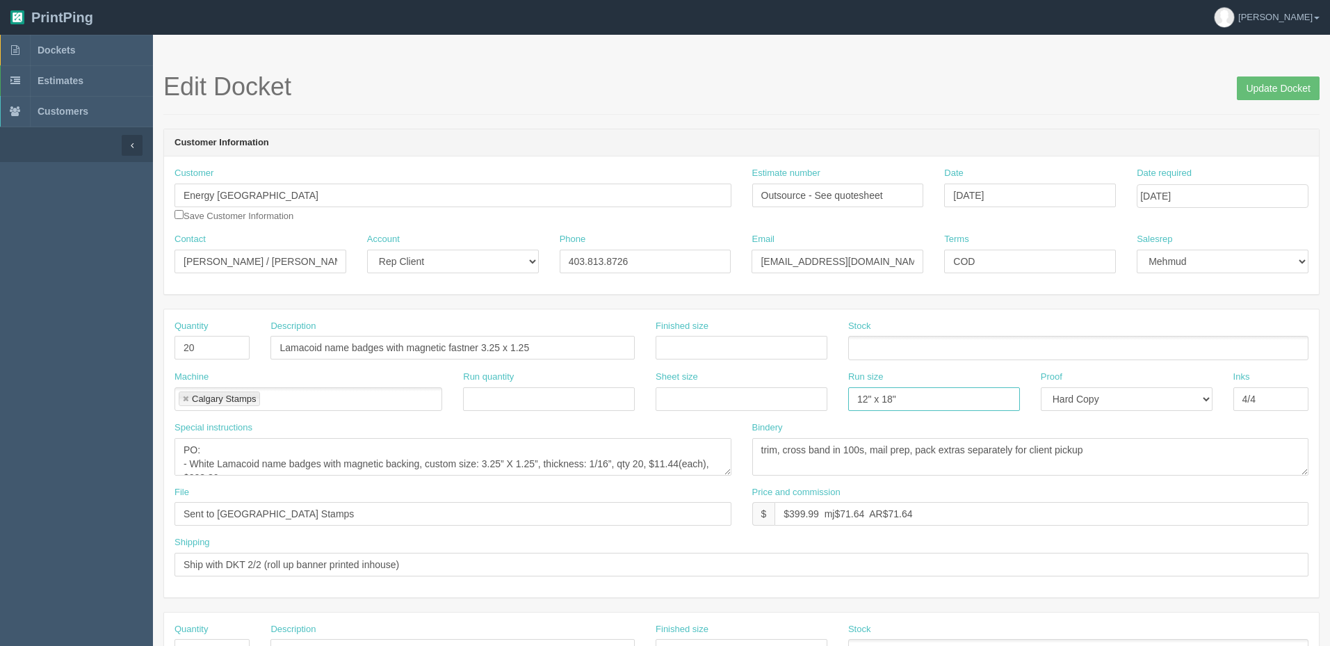
drag, startPoint x: 920, startPoint y: 401, endPoint x: 992, endPoint y: 408, distance: 72.6
click at [785, 401] on div "Machine Calgary Stamps Calgary Stamps Run quantity Sheet size Run size 12" x 18…" at bounding box center [741, 396] width 1155 height 51
click at [1175, 402] on select "-- Email Hard Copy" at bounding box center [1127, 399] width 172 height 24
select select
click at [1041, 387] on select "-- Email Hard Copy" at bounding box center [1127, 399] width 172 height 24
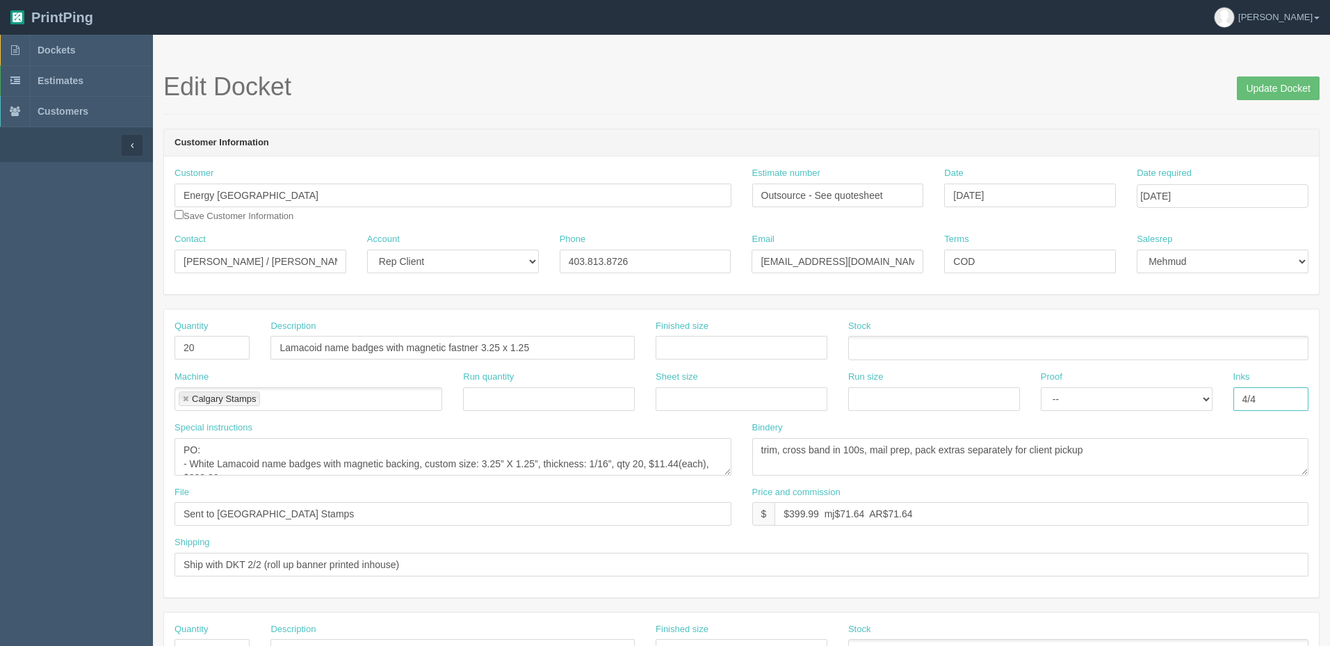
drag, startPoint x: 1262, startPoint y: 392, endPoint x: 1072, endPoint y: 433, distance: 194.9
click at [1074, 422] on div "Quantity 20 Description Lamacoid name badges with magnetic fastner 3.25 x 1.25 …" at bounding box center [741, 453] width 1155 height 288
drag, startPoint x: 1145, startPoint y: 451, endPoint x: 656, endPoint y: 424, distance: 490.4
click at [657, 424] on div "Special instructions PO: - White Lamacoid name badges with magnetic backing, cu…" at bounding box center [741, 453] width 1155 height 65
click at [1271, 72] on section "Edit Docket Update Docket Customer Information Customer Energy Alberta Save Cus…" at bounding box center [741, 649] width 1177 height 1228
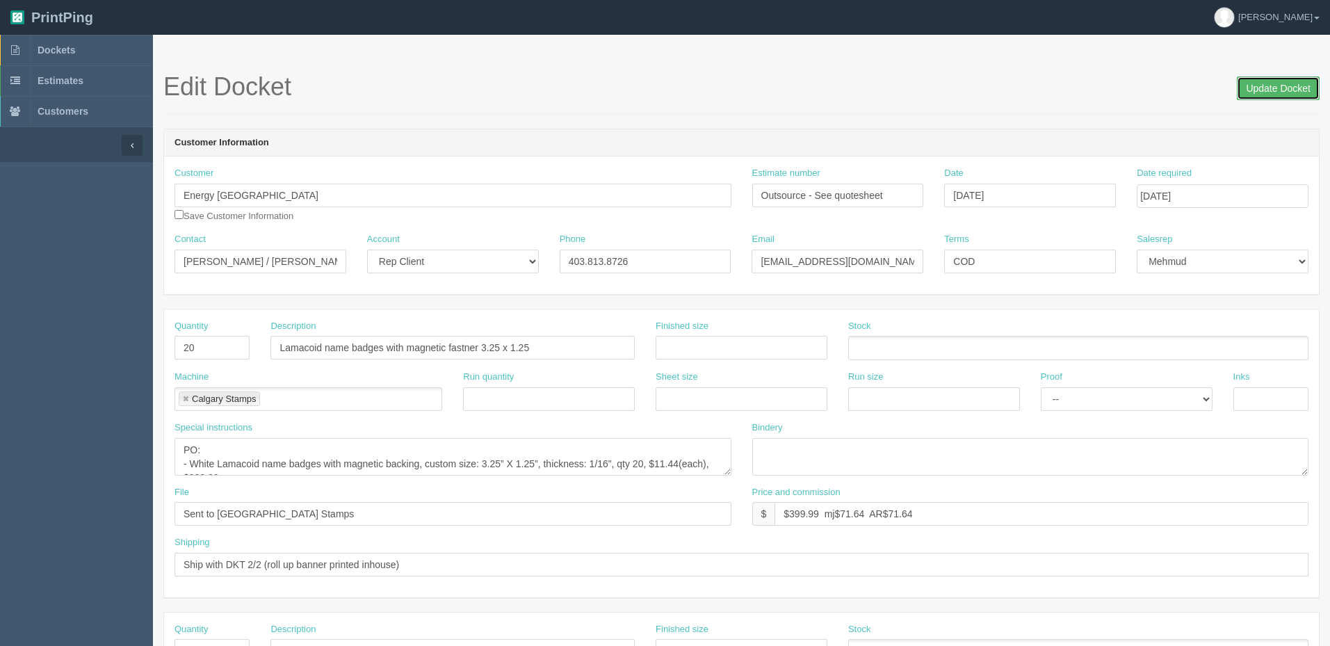
click at [1271, 84] on input "Update Docket" at bounding box center [1278, 89] width 83 height 24
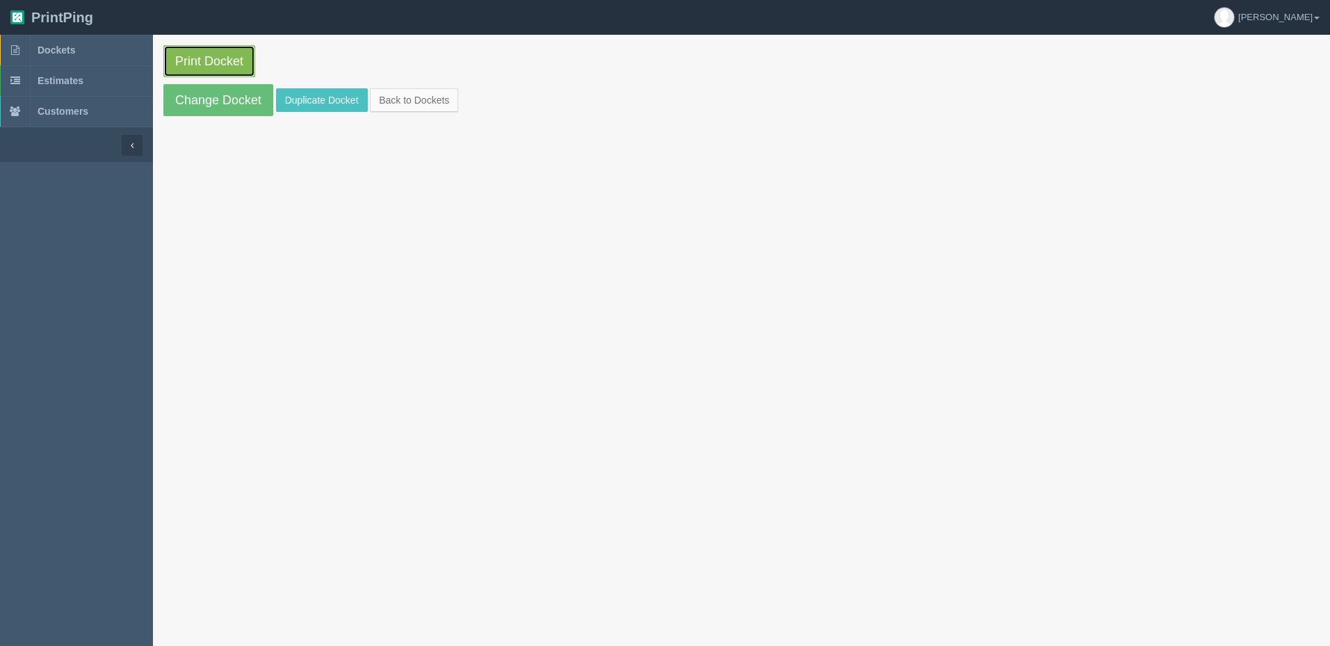
click at [232, 56] on link "Print Docket" at bounding box center [209, 61] width 92 height 32
